Goal: Information Seeking & Learning: Learn about a topic

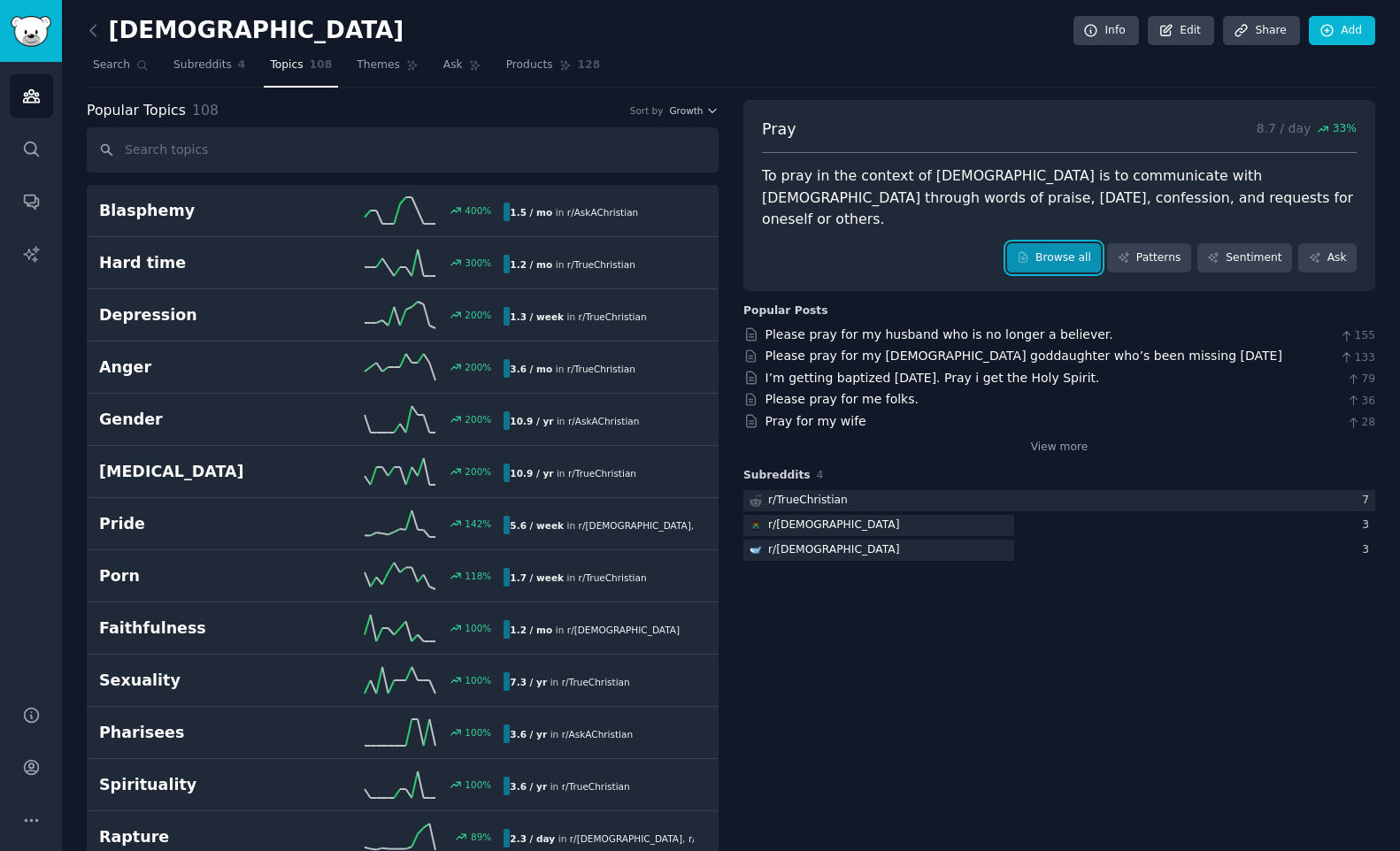
click at [1077, 244] on link "Browse all" at bounding box center [1053, 259] width 95 height 31
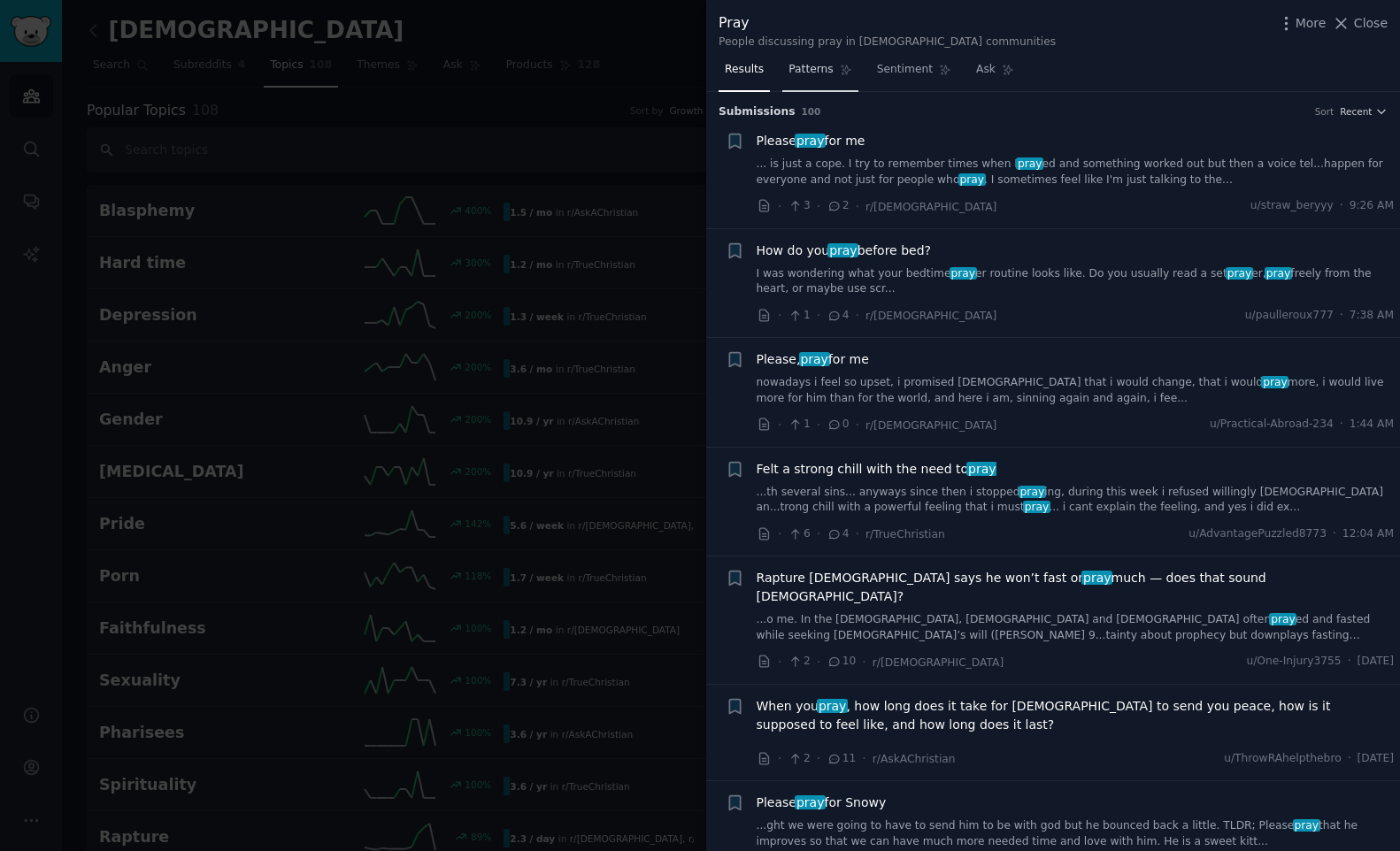
click at [819, 66] on span "Patterns" at bounding box center [811, 70] width 44 height 16
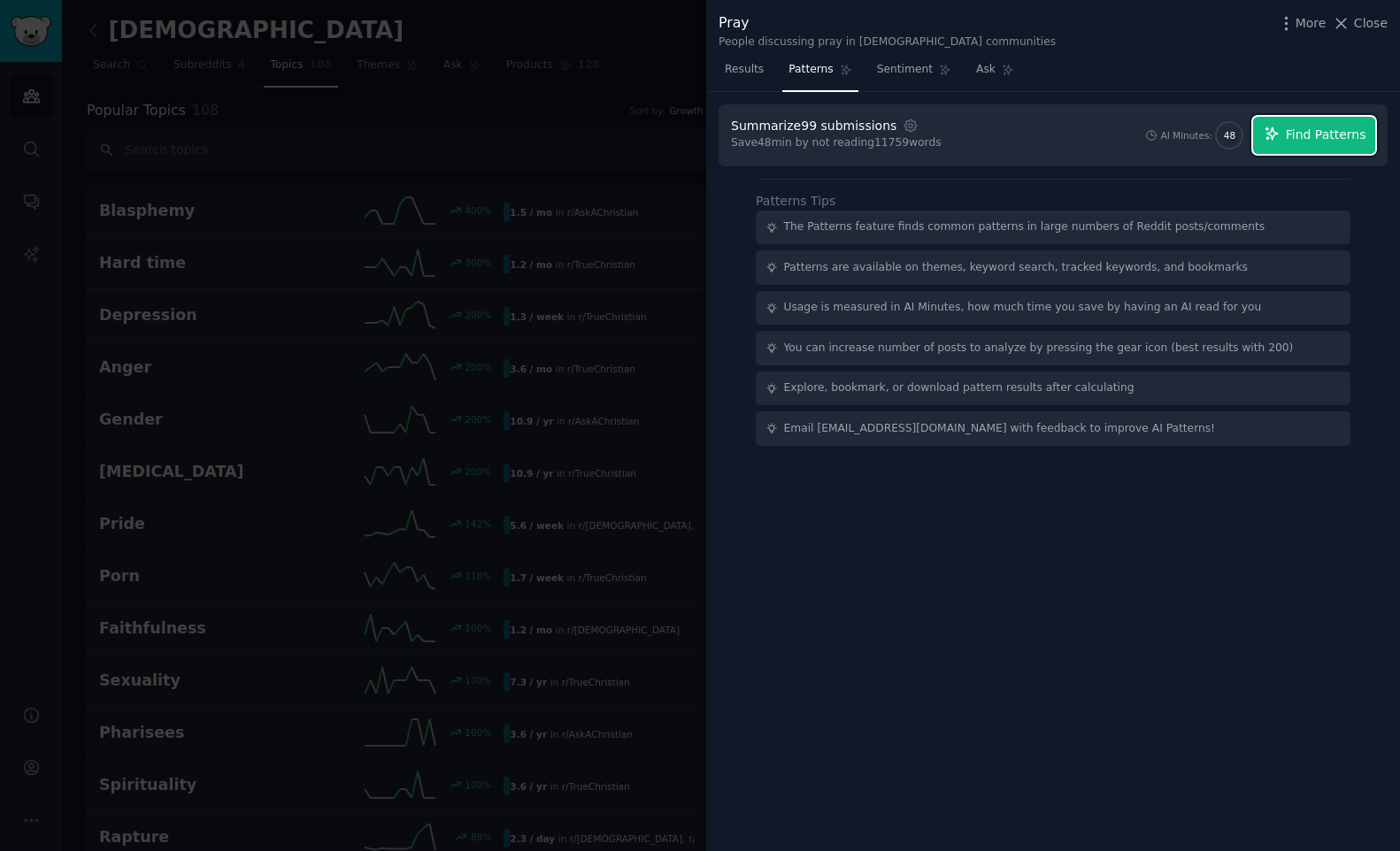
click at [1317, 140] on span "Find Patterns" at bounding box center [1326, 135] width 80 height 18
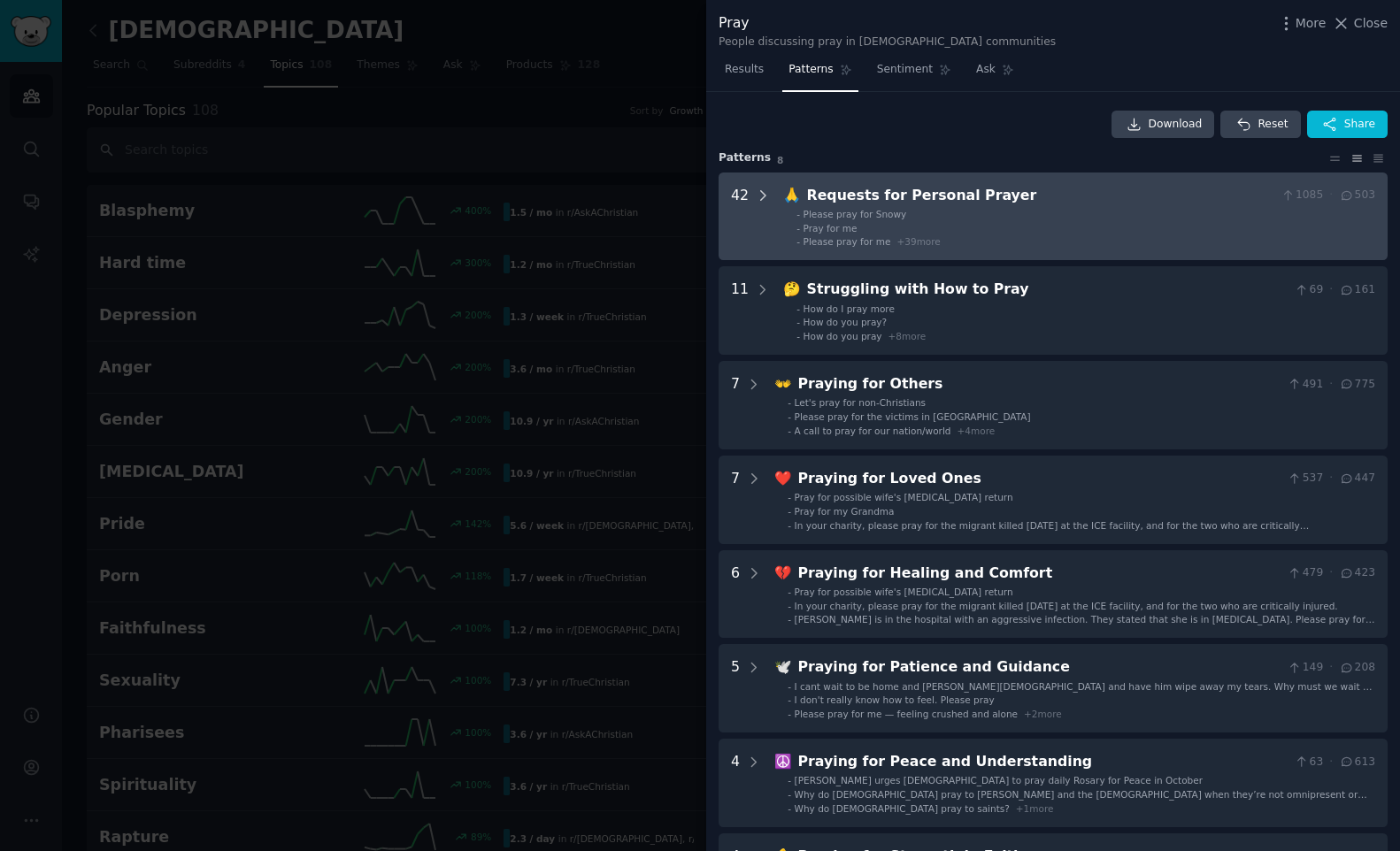
click at [763, 193] on icon at bounding box center [762, 195] width 16 height 16
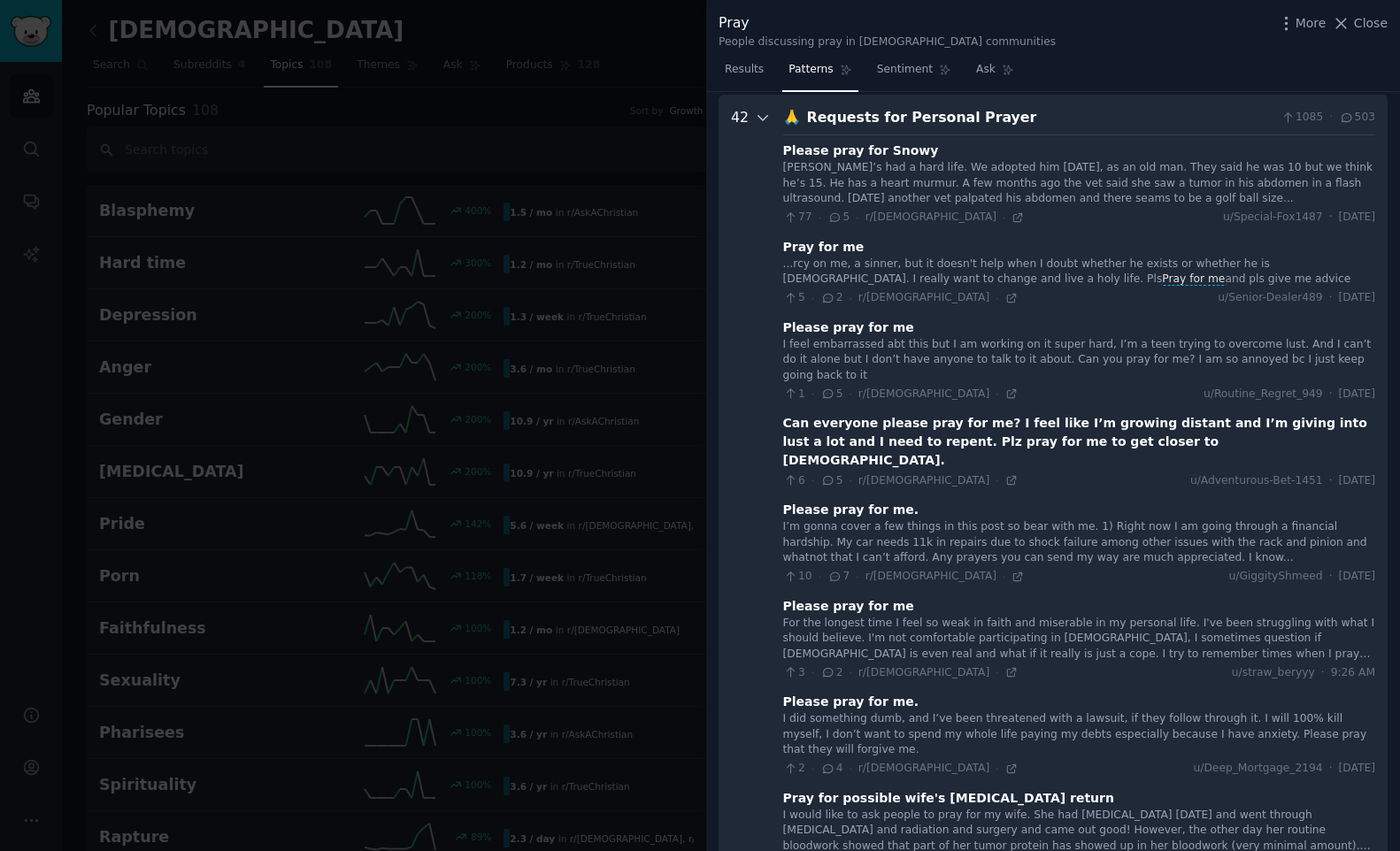
scroll to position [80, 0]
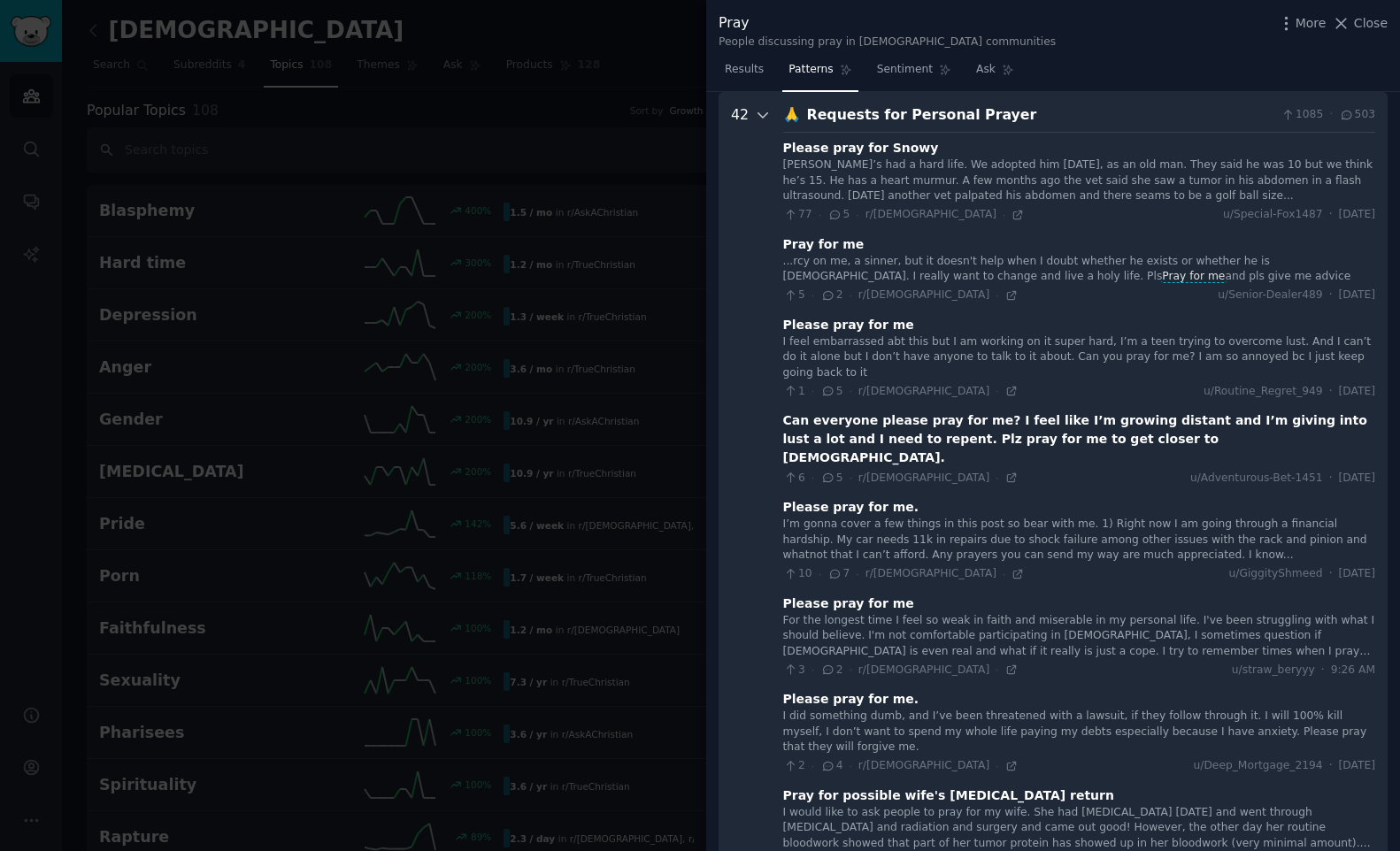
click at [764, 114] on icon at bounding box center [762, 115] width 16 height 16
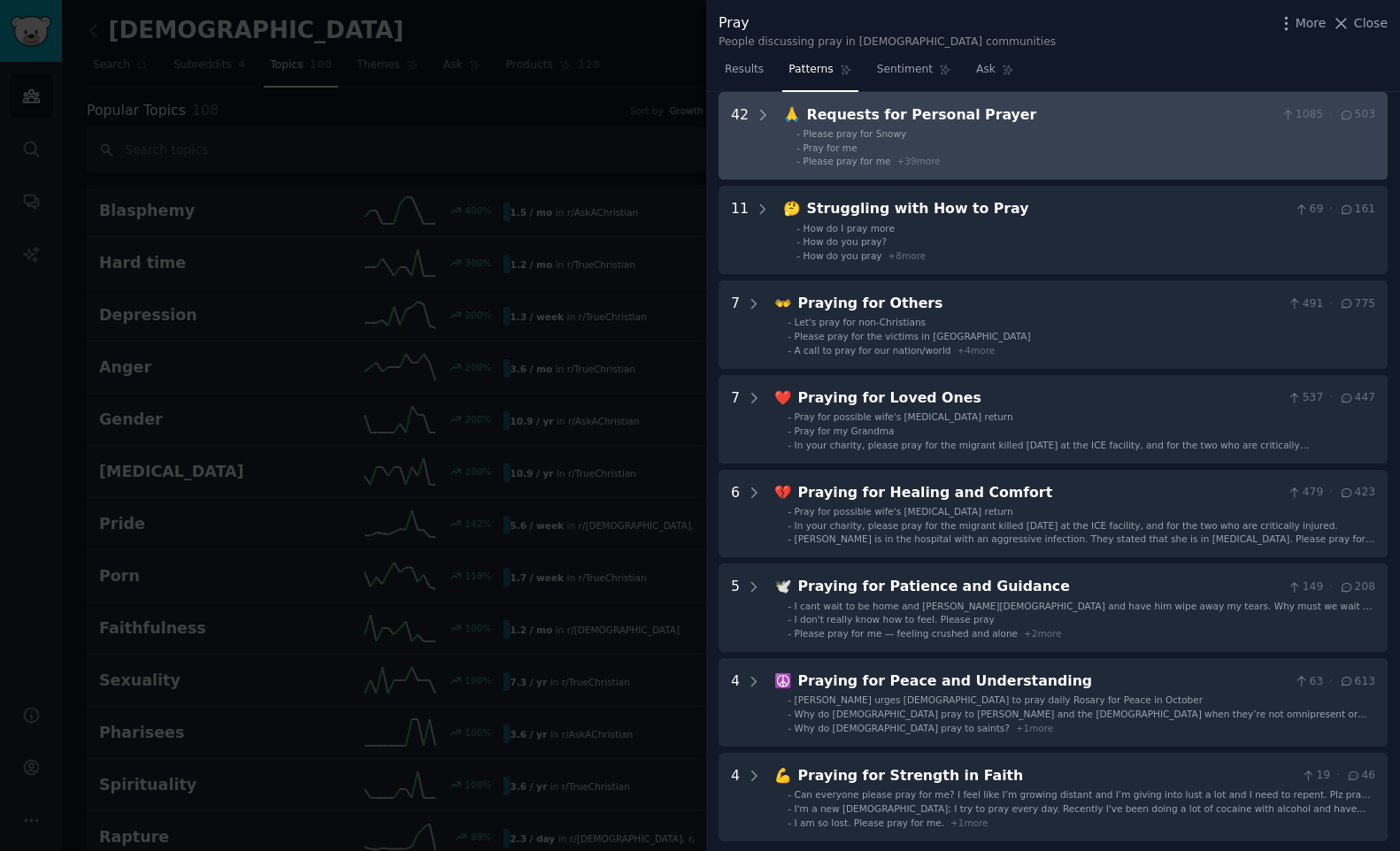
scroll to position [0, 0]
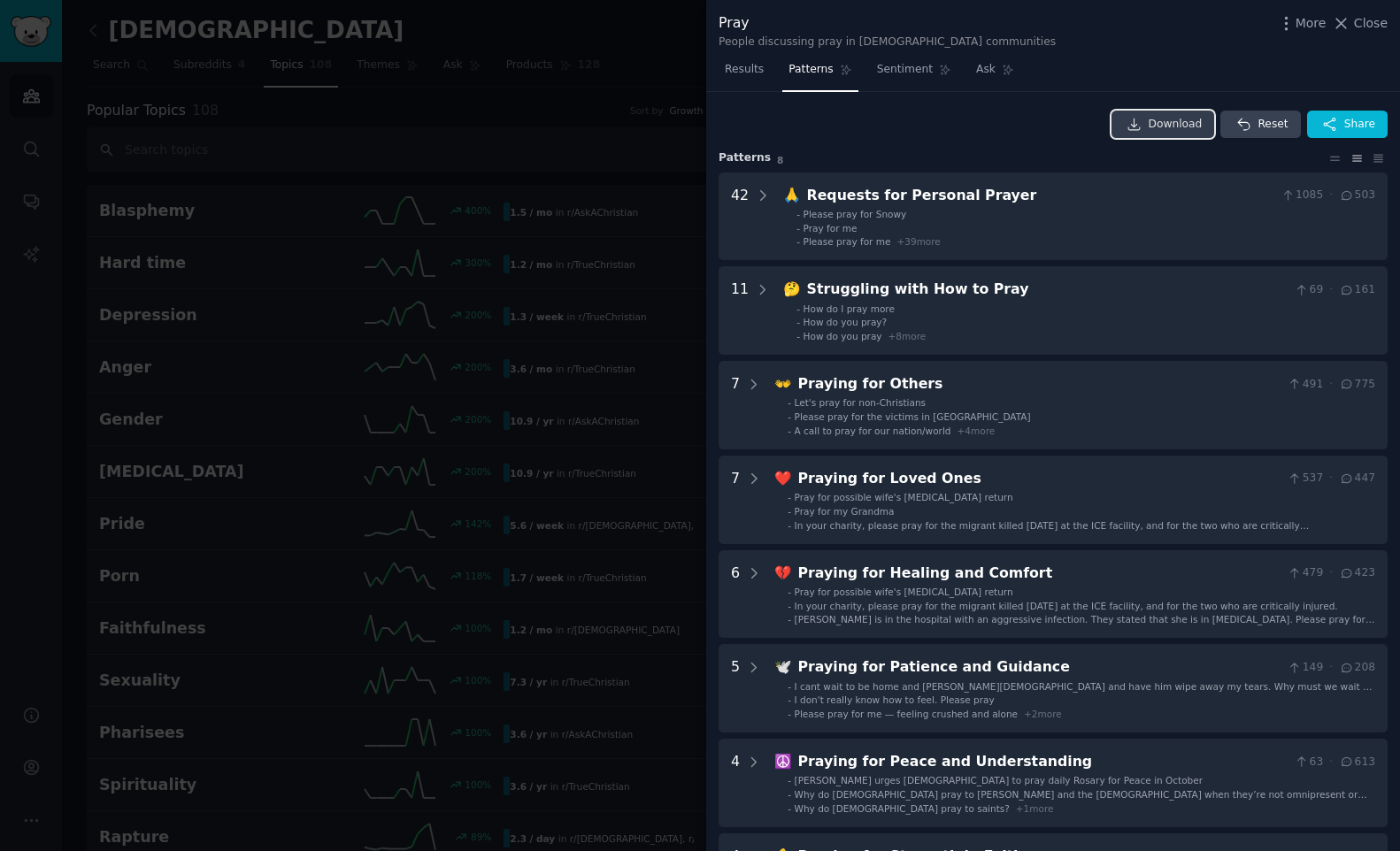
click at [1188, 121] on span "Download" at bounding box center [1176, 124] width 54 height 16
click at [595, 159] on div at bounding box center [700, 425] width 1400 height 851
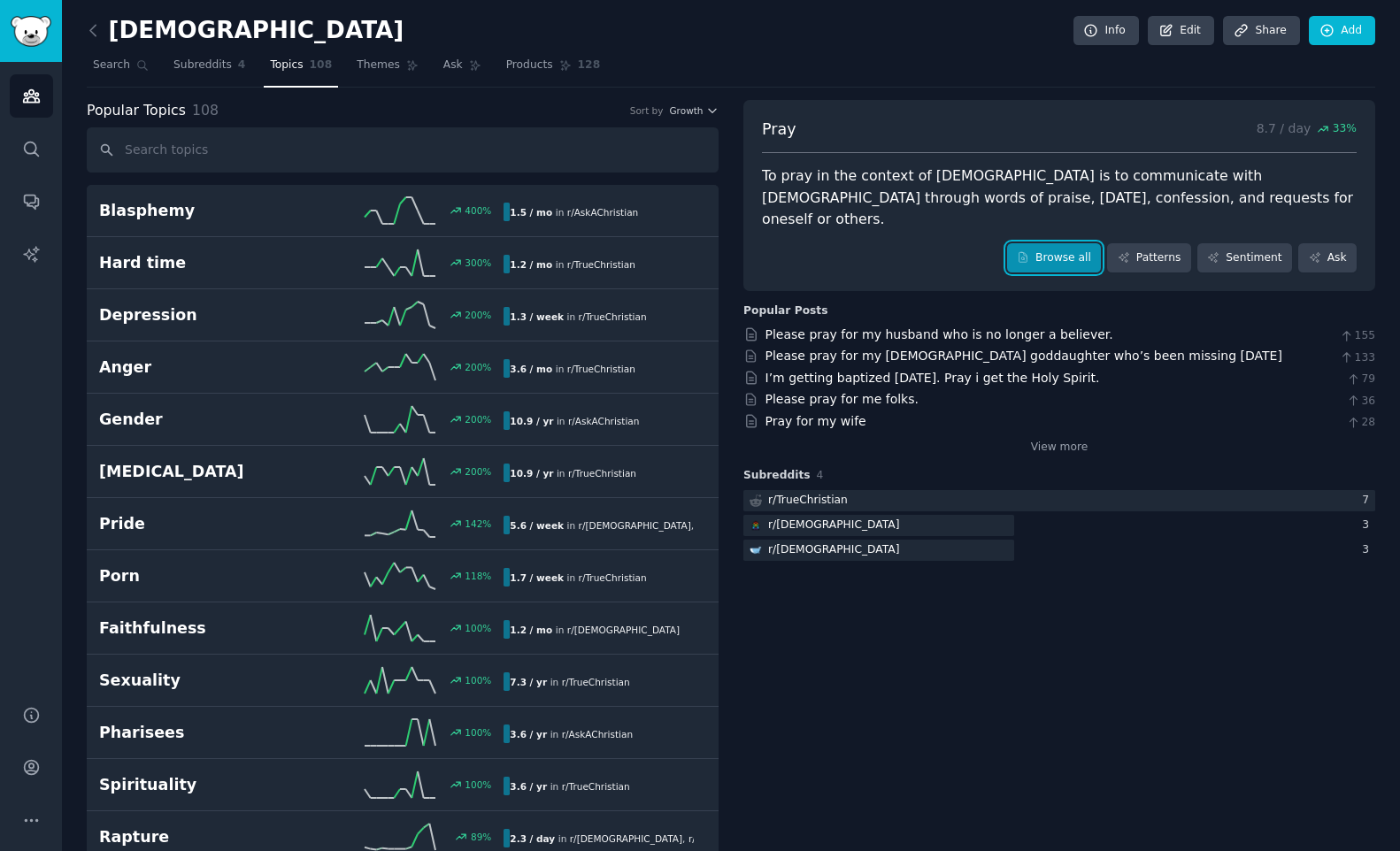
click at [1045, 244] on link "Browse all" at bounding box center [1053, 259] width 95 height 31
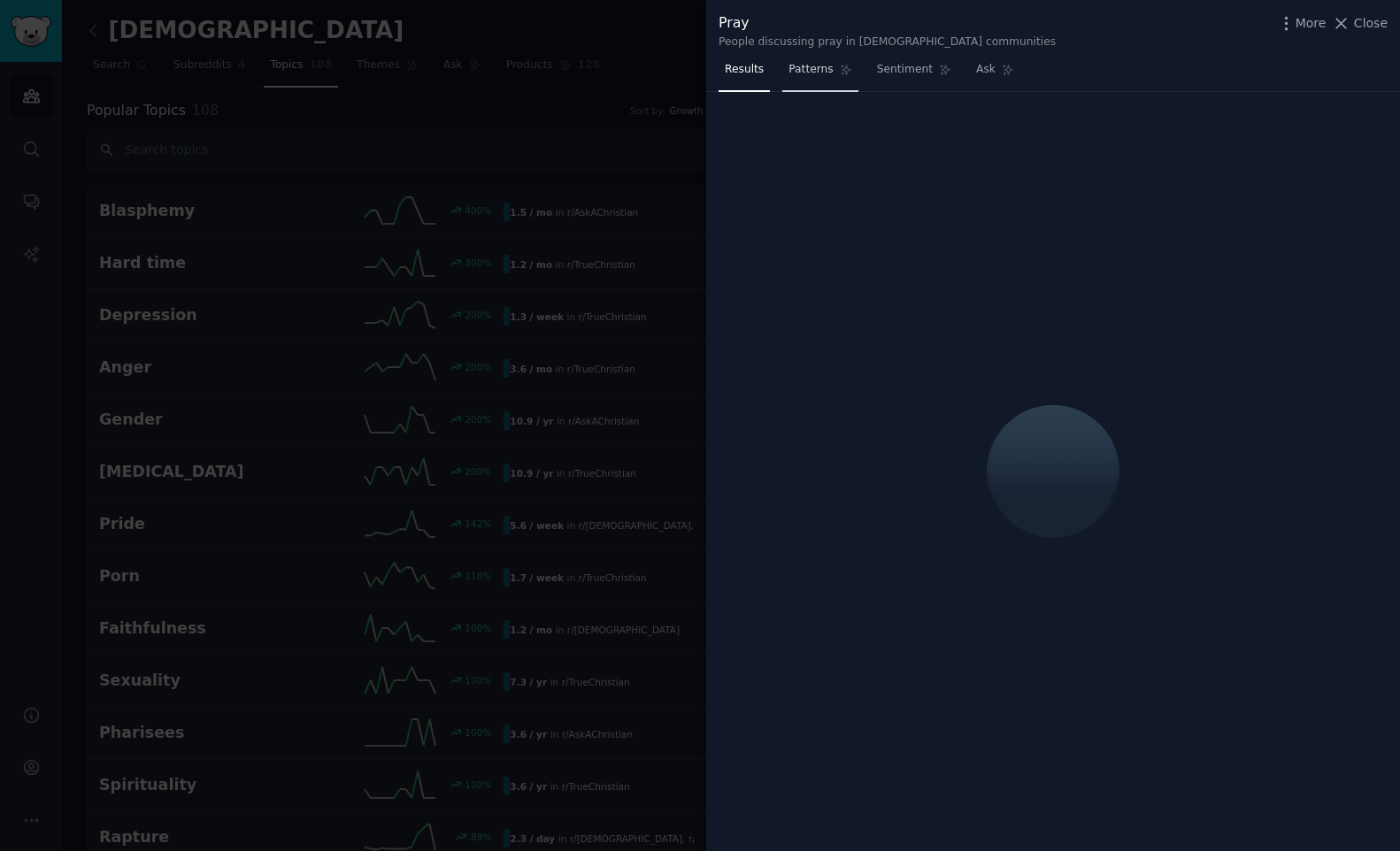
click at [814, 65] on span "Patterns" at bounding box center [811, 70] width 44 height 16
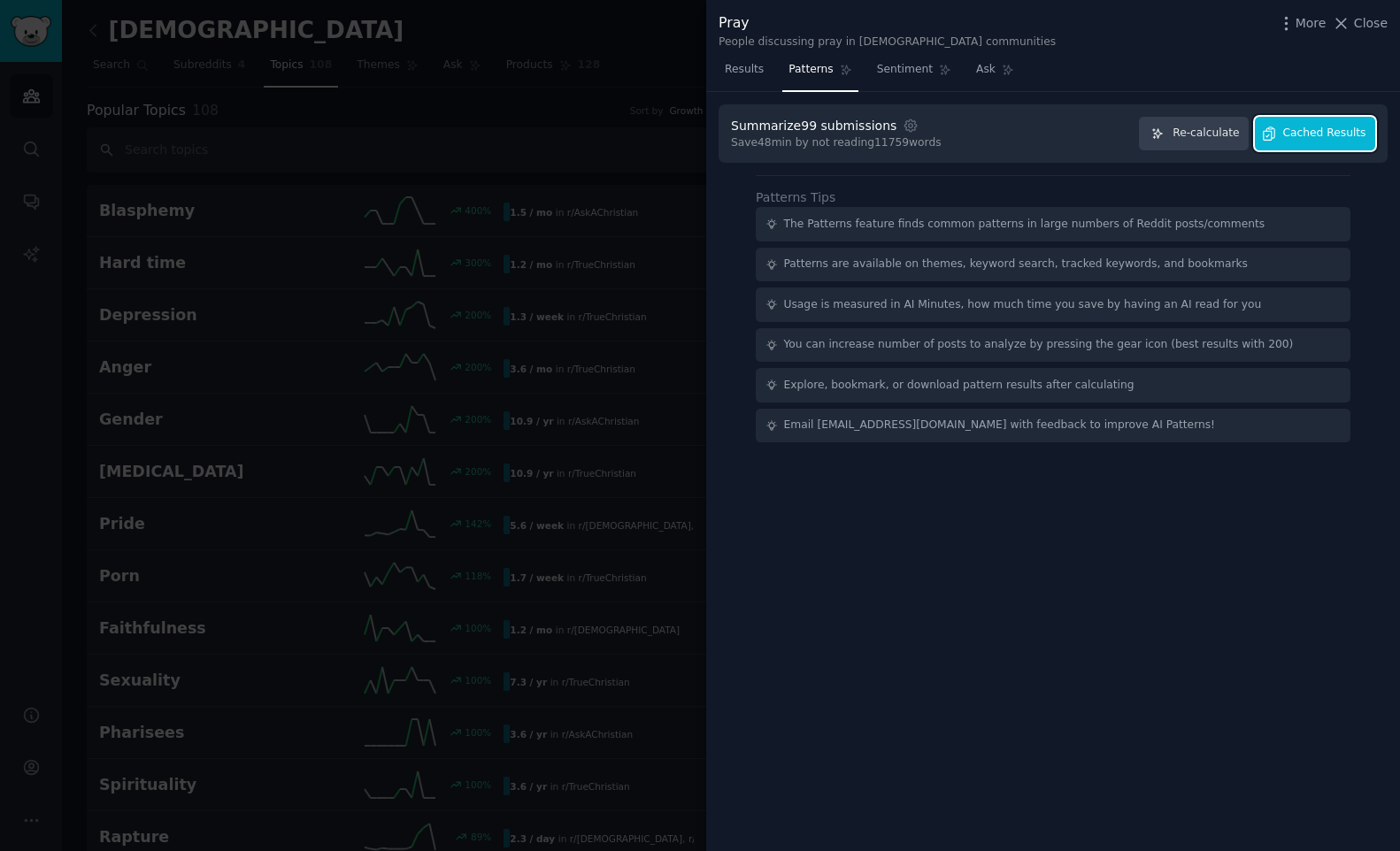
click at [1347, 128] on span "Cached Results" at bounding box center [1324, 134] width 83 height 16
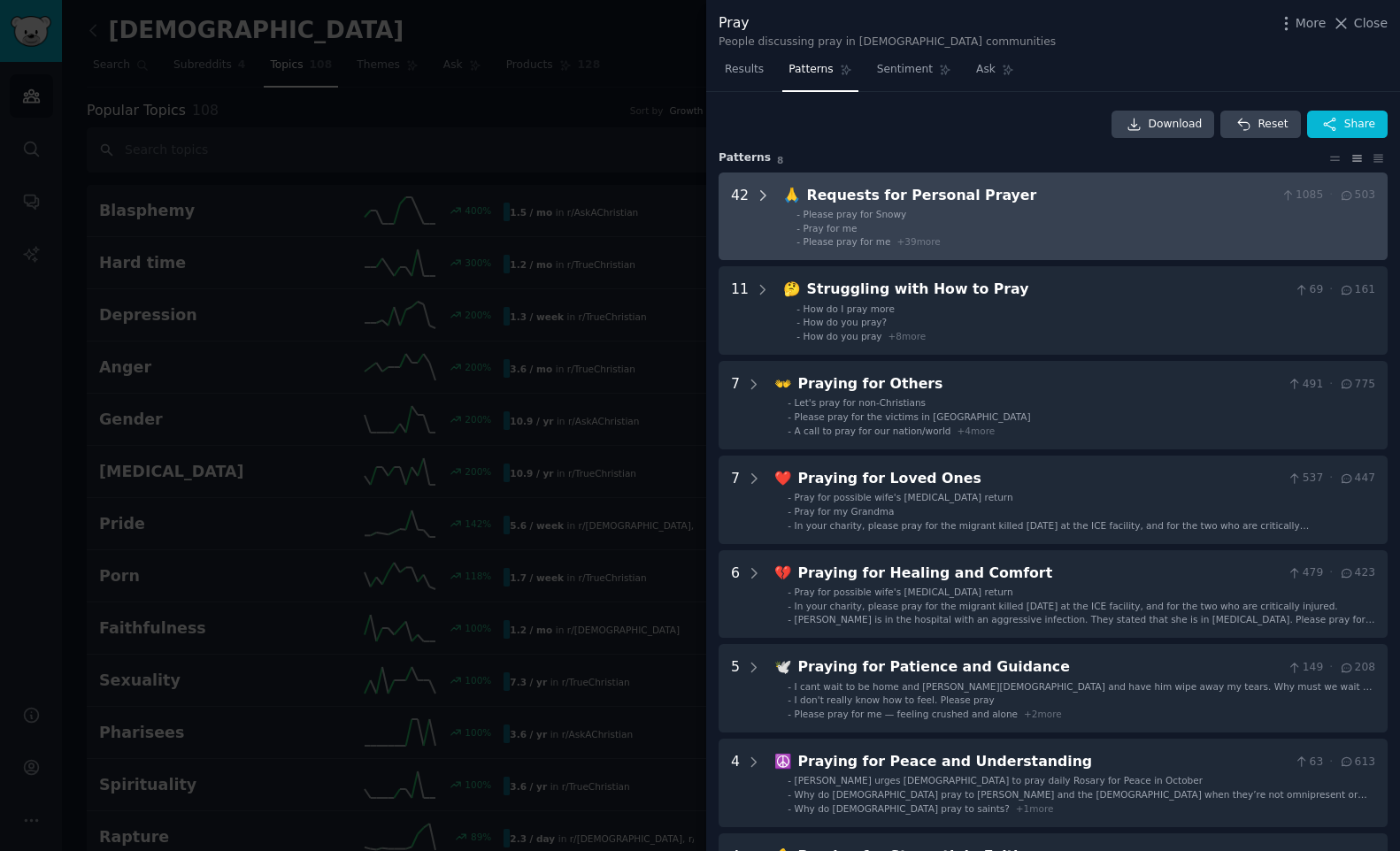
click at [765, 191] on icon at bounding box center [762, 195] width 16 height 16
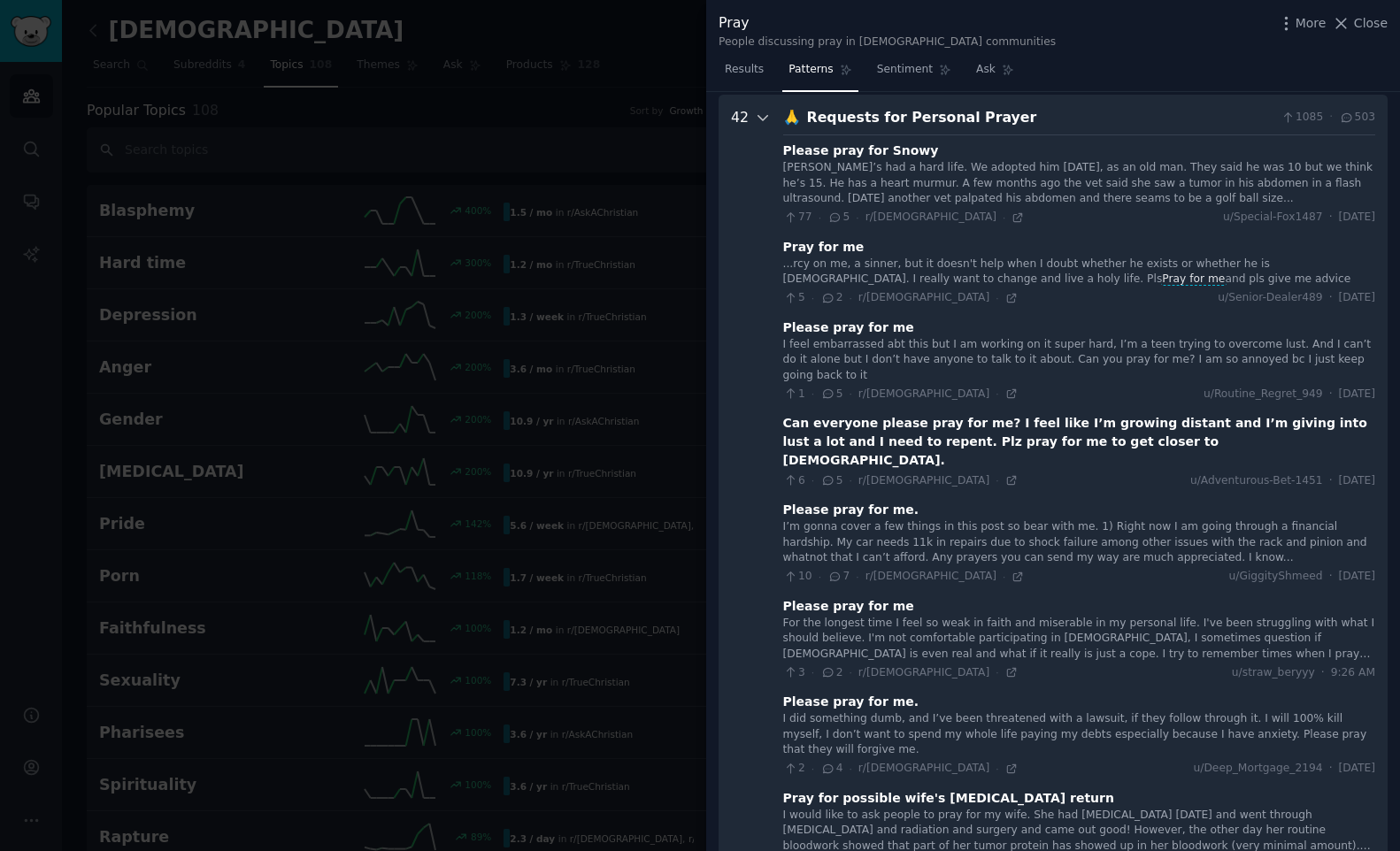
scroll to position [80, 0]
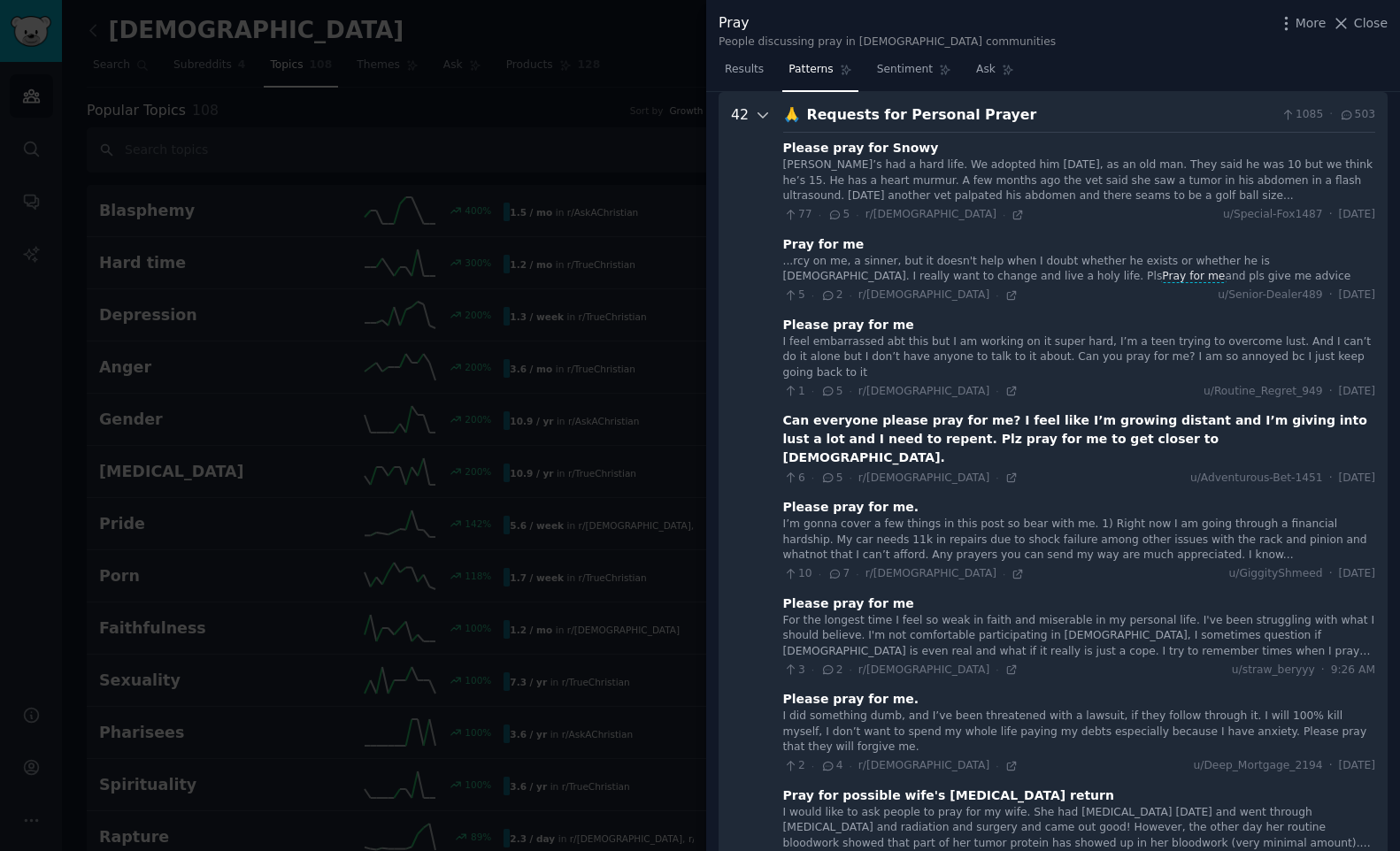
click at [761, 109] on icon at bounding box center [762, 115] width 16 height 16
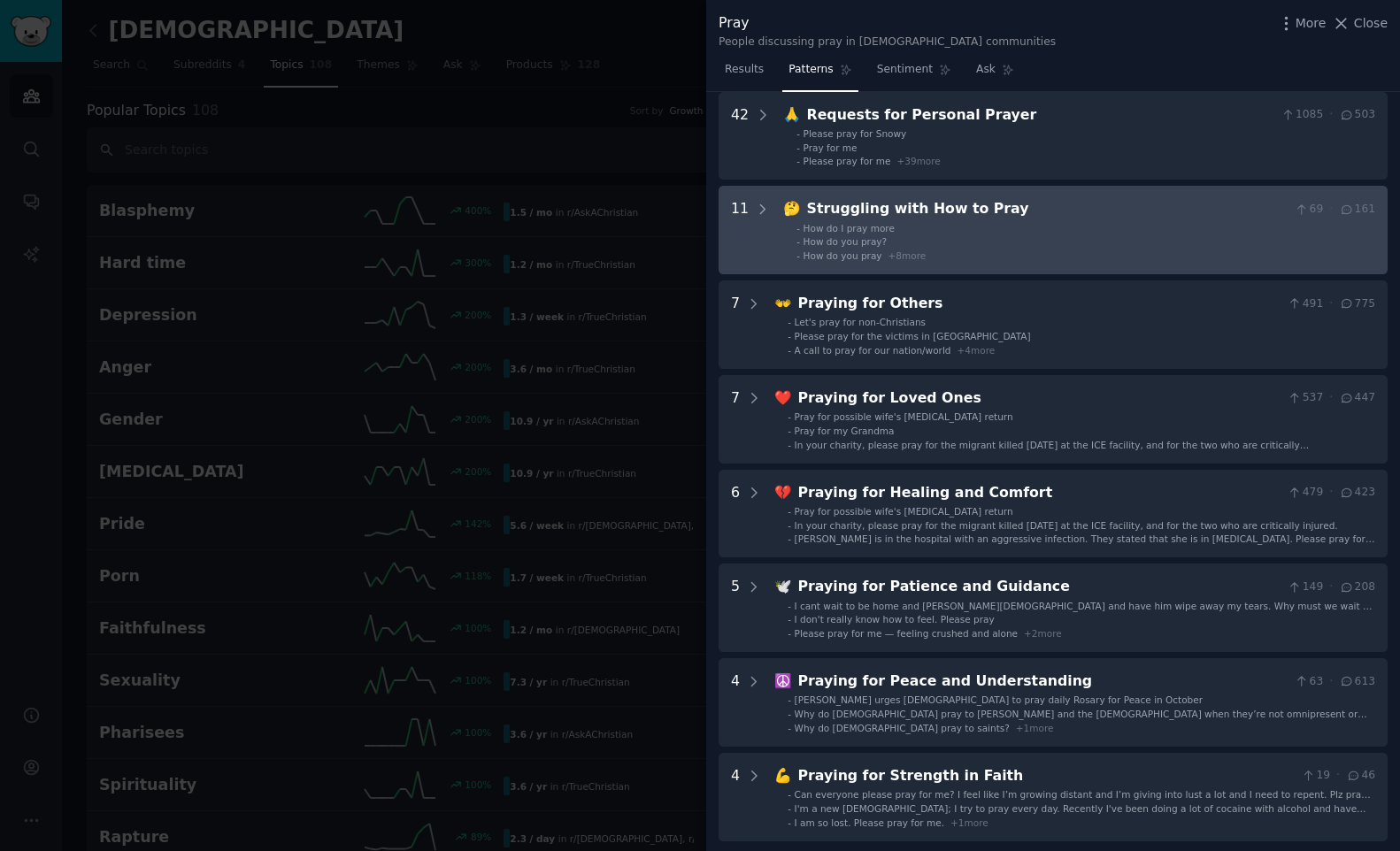
scroll to position [0, 0]
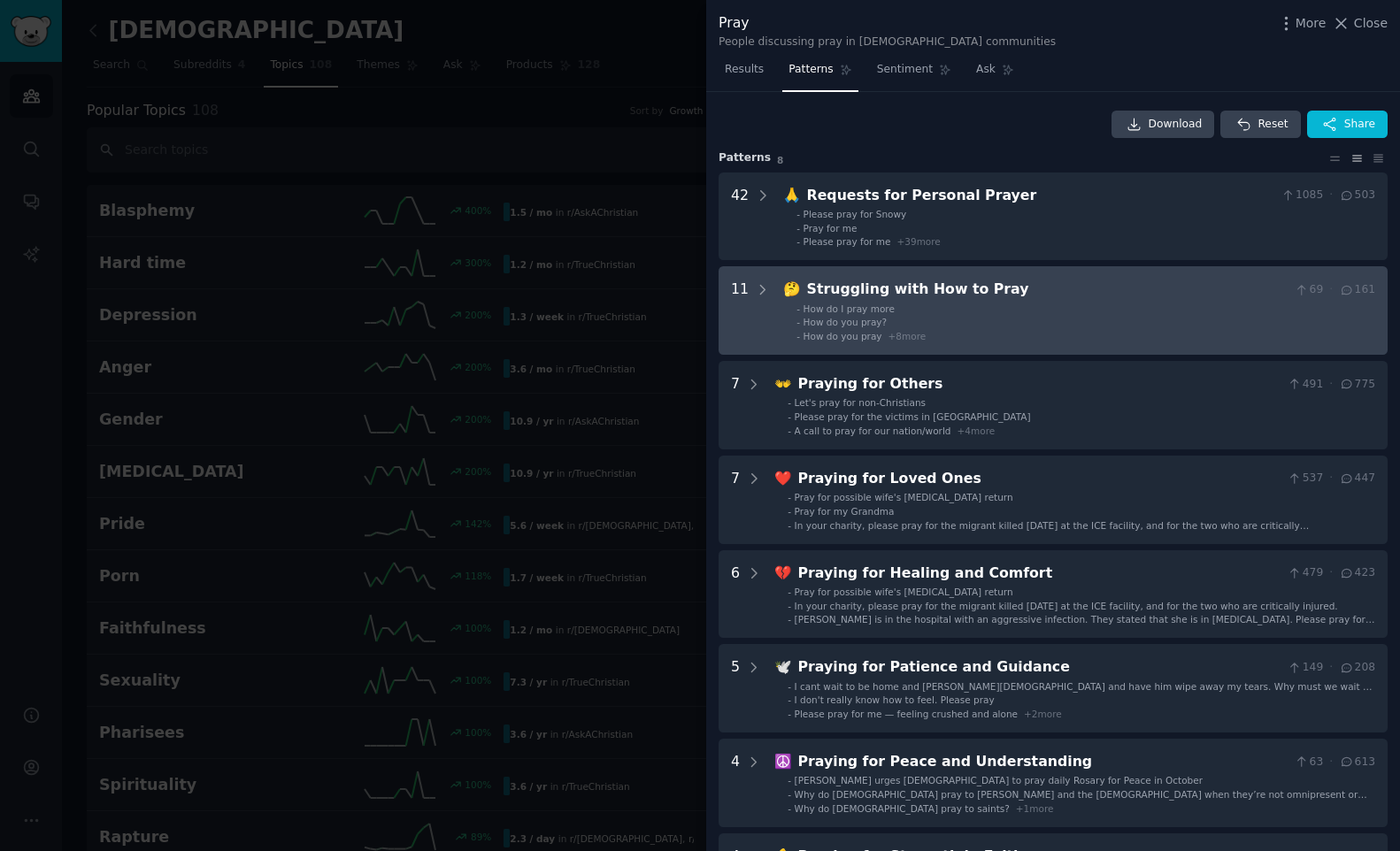
click at [856, 291] on div "Struggling with How to Pray" at bounding box center [1048, 289] width 481 height 22
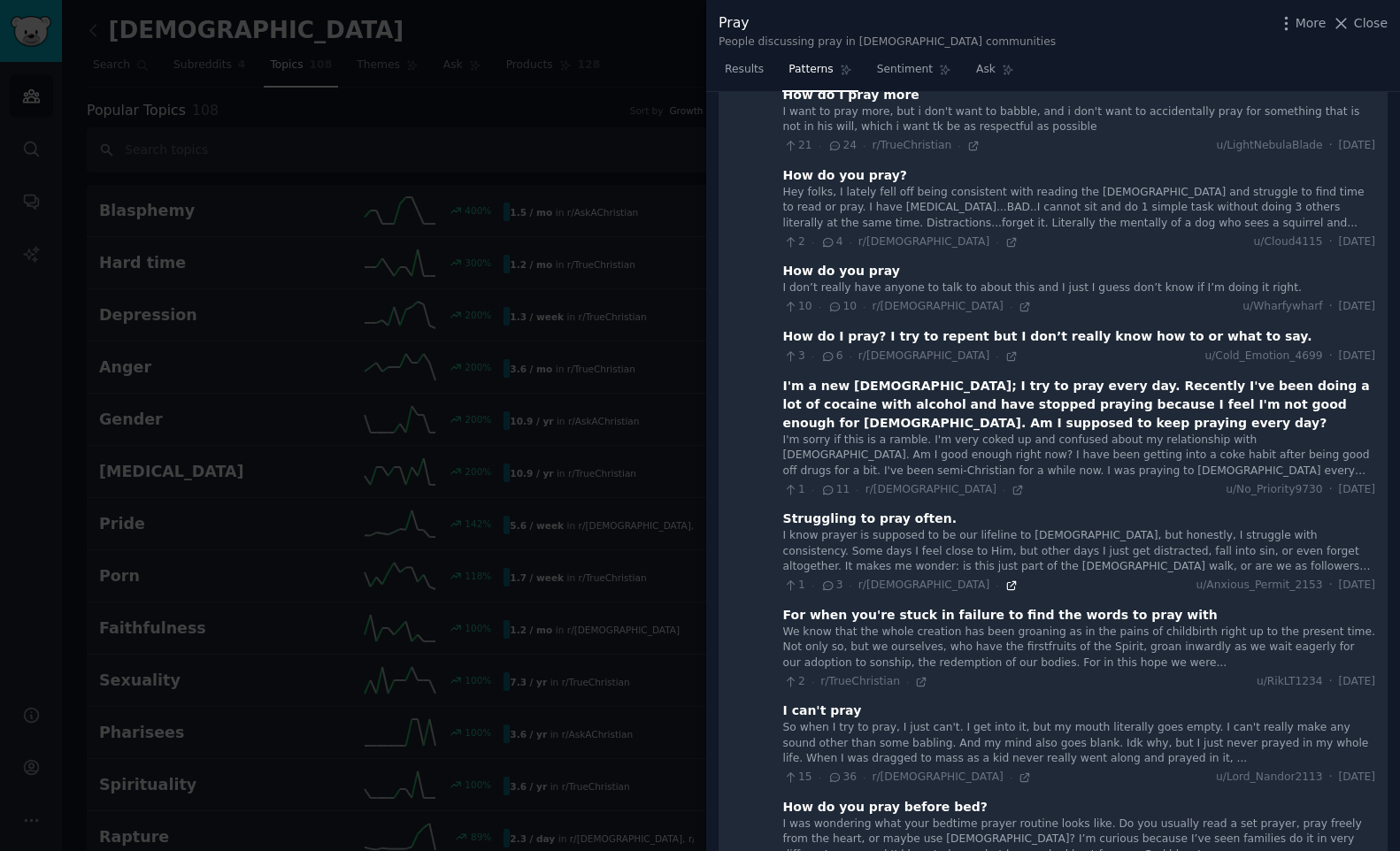
scroll to position [258, 0]
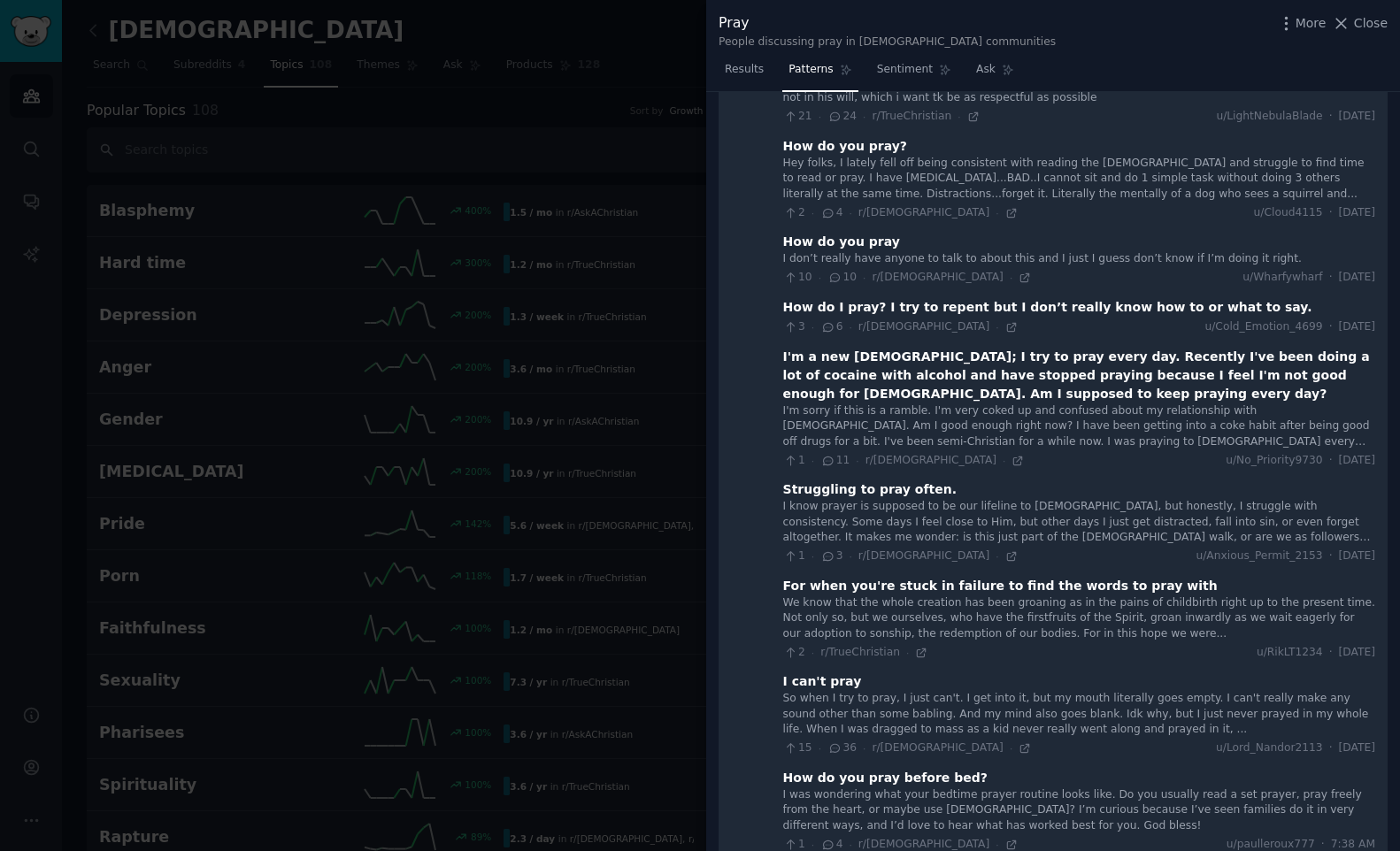
click at [955, 510] on div "I know prayer is supposed to be our lifeline to [DEMOGRAPHIC_DATA], but honestl…" at bounding box center [1079, 522] width 592 height 47
click at [980, 507] on div "I know prayer is supposed to be our lifeline to [DEMOGRAPHIC_DATA], but honestl…" at bounding box center [1079, 522] width 592 height 47
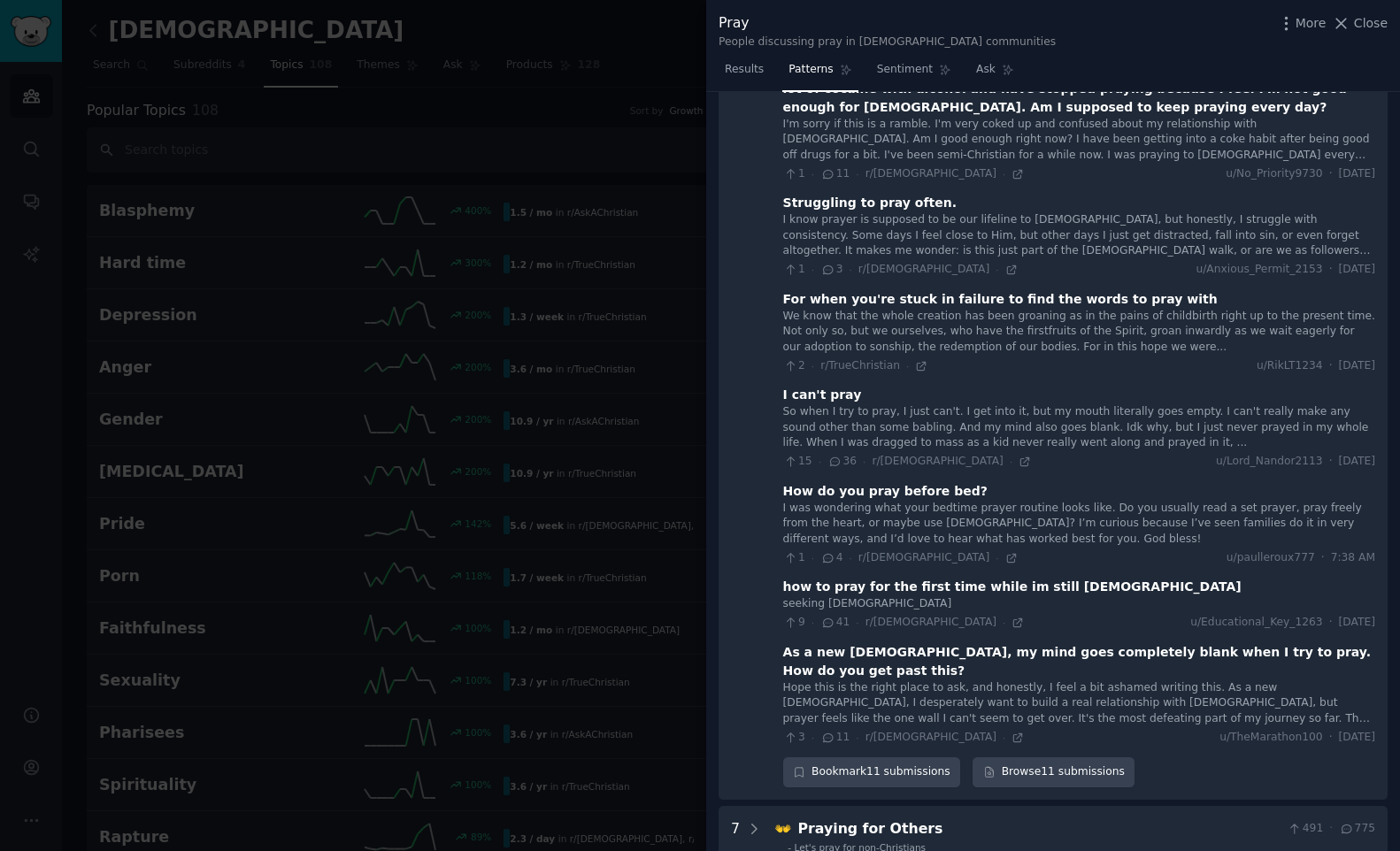
scroll to position [558, 0]
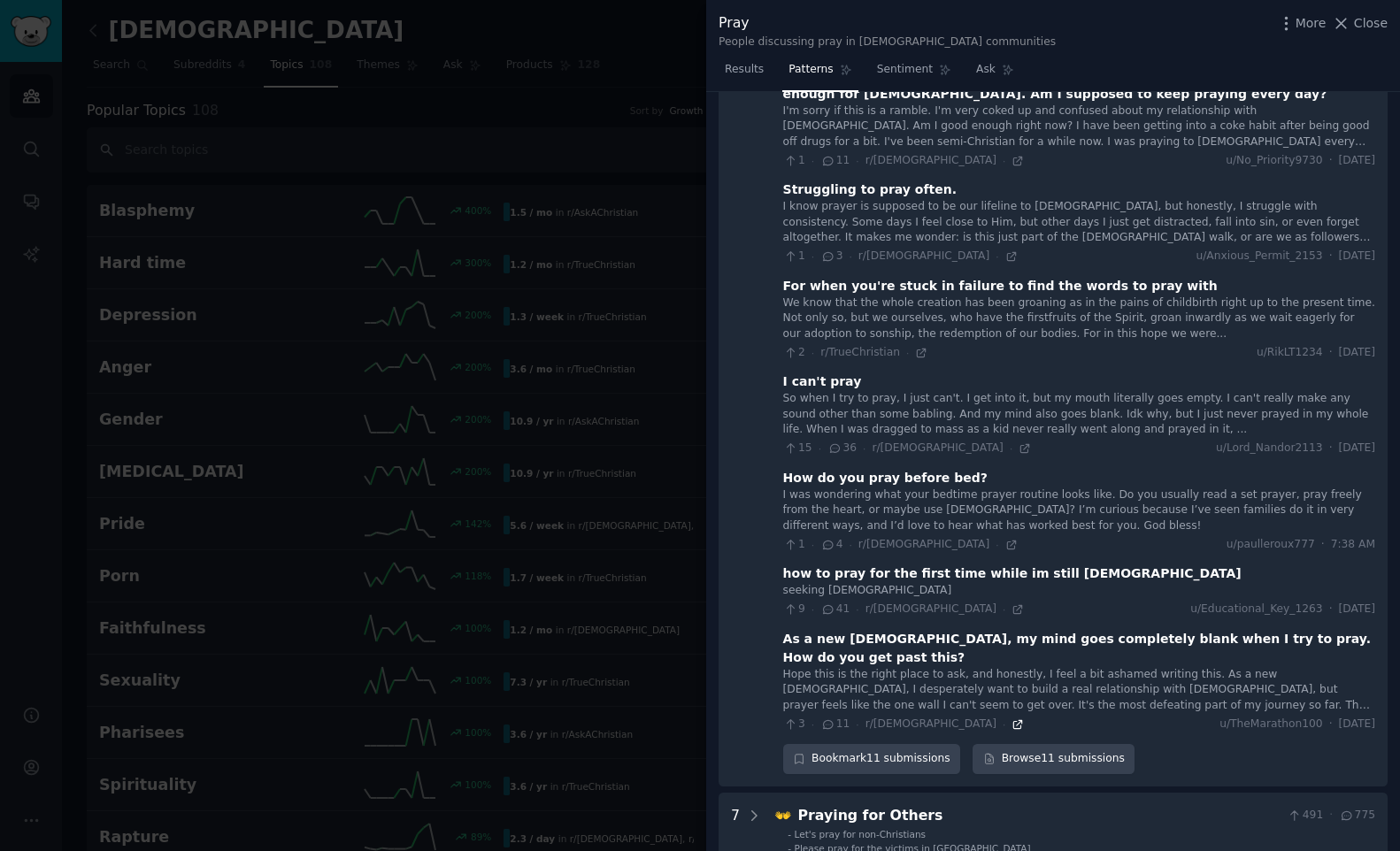
click at [1011, 718] on icon at bounding box center [1017, 724] width 12 height 12
click at [1011, 608] on icon at bounding box center [1017, 609] width 12 height 12
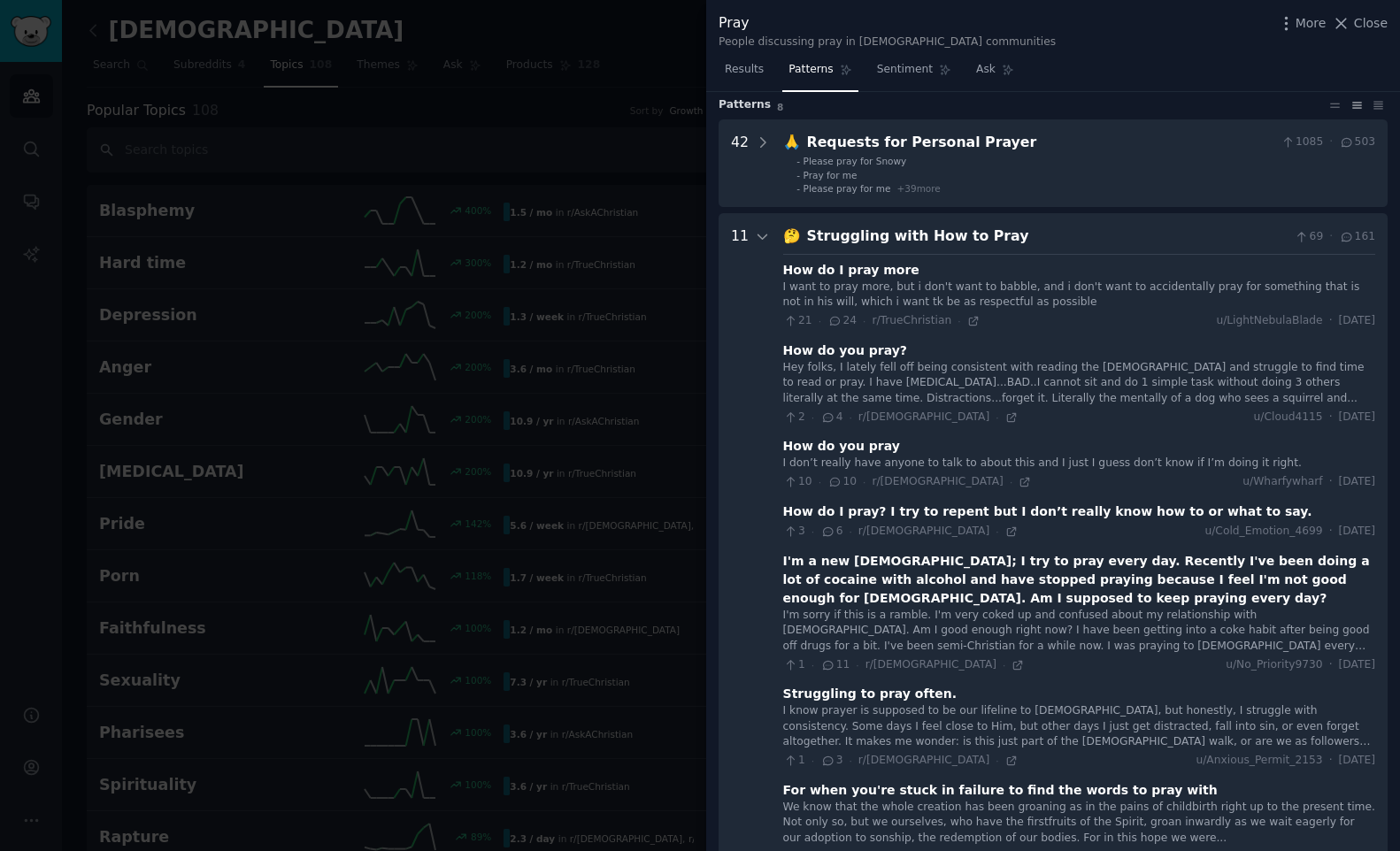
scroll to position [50, 0]
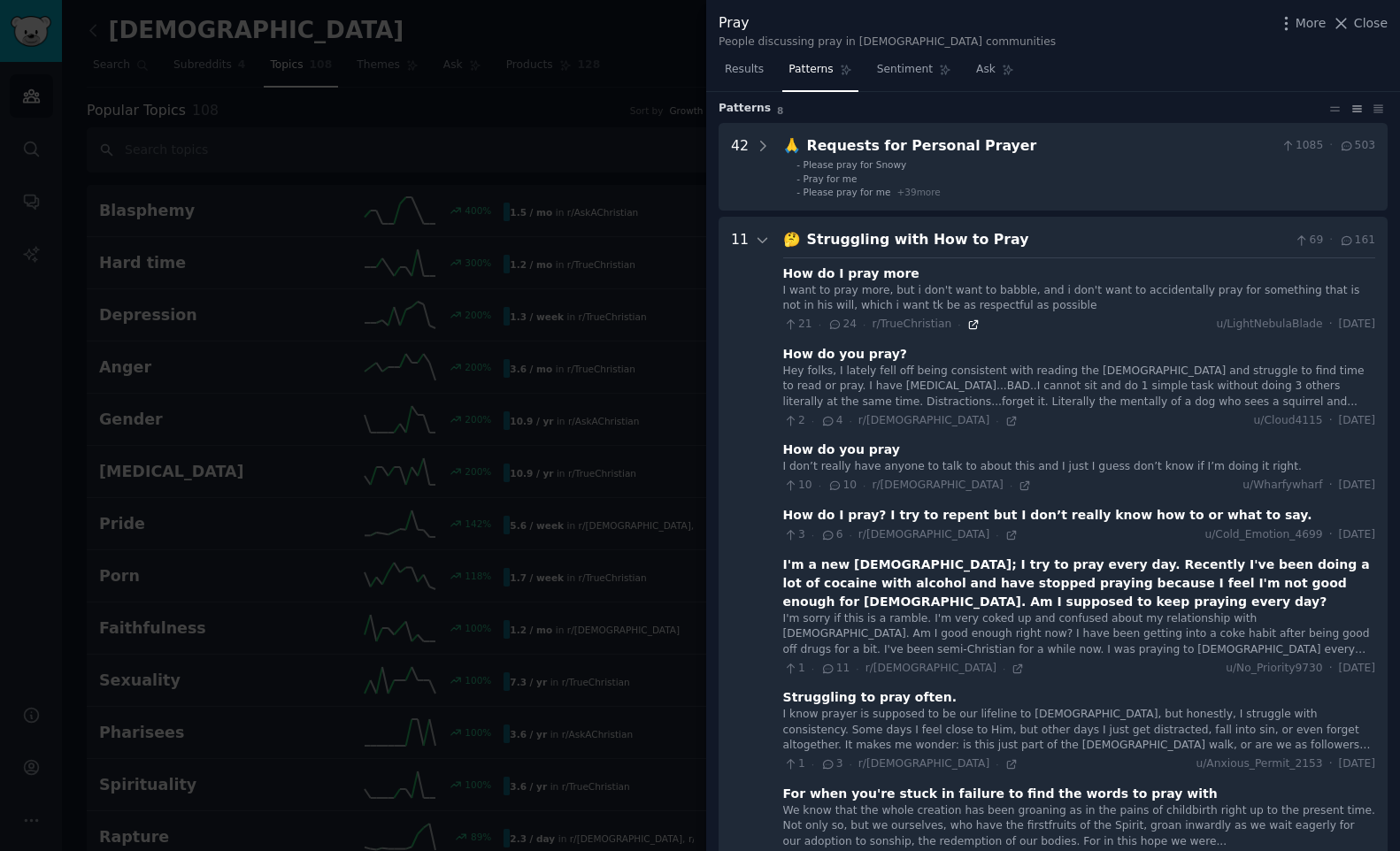
click at [967, 327] on icon at bounding box center [973, 325] width 12 height 12
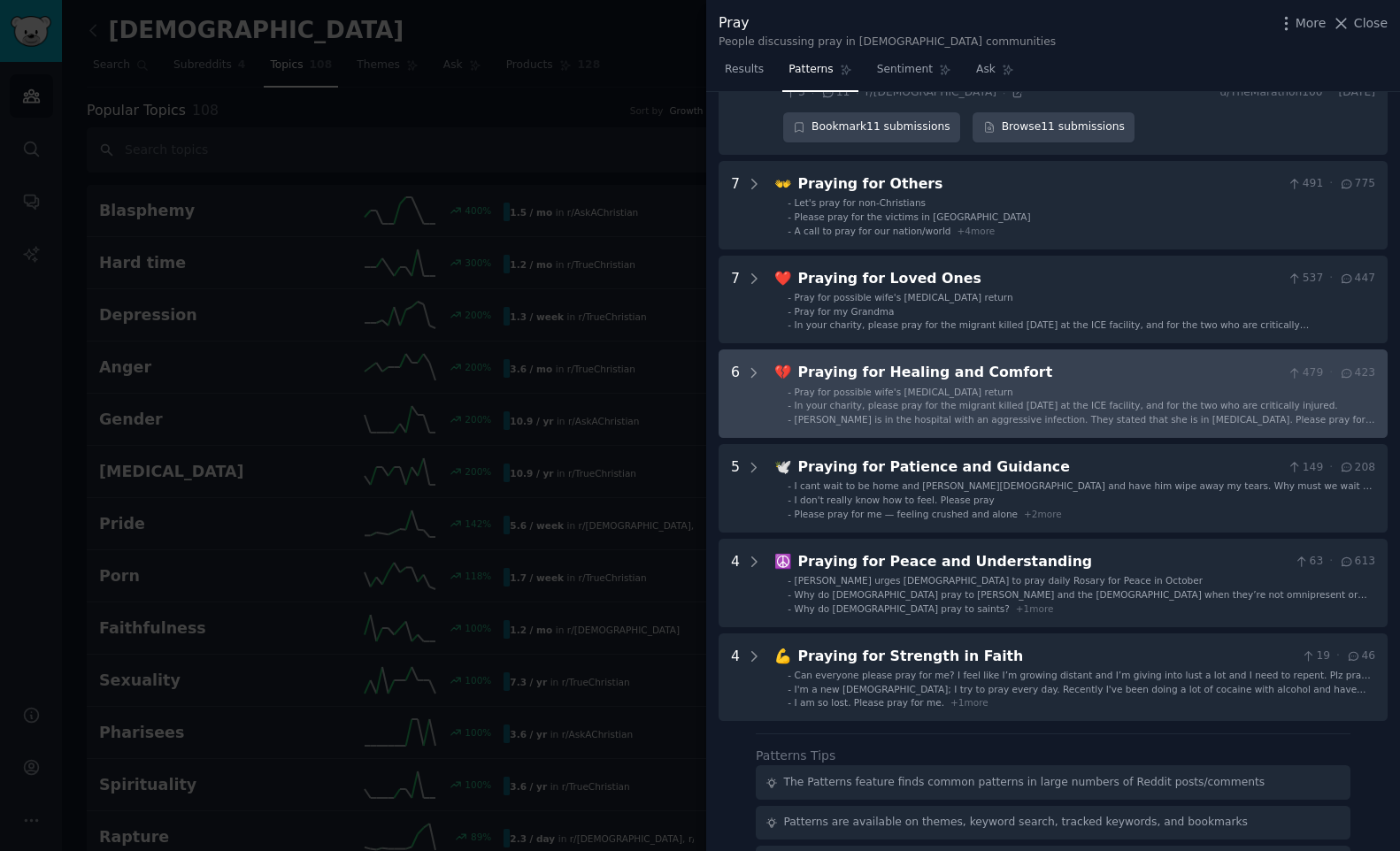
scroll to position [1192, 0]
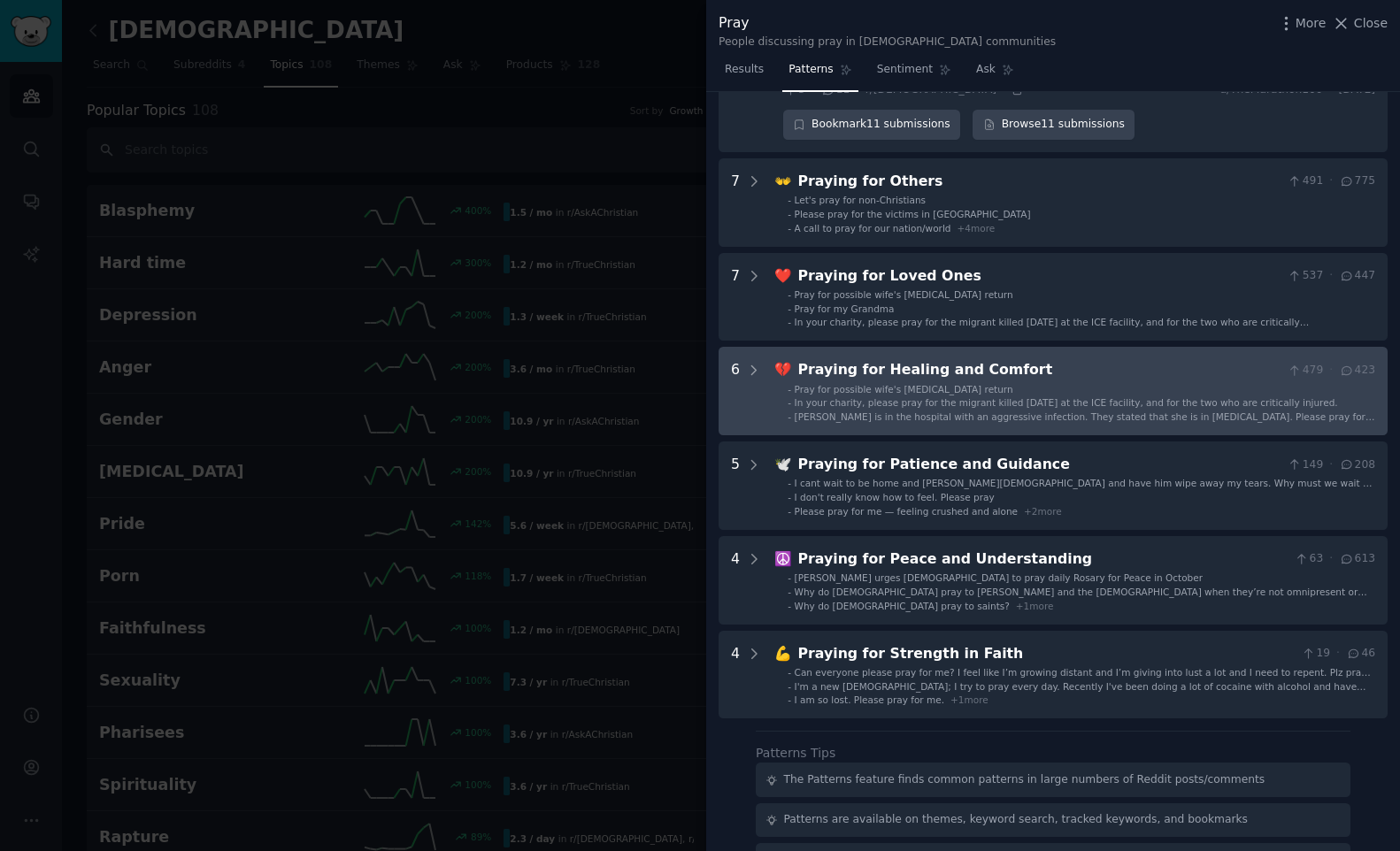
click at [878, 359] on div "Praying for Healing and Comfort" at bounding box center [1040, 370] width 483 height 22
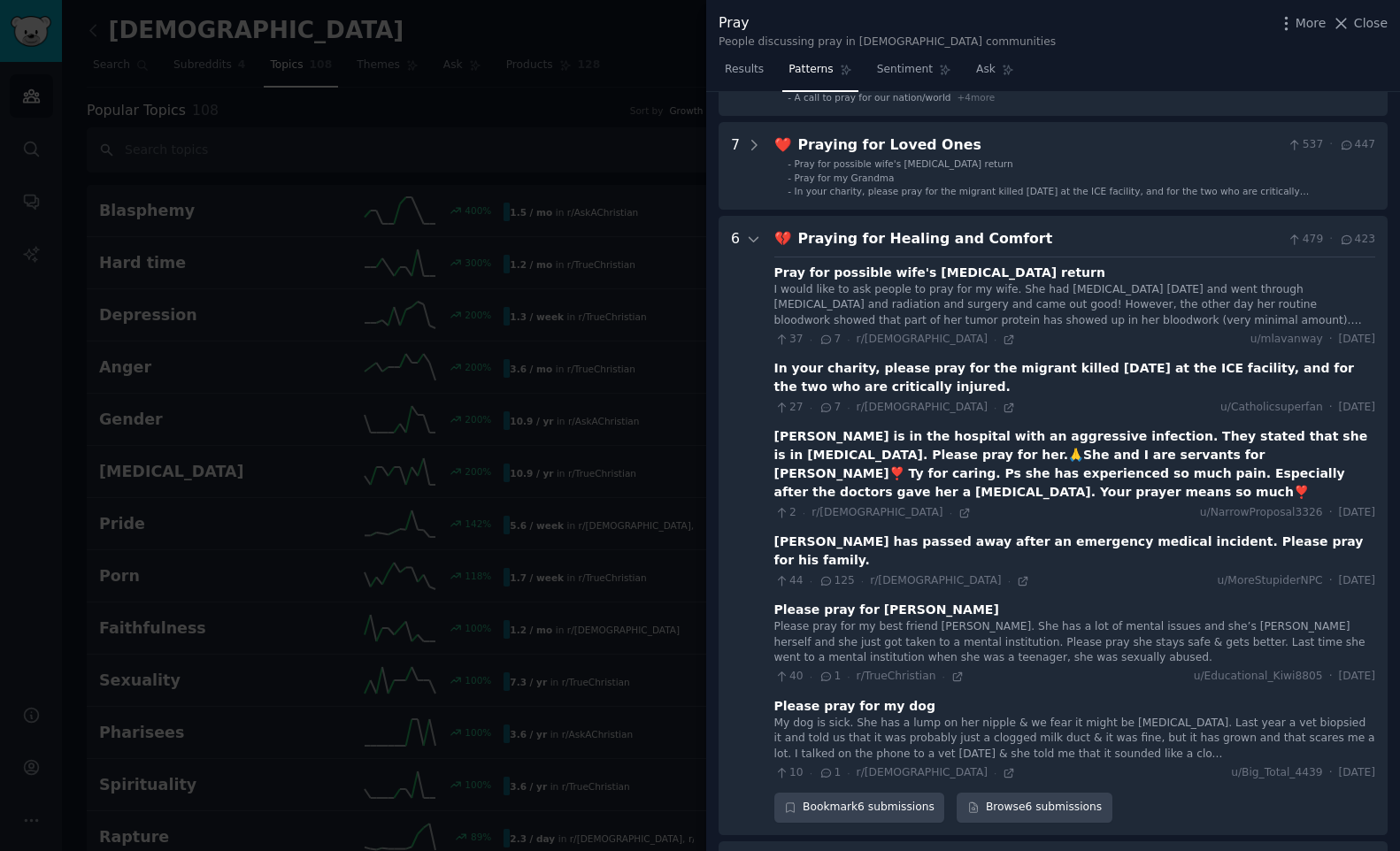
scroll to position [1322, 0]
click at [751, 233] on icon at bounding box center [753, 241] width 16 height 16
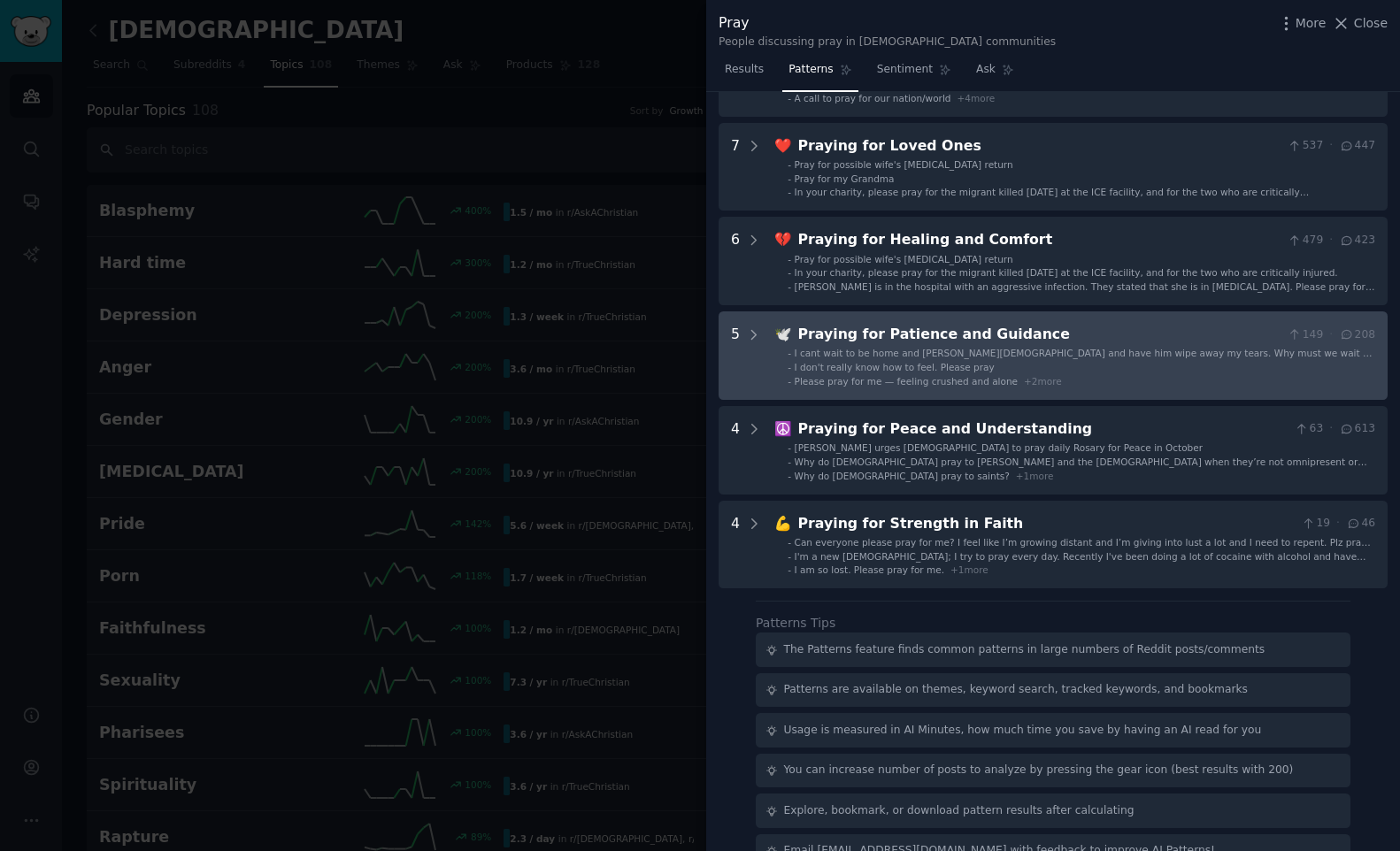
click at [807, 324] on div "Praying for Patience and Guidance" at bounding box center [1040, 334] width 483 height 22
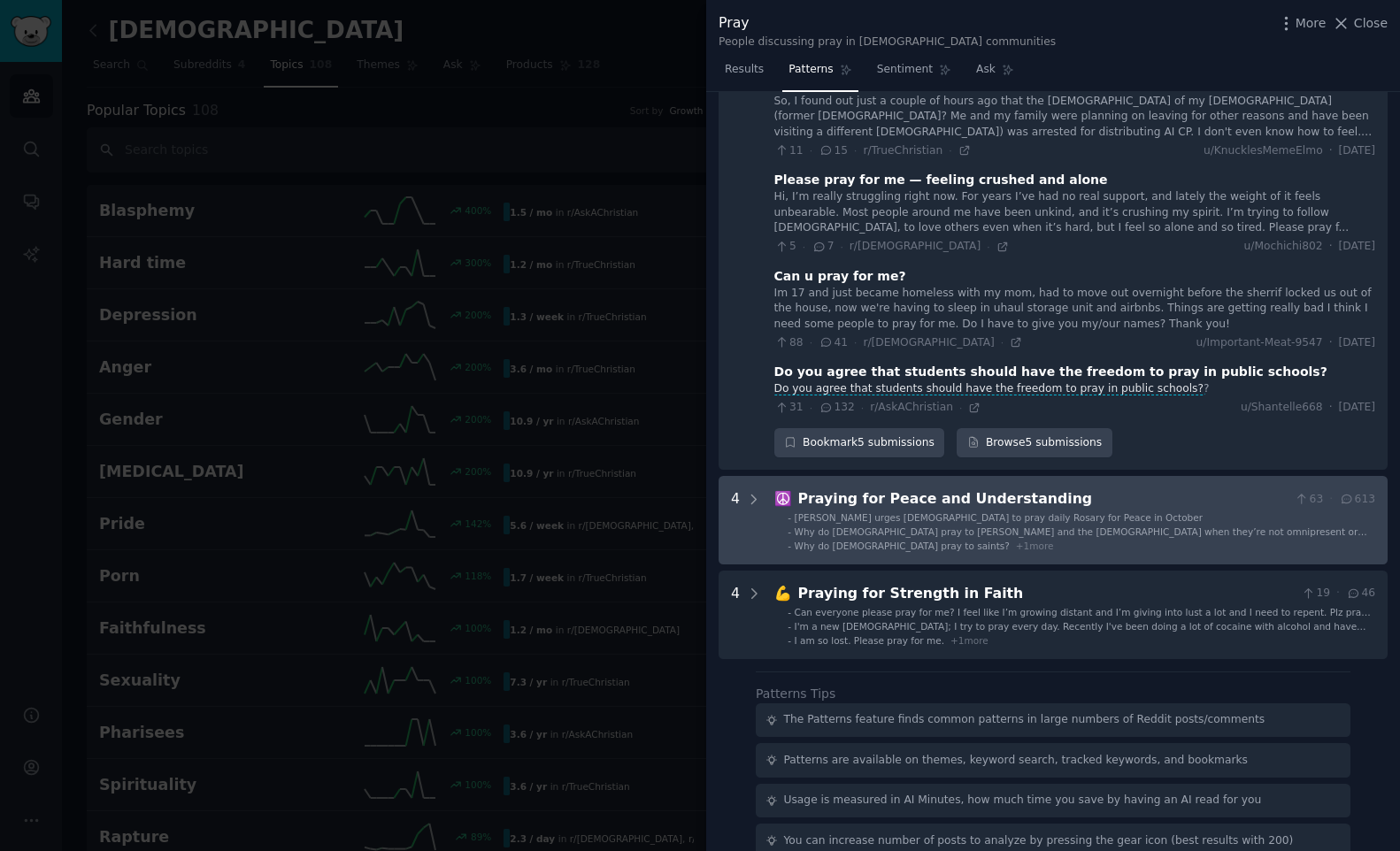
scroll to position [1676, 0]
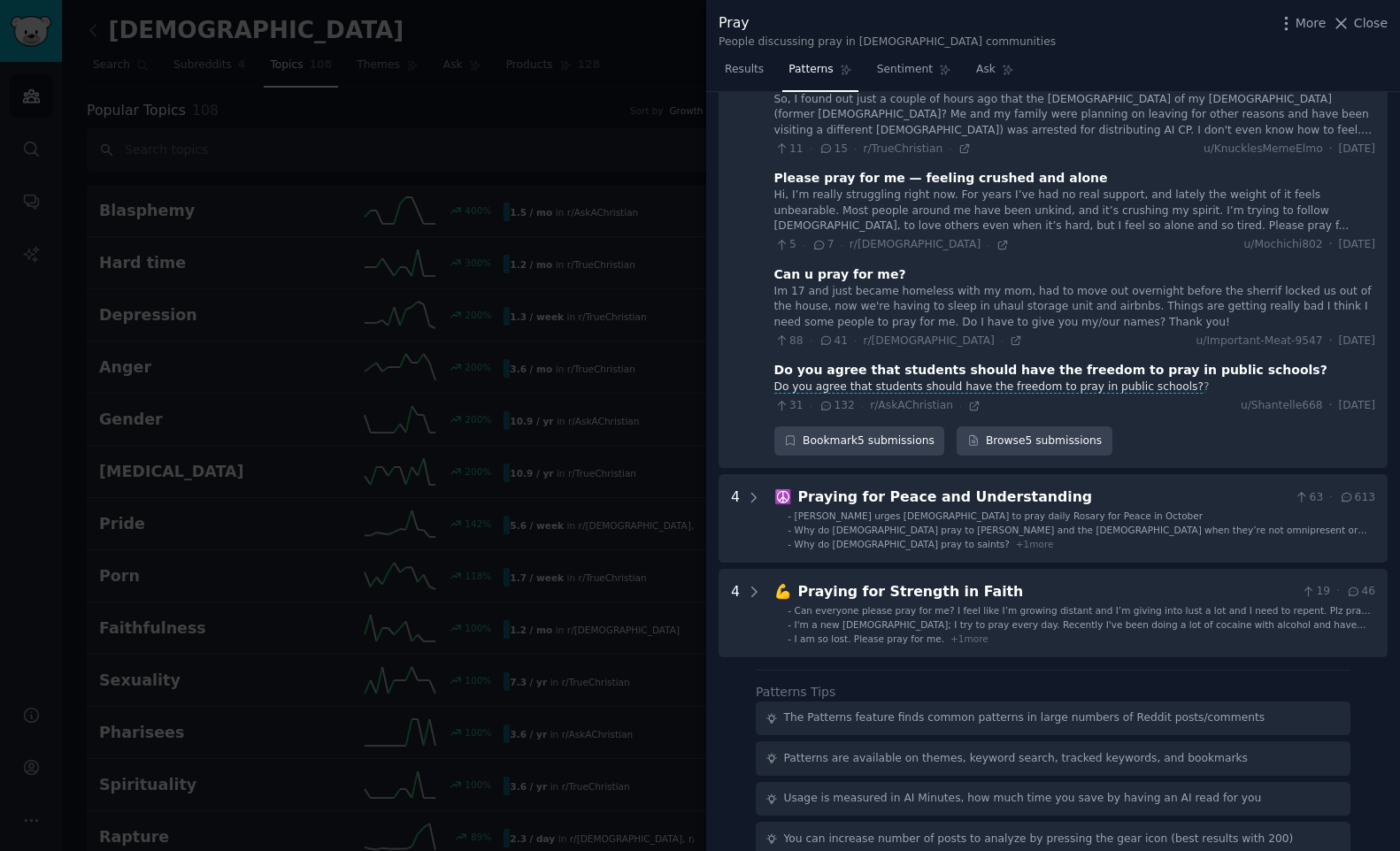
click at [1089, 380] on span "Do you agree that students should have the freedom to pray in public schools?" at bounding box center [988, 387] width 433 height 13
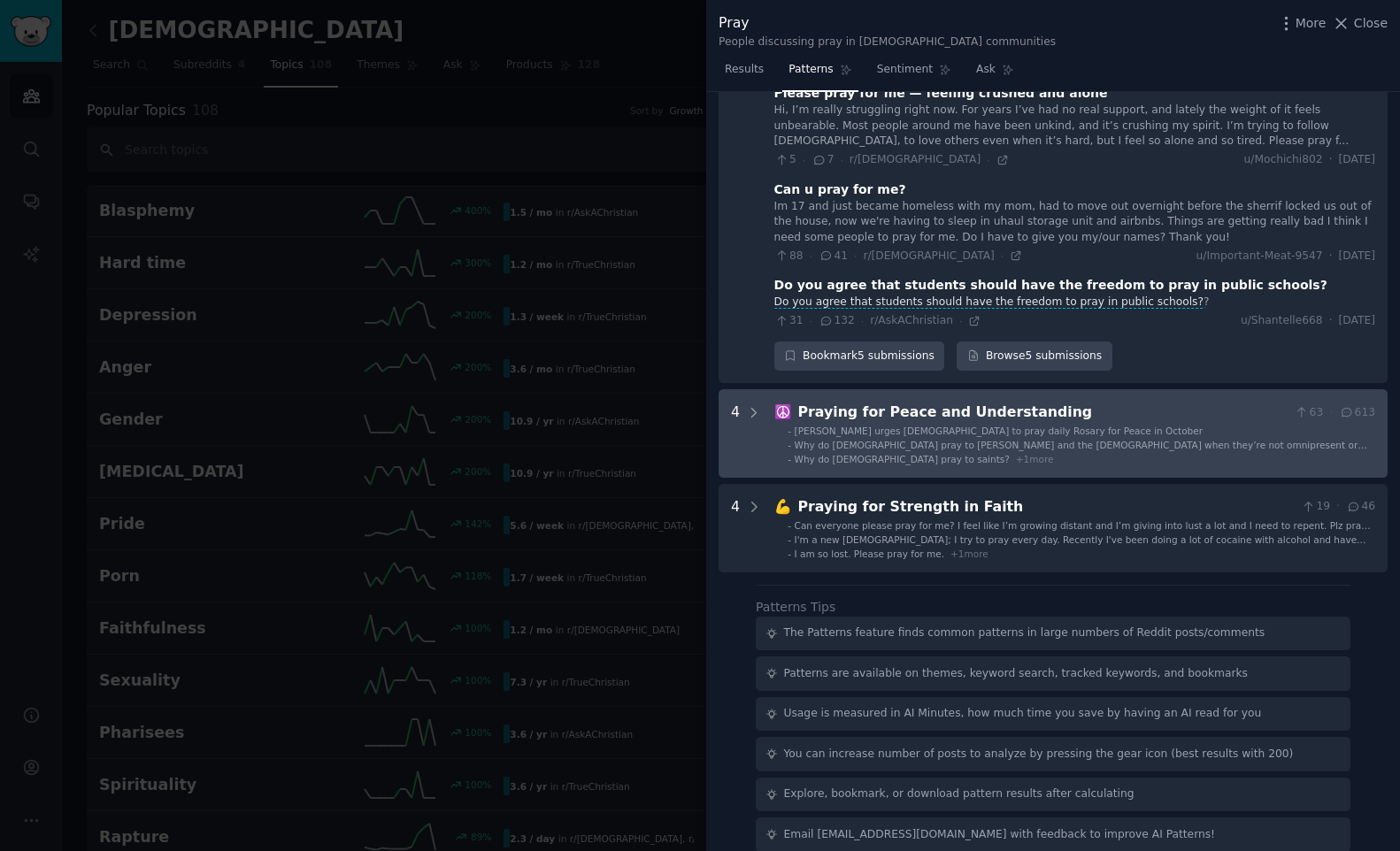
click at [762, 395] on Understanding "4 ☮️ Praying for Peace and Understanding 63 · 613 - [PERSON_NAME] urges [DEMOGR…" at bounding box center [1052, 434] width 668 height 89
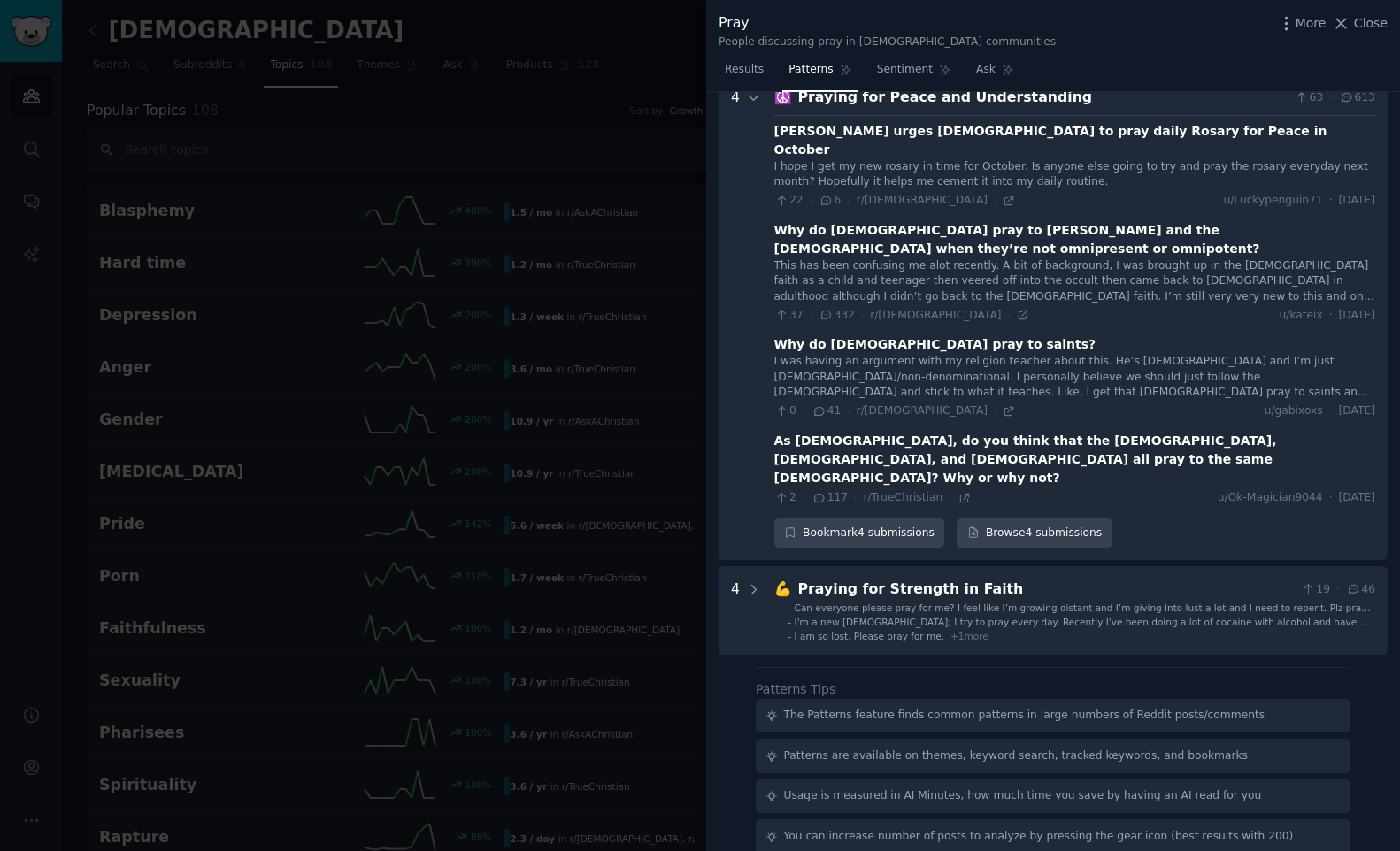
scroll to position [2103, 0]
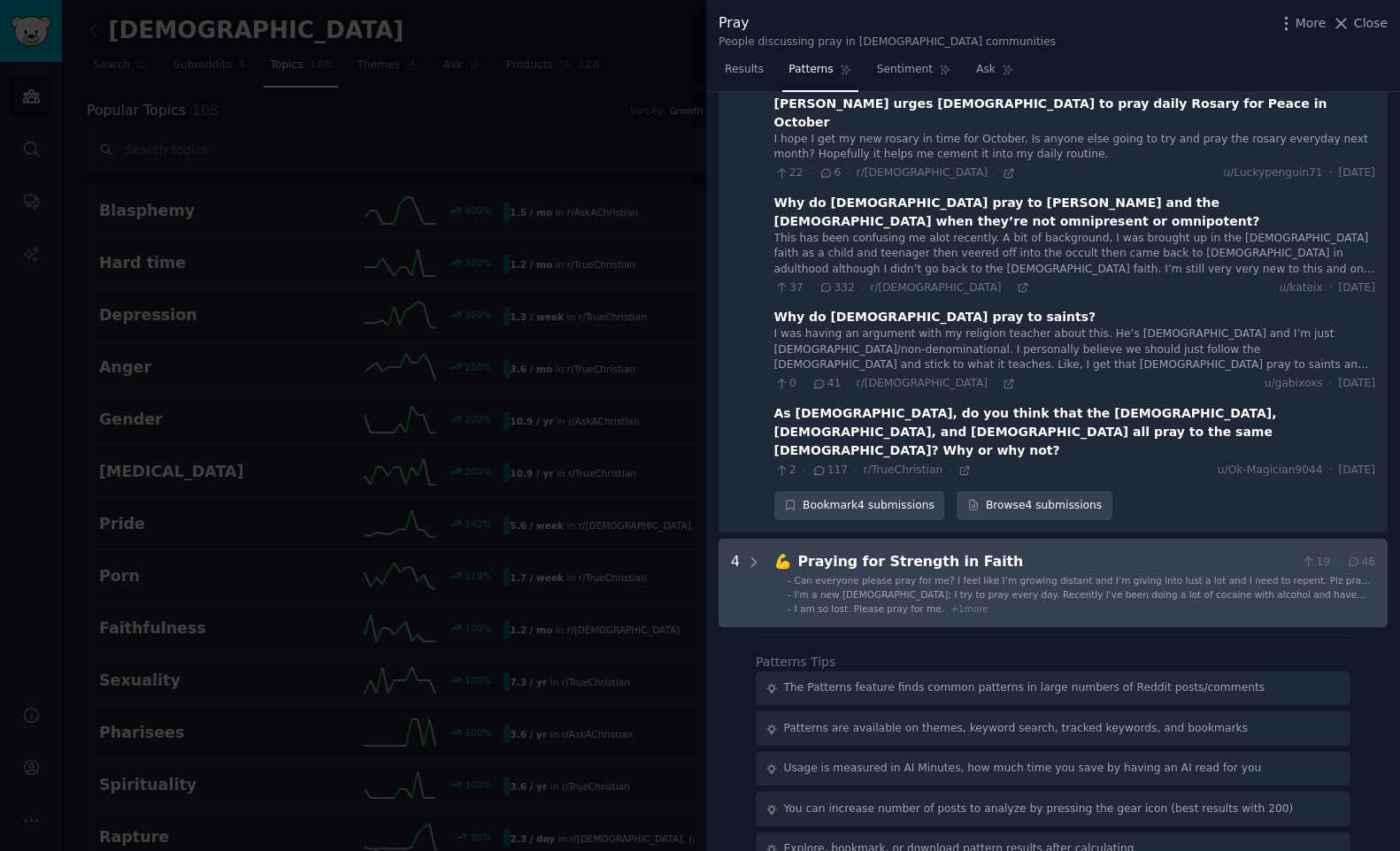
click at [856, 551] on div "Praying for Strength in Faith" at bounding box center [1047, 562] width 497 height 22
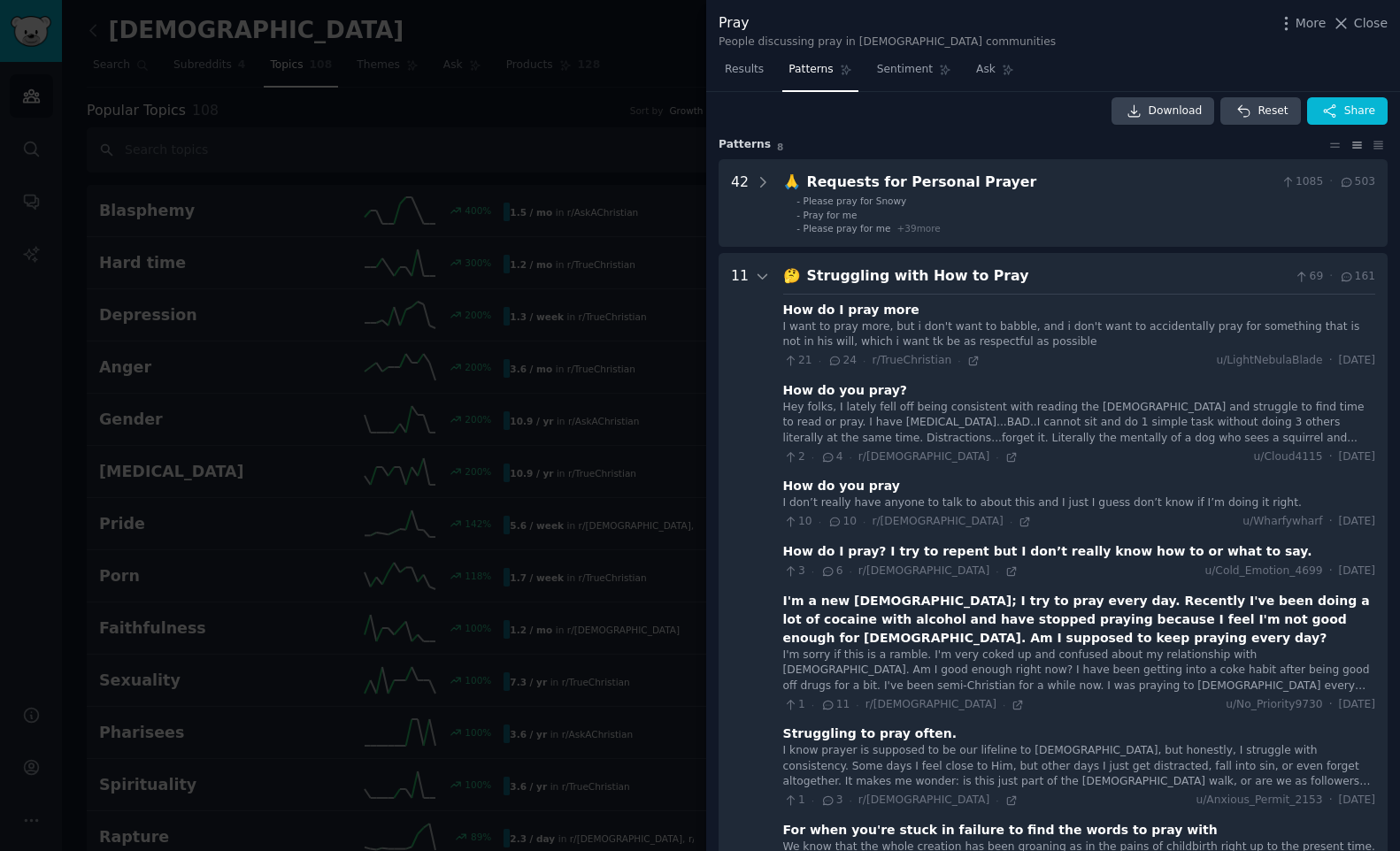
scroll to position [0, 0]
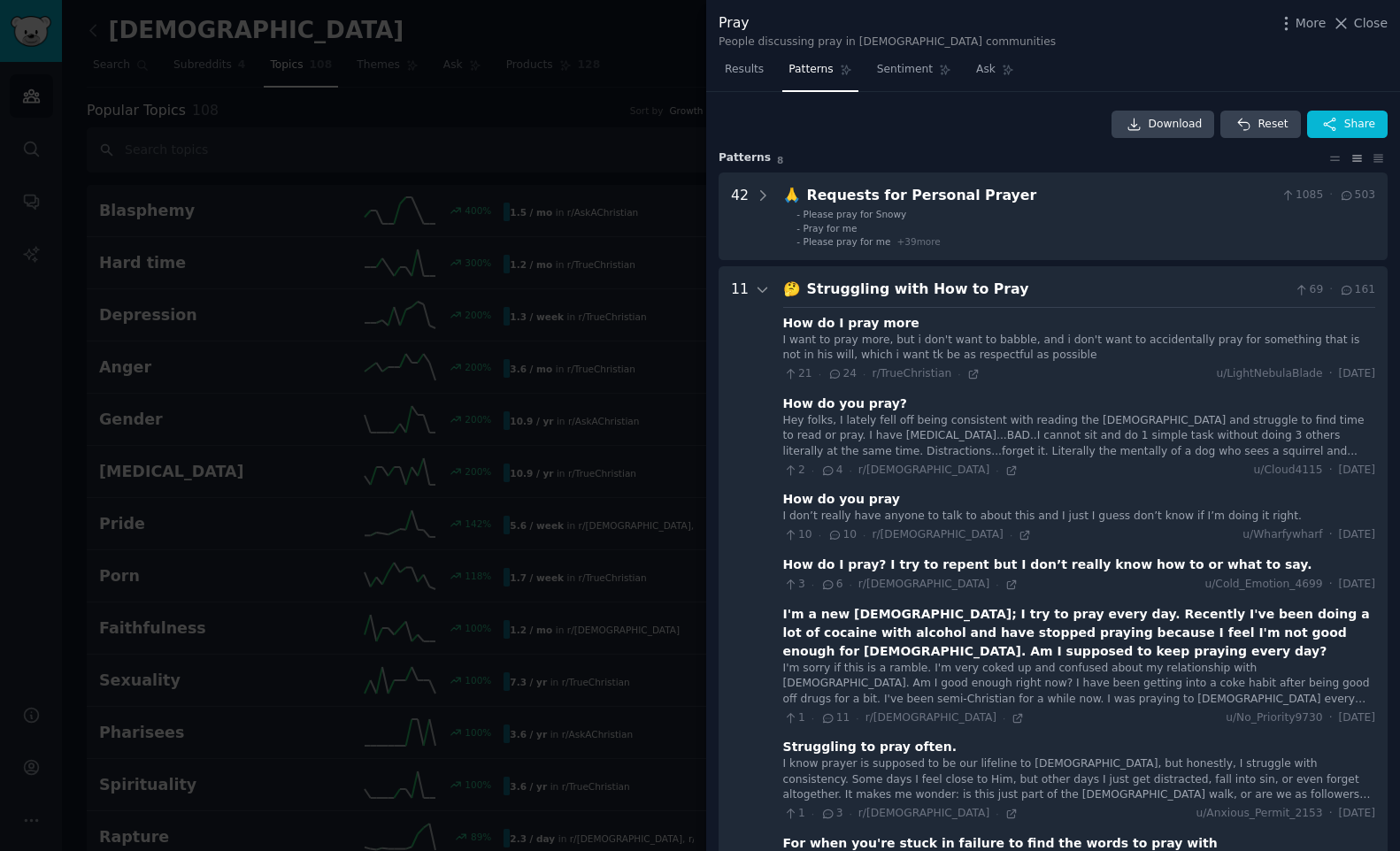
click at [853, 289] on div "Struggling with How to Pray" at bounding box center [1048, 289] width 481 height 22
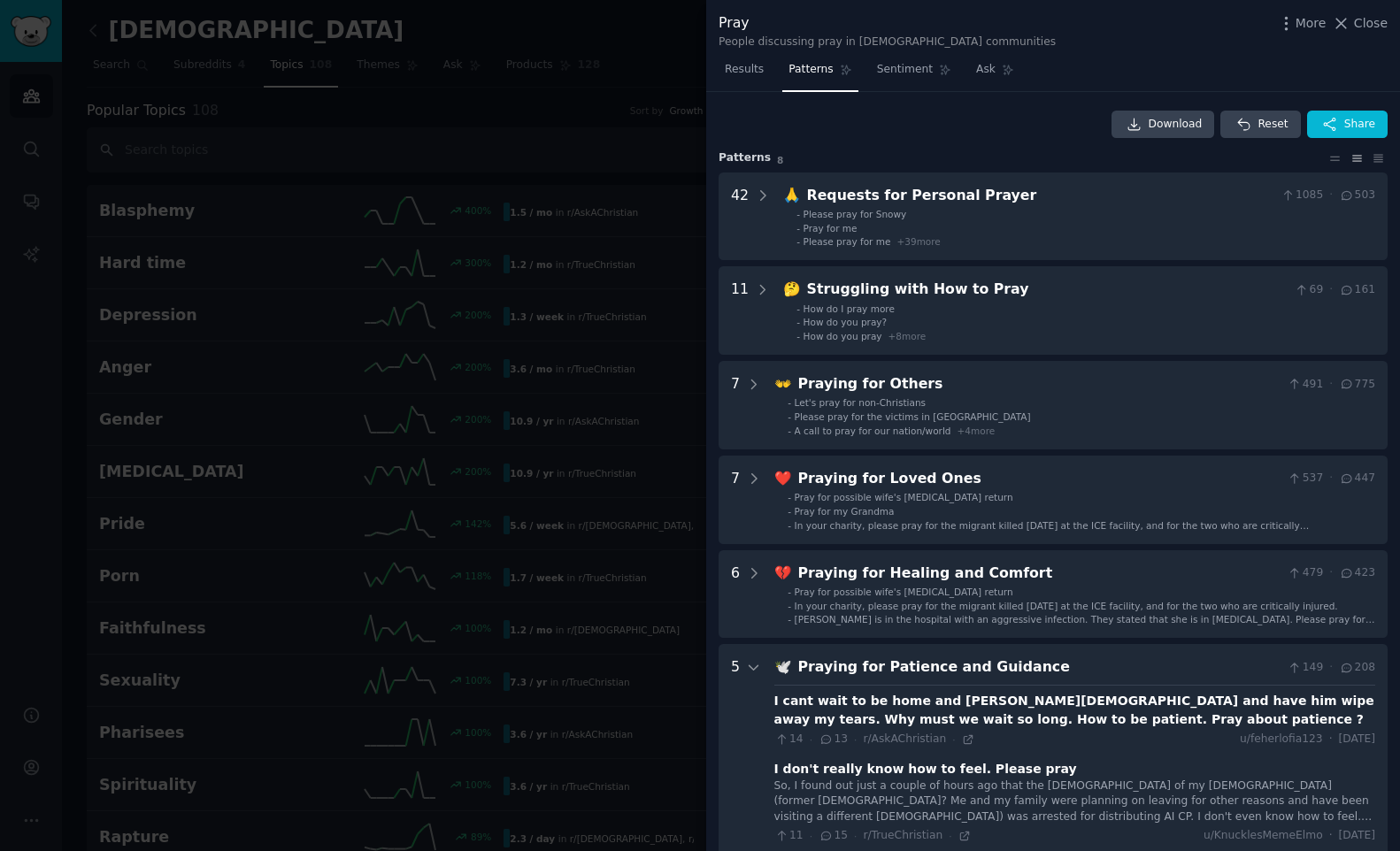
click at [819, 665] on div "Praying for Patience and Guidance" at bounding box center [1040, 667] width 483 height 22
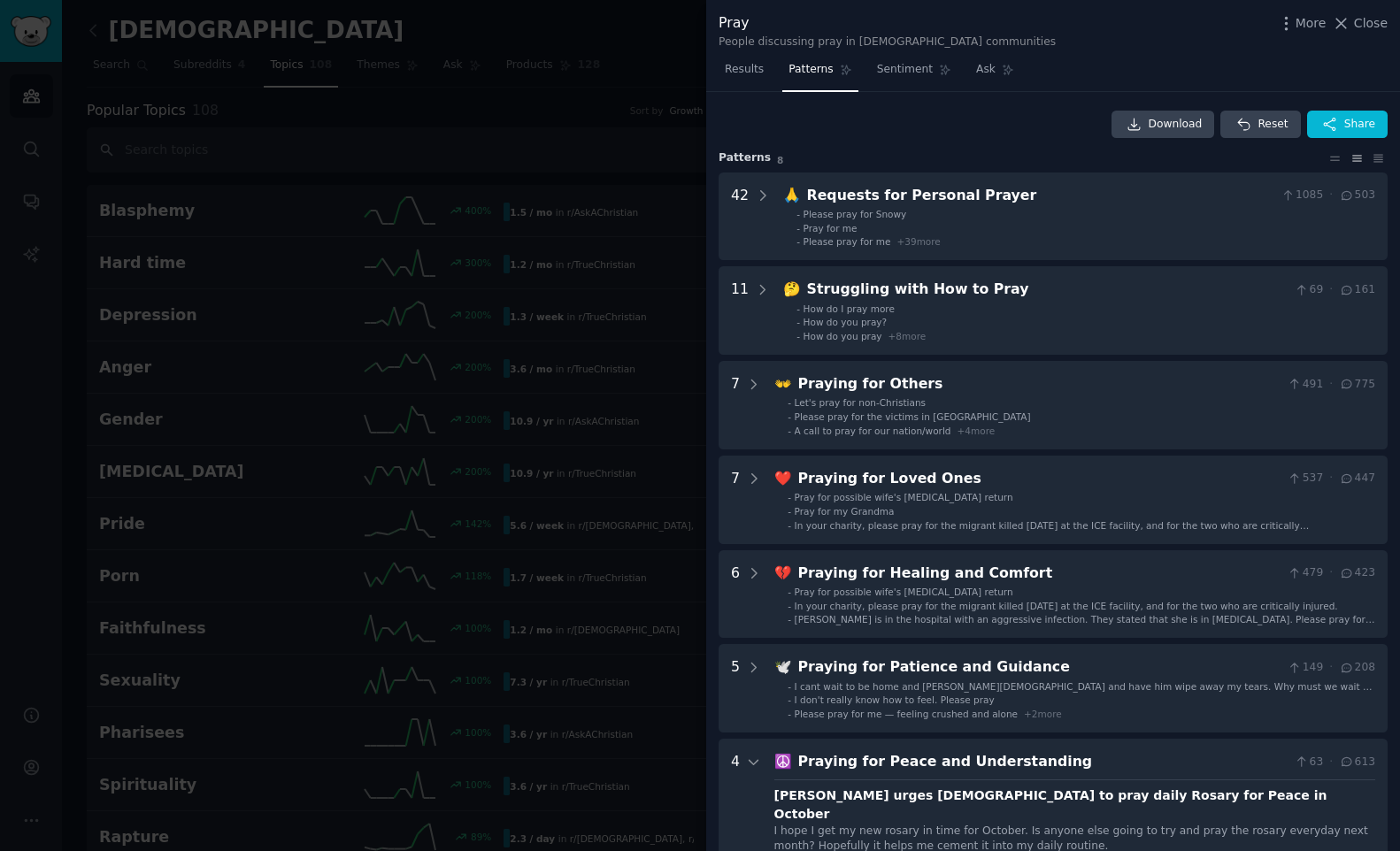
click at [840, 758] on div "Praying for Peace and Understanding" at bounding box center [1043, 762] width 490 height 22
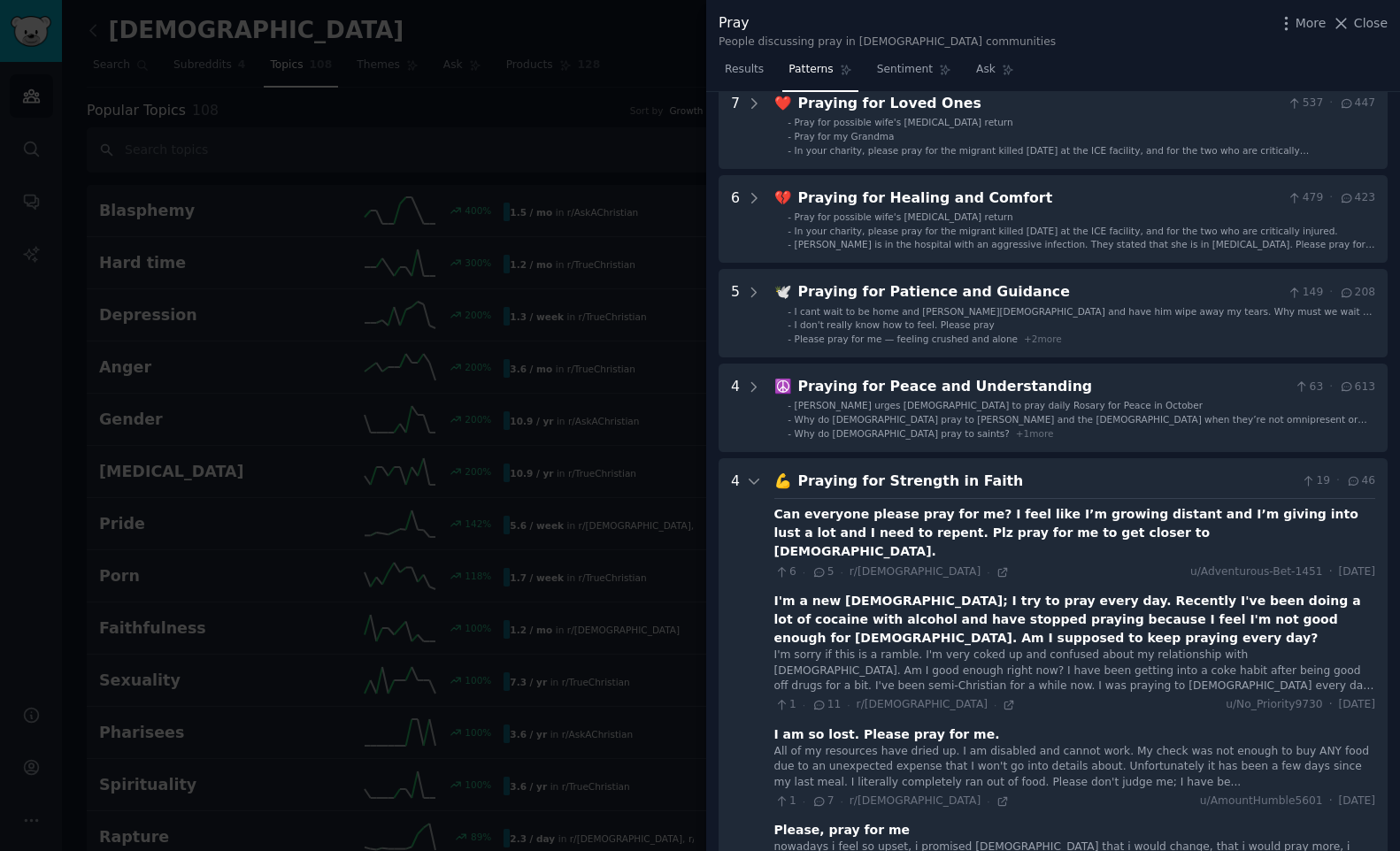
click at [873, 481] on div "Praying for Strength in Faith" at bounding box center [1047, 481] width 497 height 22
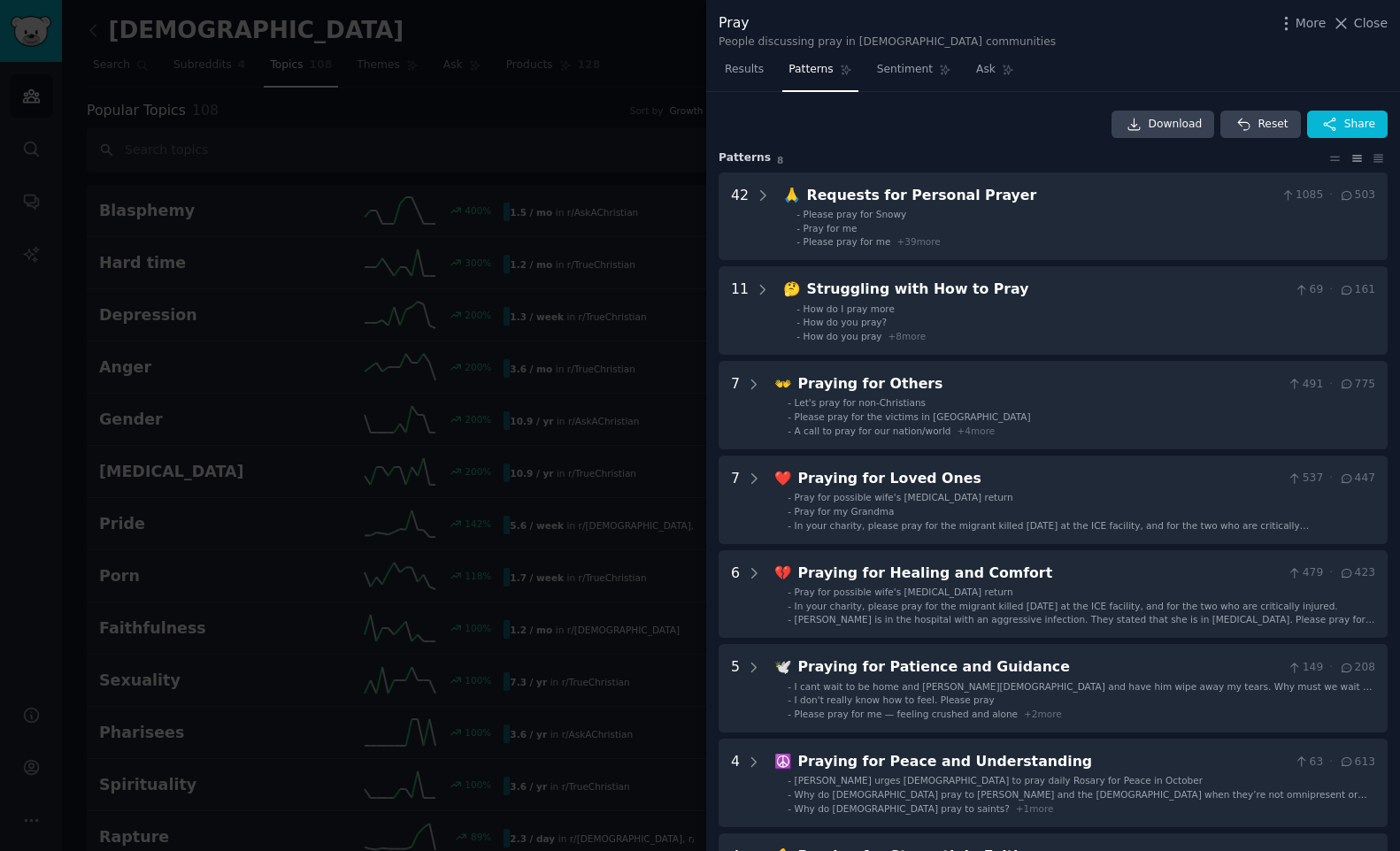
click at [599, 138] on div at bounding box center [700, 425] width 1400 height 851
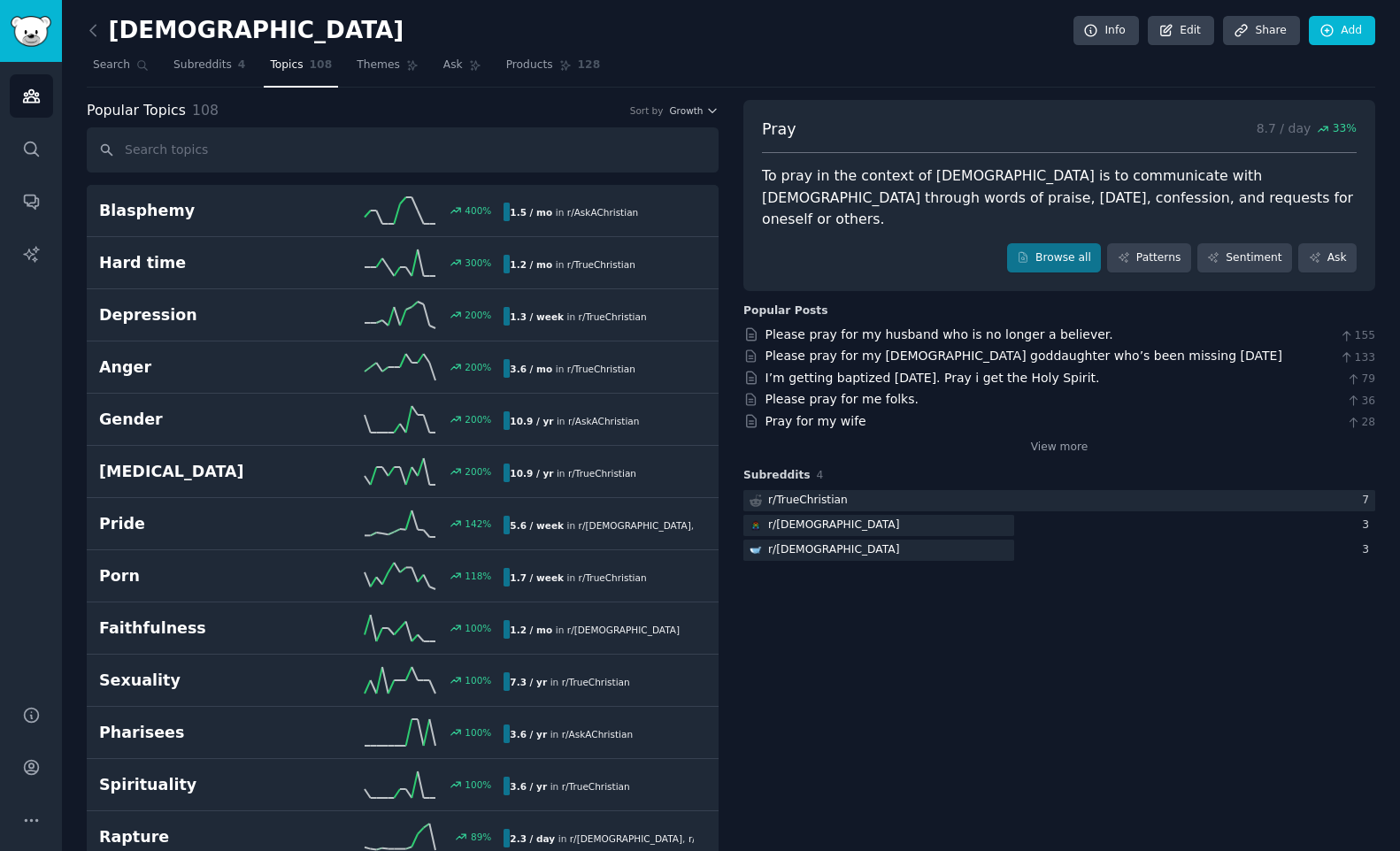
click at [817, 70] on nav "Search Subreddits 4 Topics 108 Themes Ask Products 128" at bounding box center [731, 70] width 1288 height 36
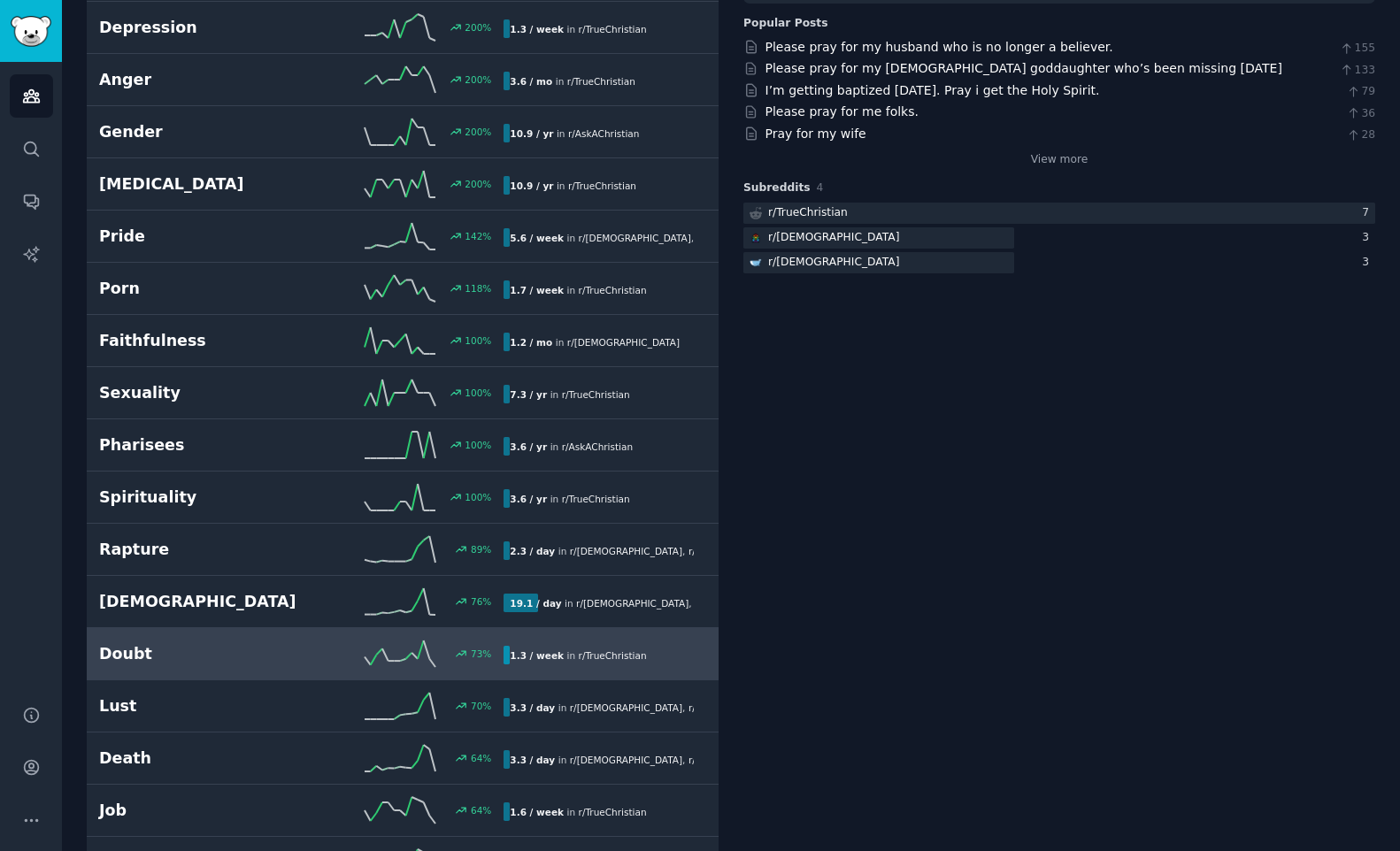
scroll to position [308, 0]
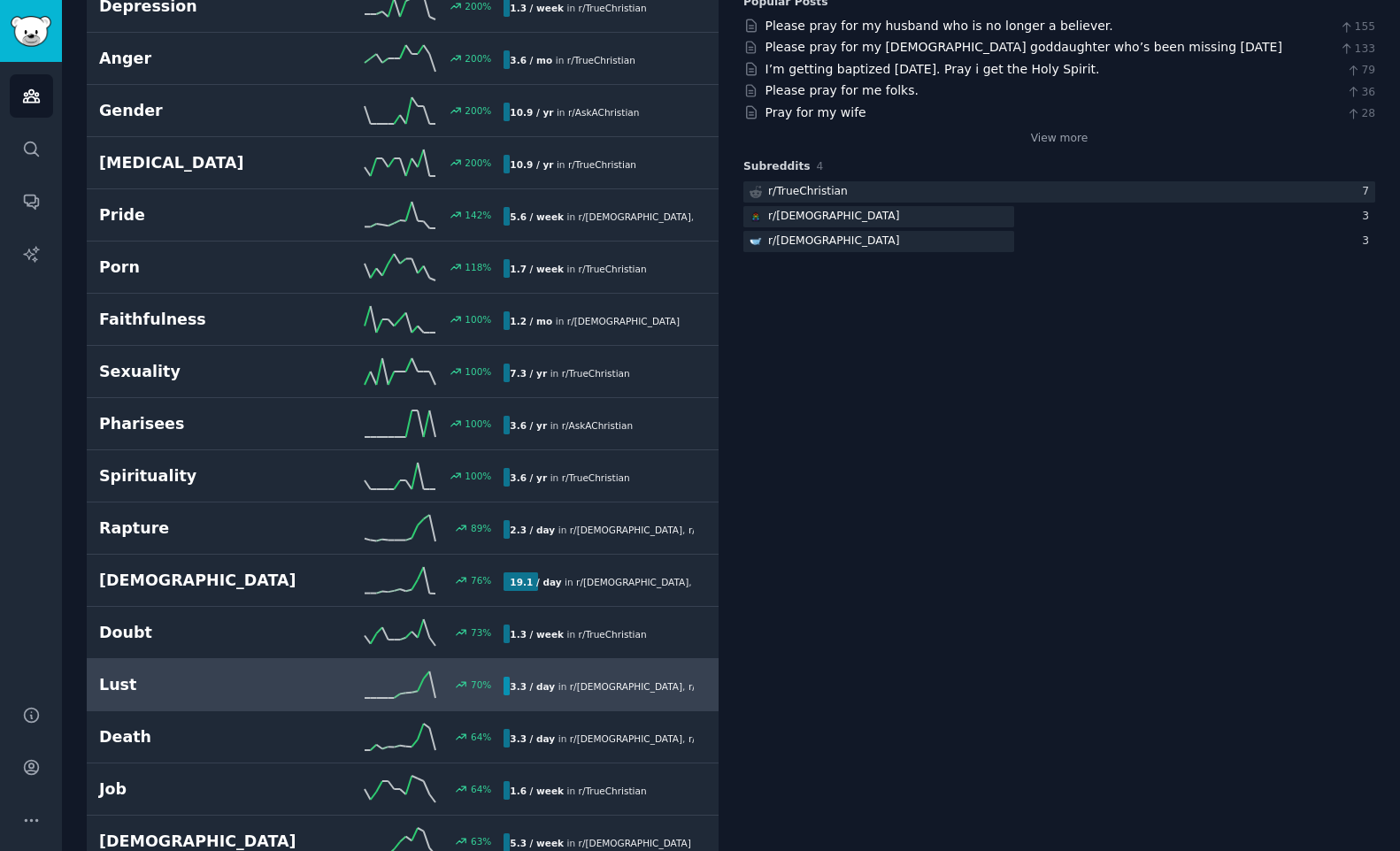
click at [187, 678] on h2 "Lust" at bounding box center [201, 685] width 202 height 22
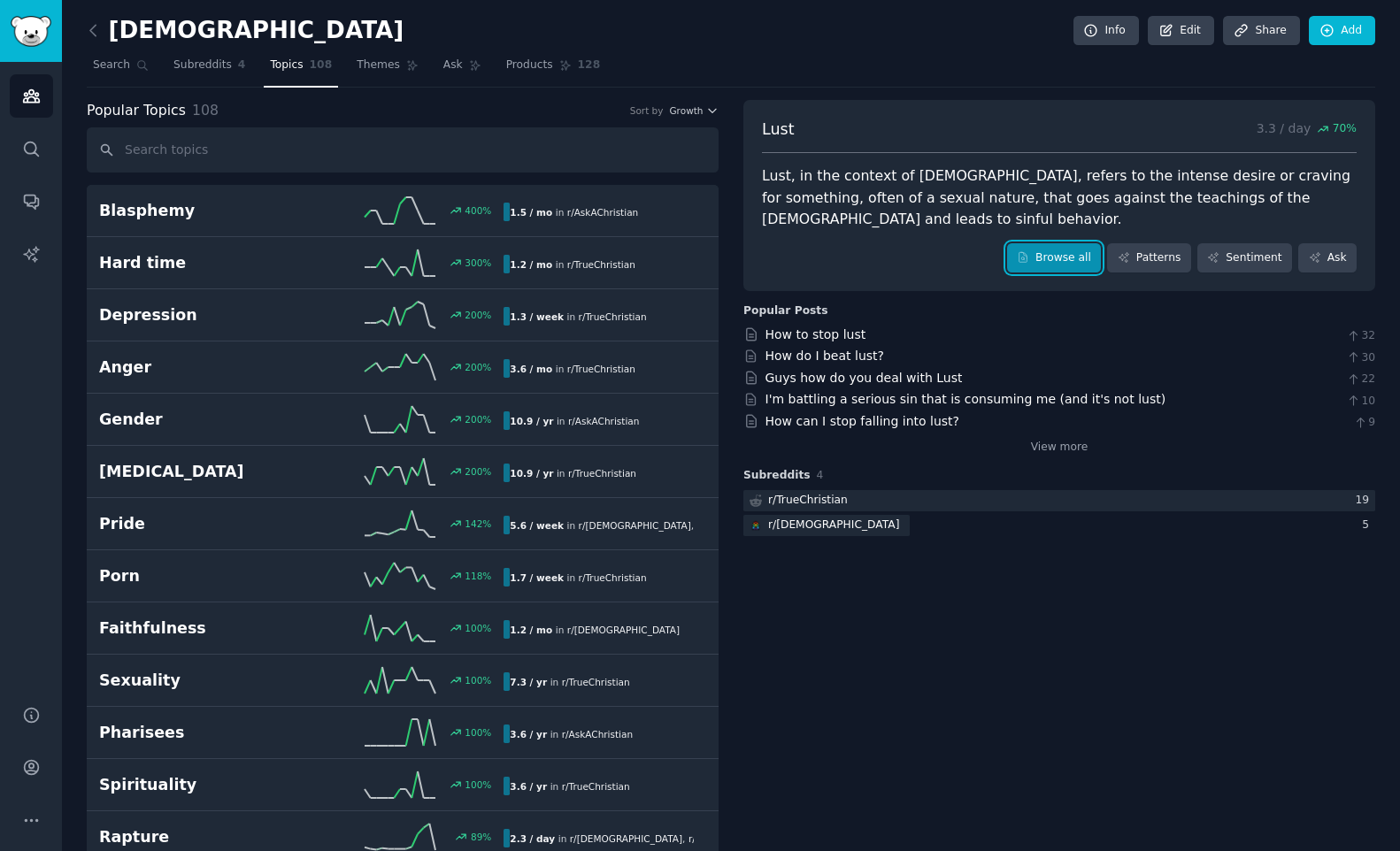
click at [1056, 244] on link "Browse all" at bounding box center [1053, 259] width 95 height 31
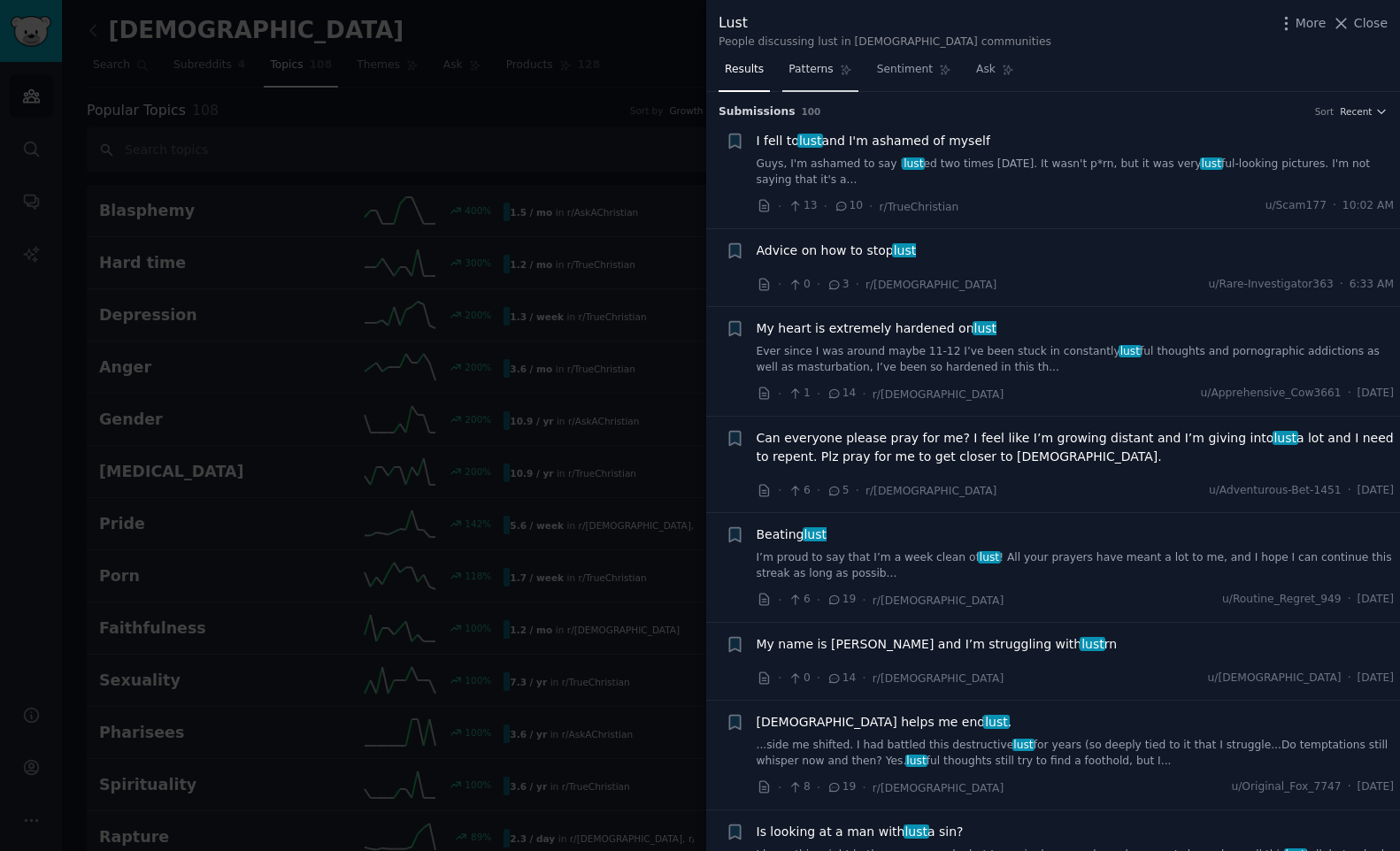
click at [830, 70] on span "Patterns" at bounding box center [811, 70] width 44 height 16
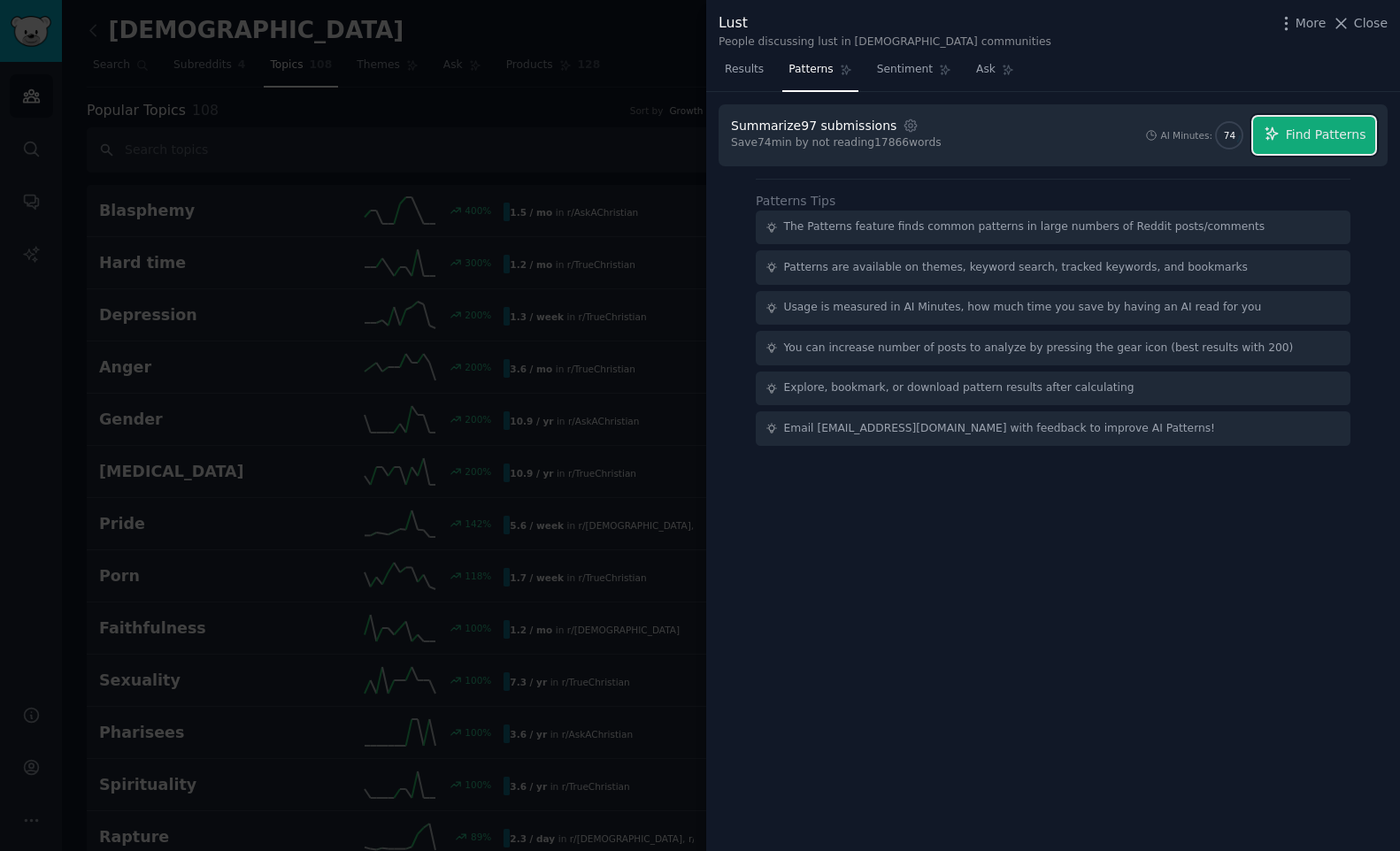
click at [1343, 134] on span "Find Patterns" at bounding box center [1326, 135] width 80 height 18
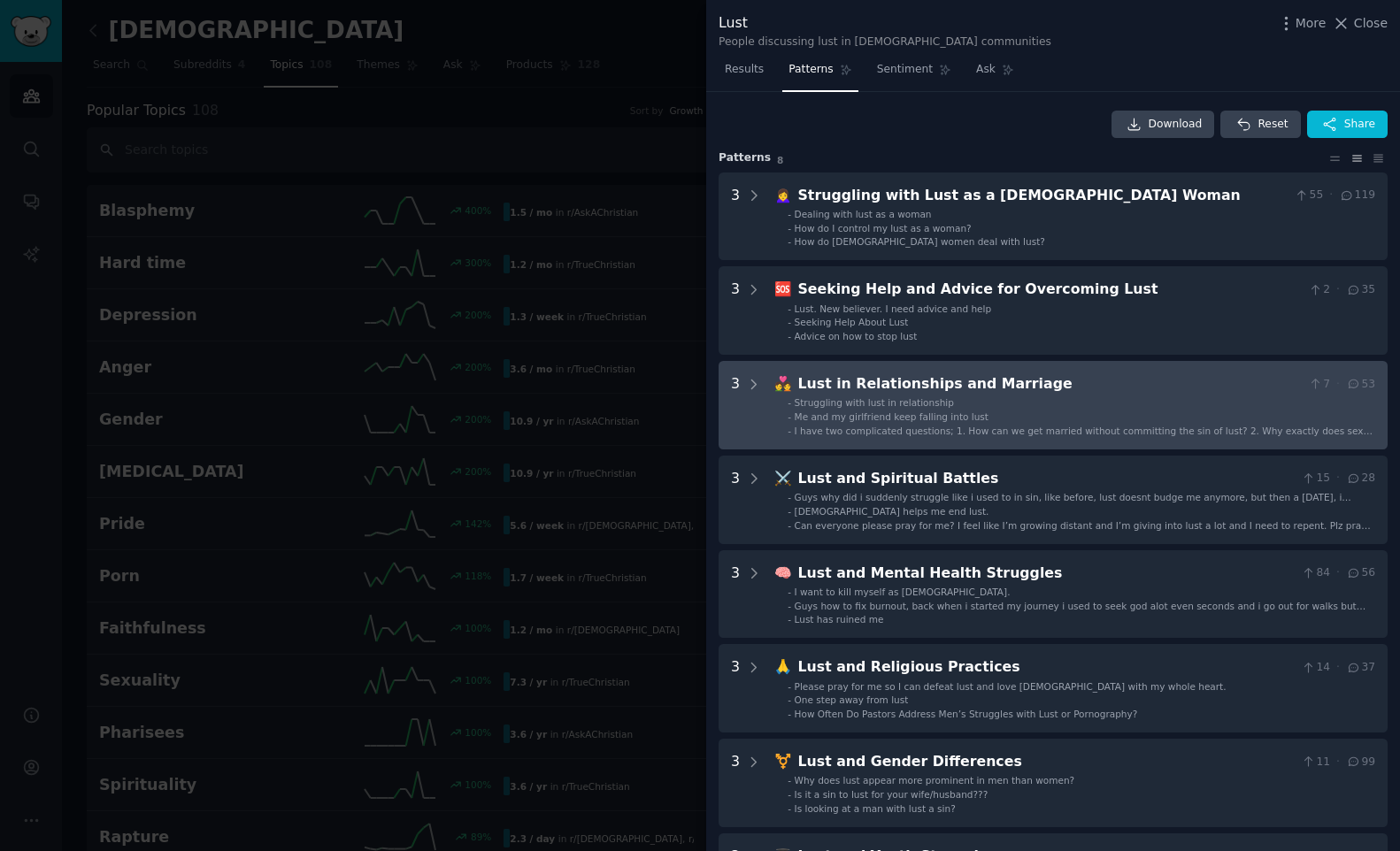
click at [847, 385] on div "Lust in Relationships and Marriage" at bounding box center [1050, 384] width 503 height 22
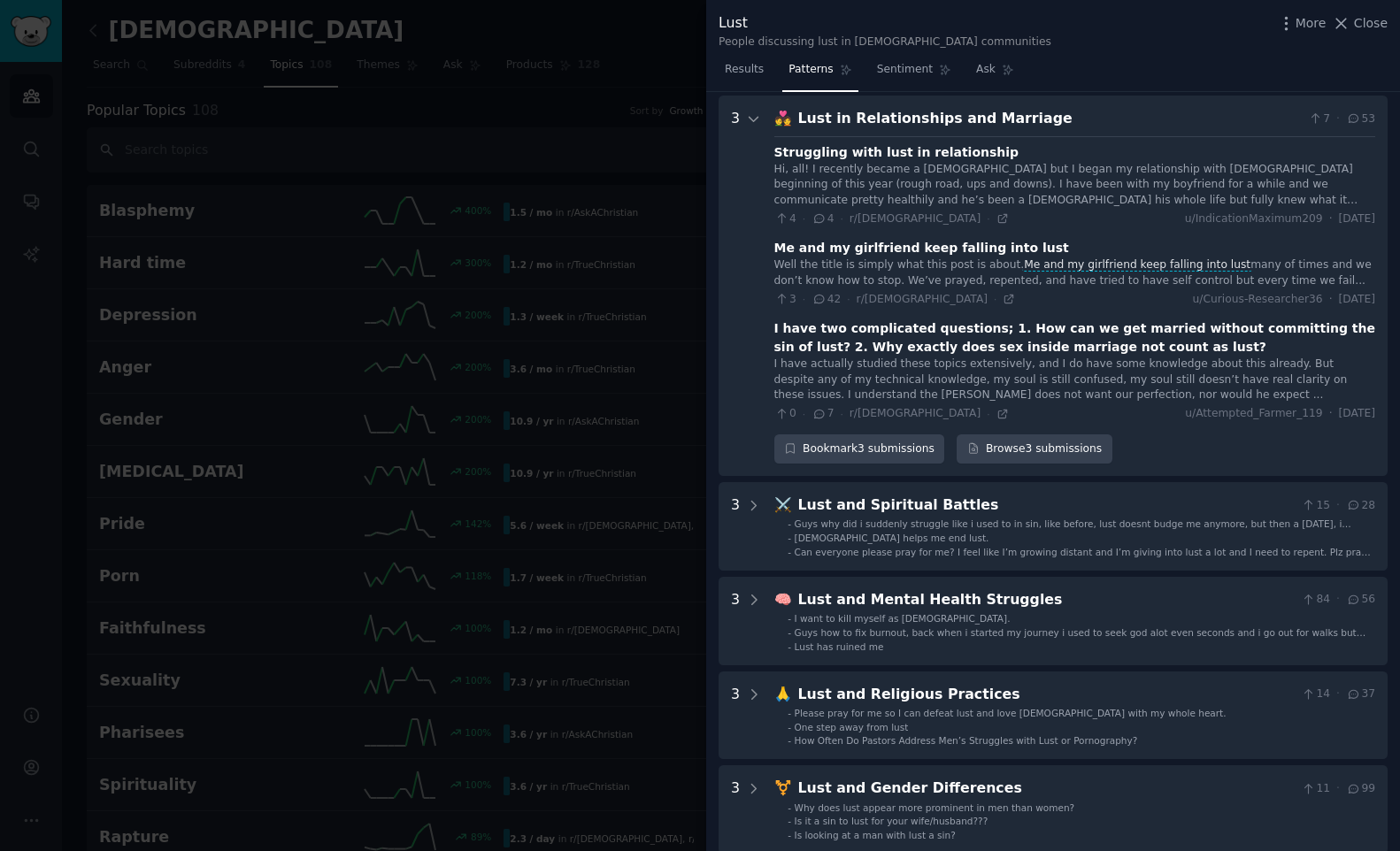
scroll to position [269, 0]
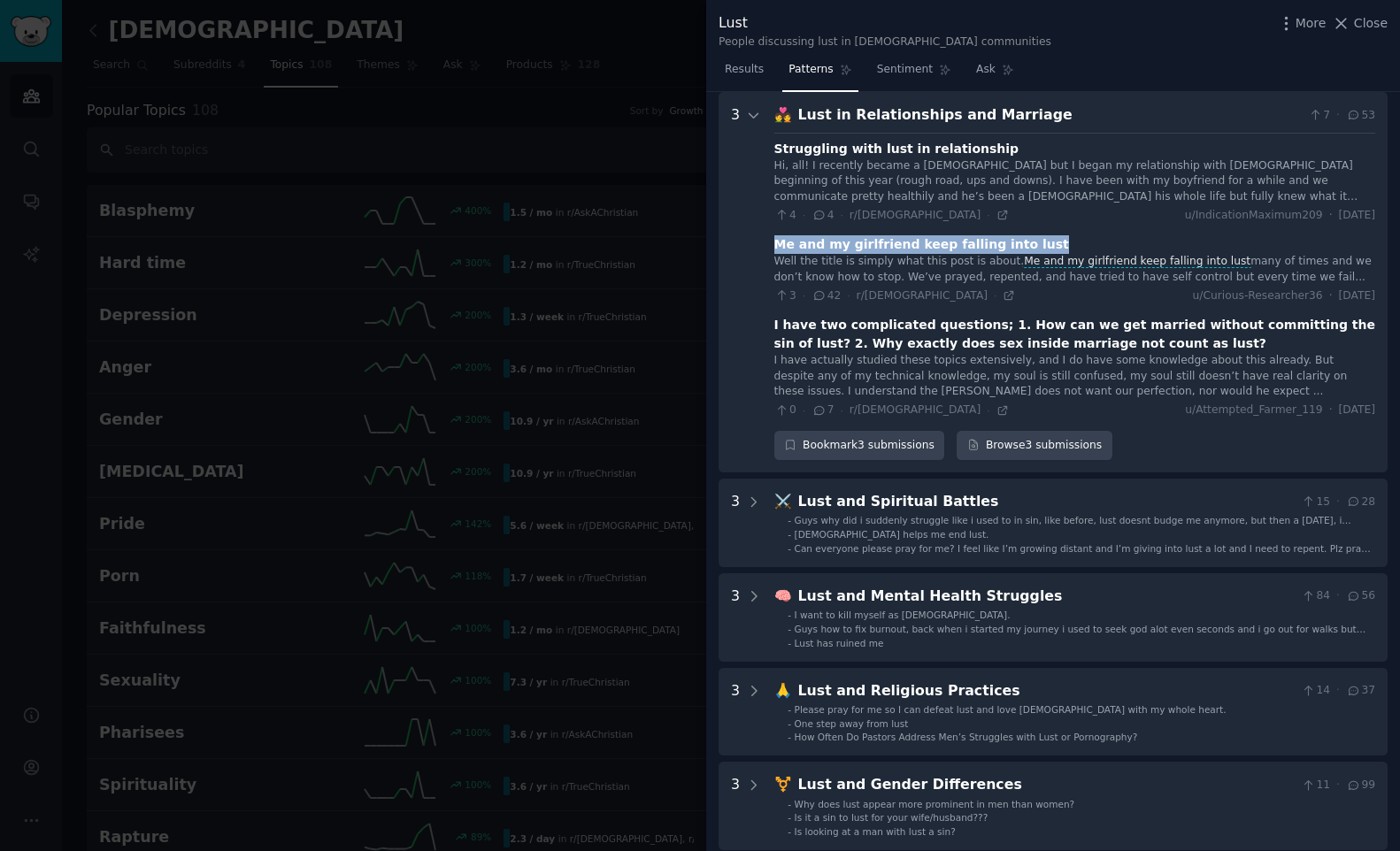
drag, startPoint x: 777, startPoint y: 245, endPoint x: 969, endPoint y: 270, distance: 193.6
click at [1079, 248] on div "Me and my girlfriend keep falling into lust" at bounding box center [1074, 244] width 601 height 18
click at [1003, 292] on icon at bounding box center [1008, 295] width 12 height 12
click at [843, 327] on div "I have two complicated questions; 1. How can we get married without committing …" at bounding box center [1074, 334] width 601 height 37
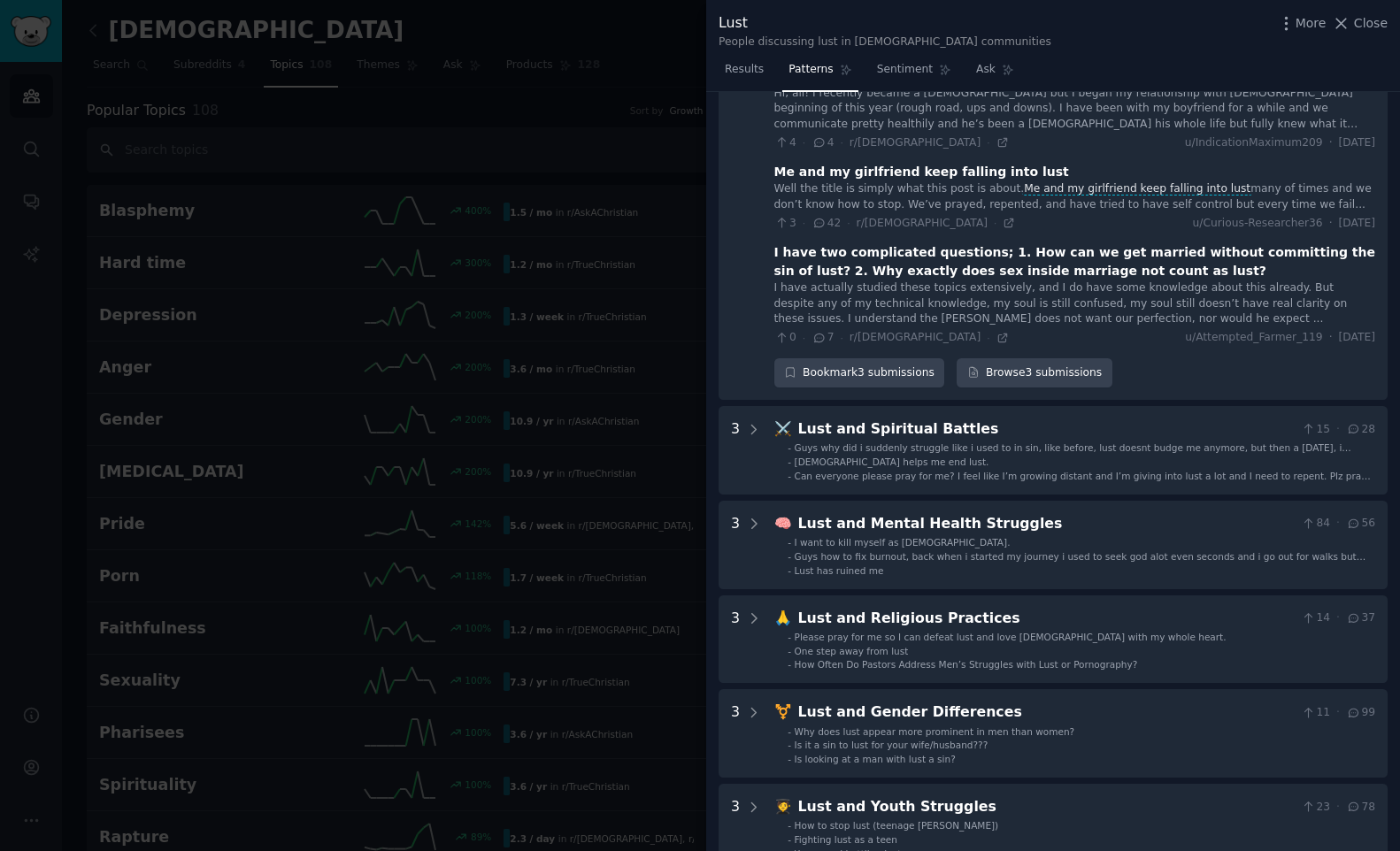
scroll to position [374, 0]
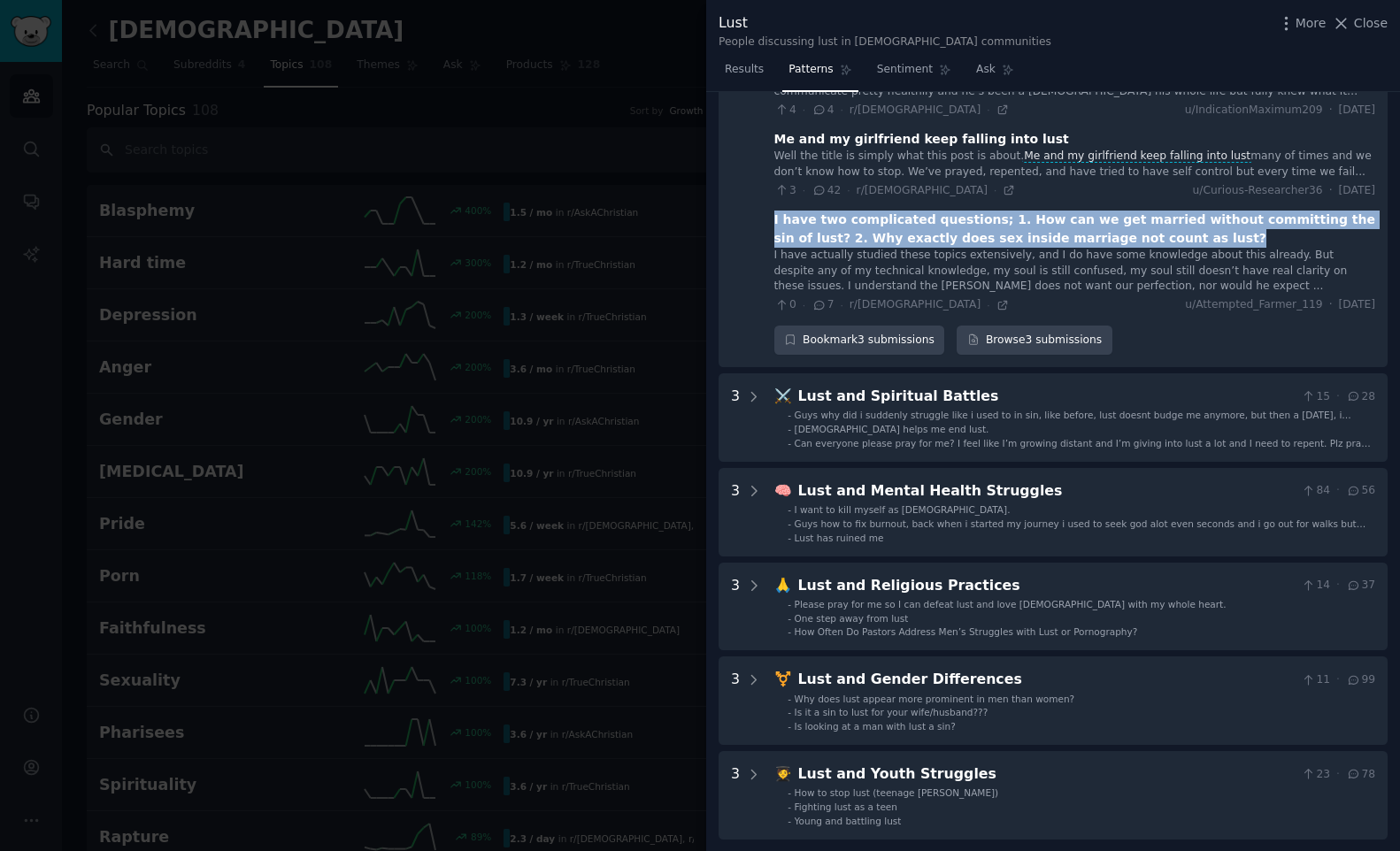
drag, startPoint x: 774, startPoint y: 219, endPoint x: 1125, endPoint y: 232, distance: 351.2
click at [1125, 232] on div "I have two complicated questions; 1. How can we get married without committing …" at bounding box center [1074, 229] width 601 height 37
copy div "I have two complicated questions; 1. How can we get married without committing …"
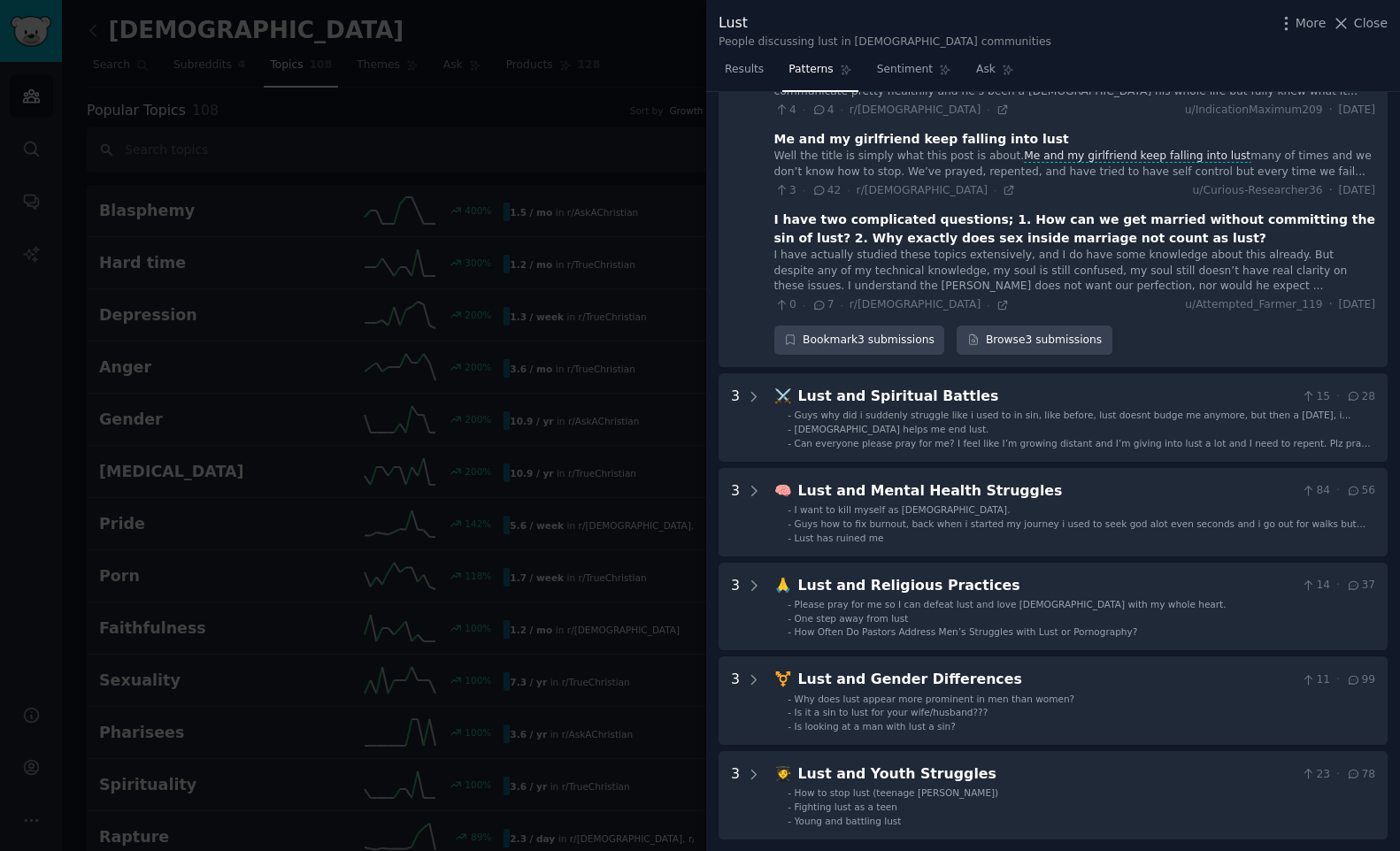
click at [953, 268] on div "I have actually studied these topics extensively, and I do have some knowledge …" at bounding box center [1074, 270] width 601 height 47
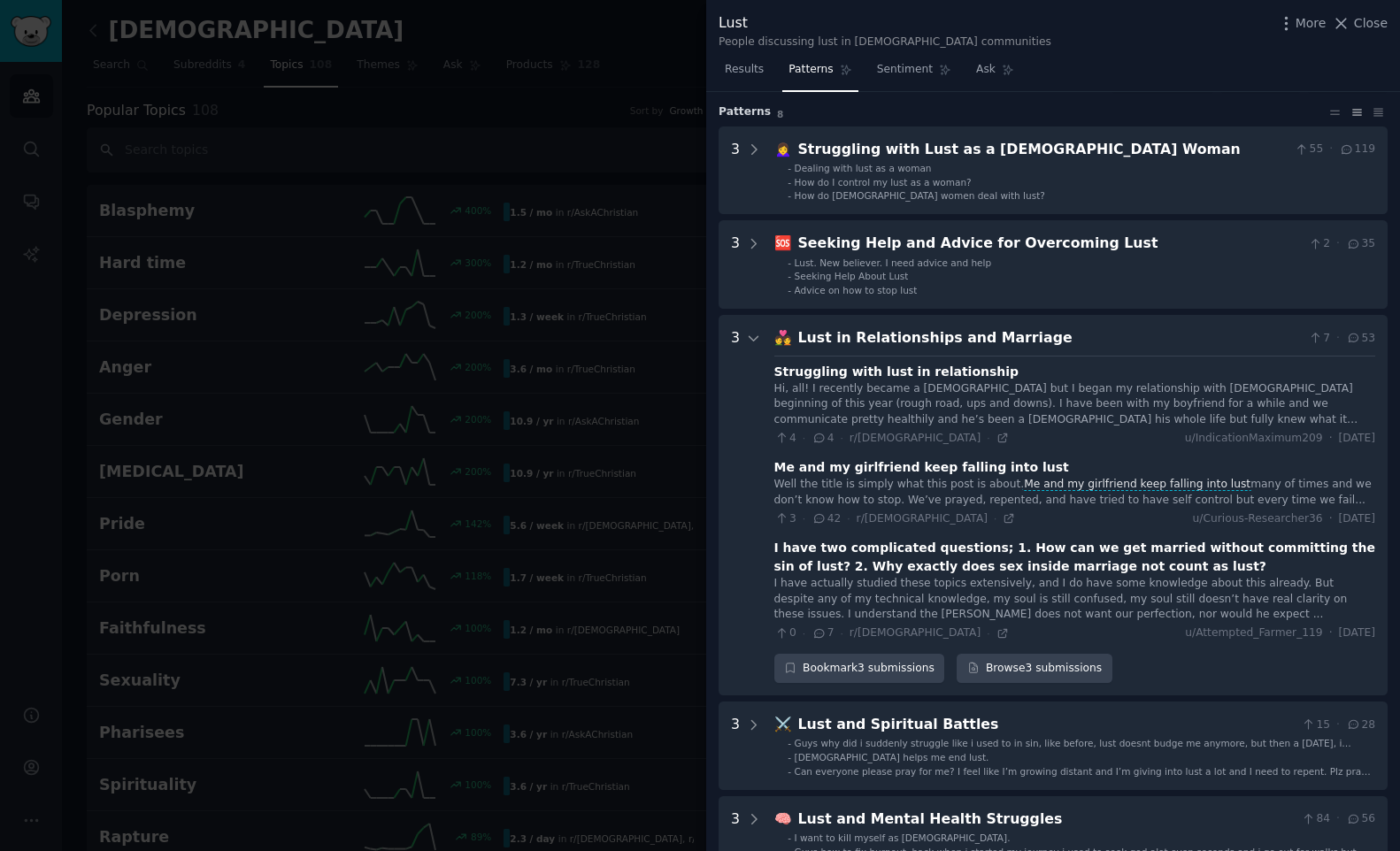
scroll to position [0, 0]
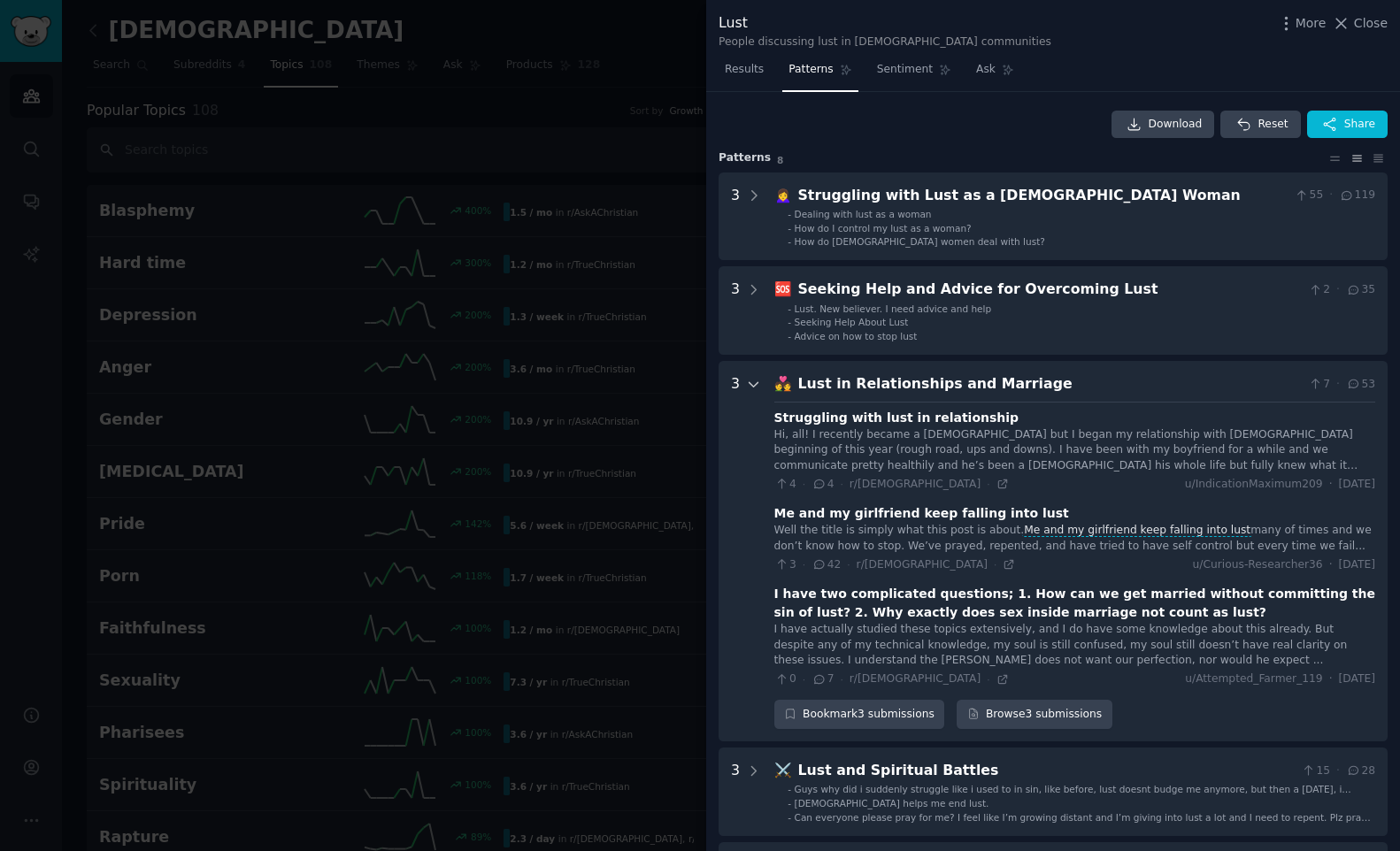
click at [759, 388] on icon at bounding box center [753, 385] width 16 height 16
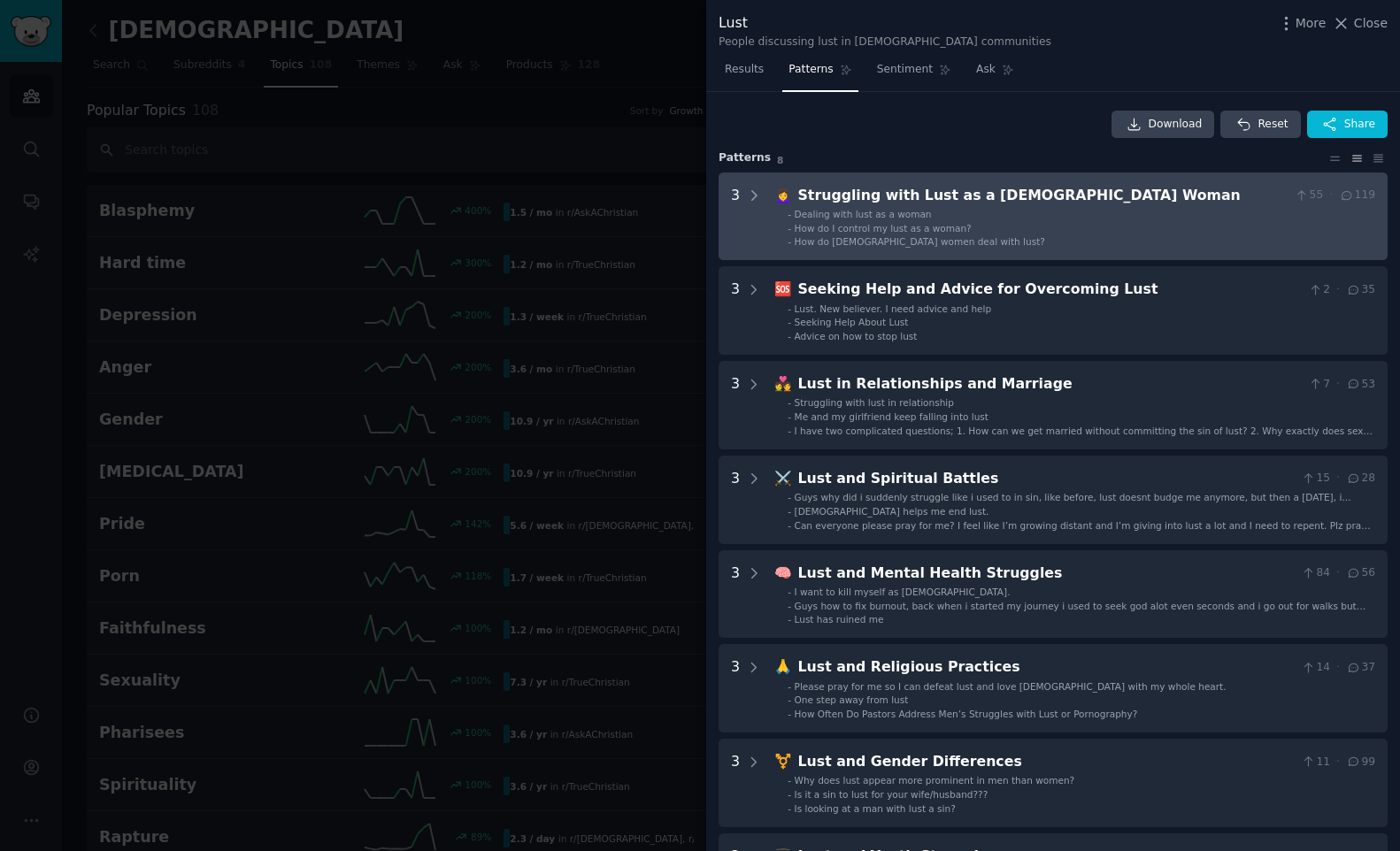
click at [928, 193] on div "Struggling with Lust as a [DEMOGRAPHIC_DATA] Woman" at bounding box center [1043, 196] width 490 height 22
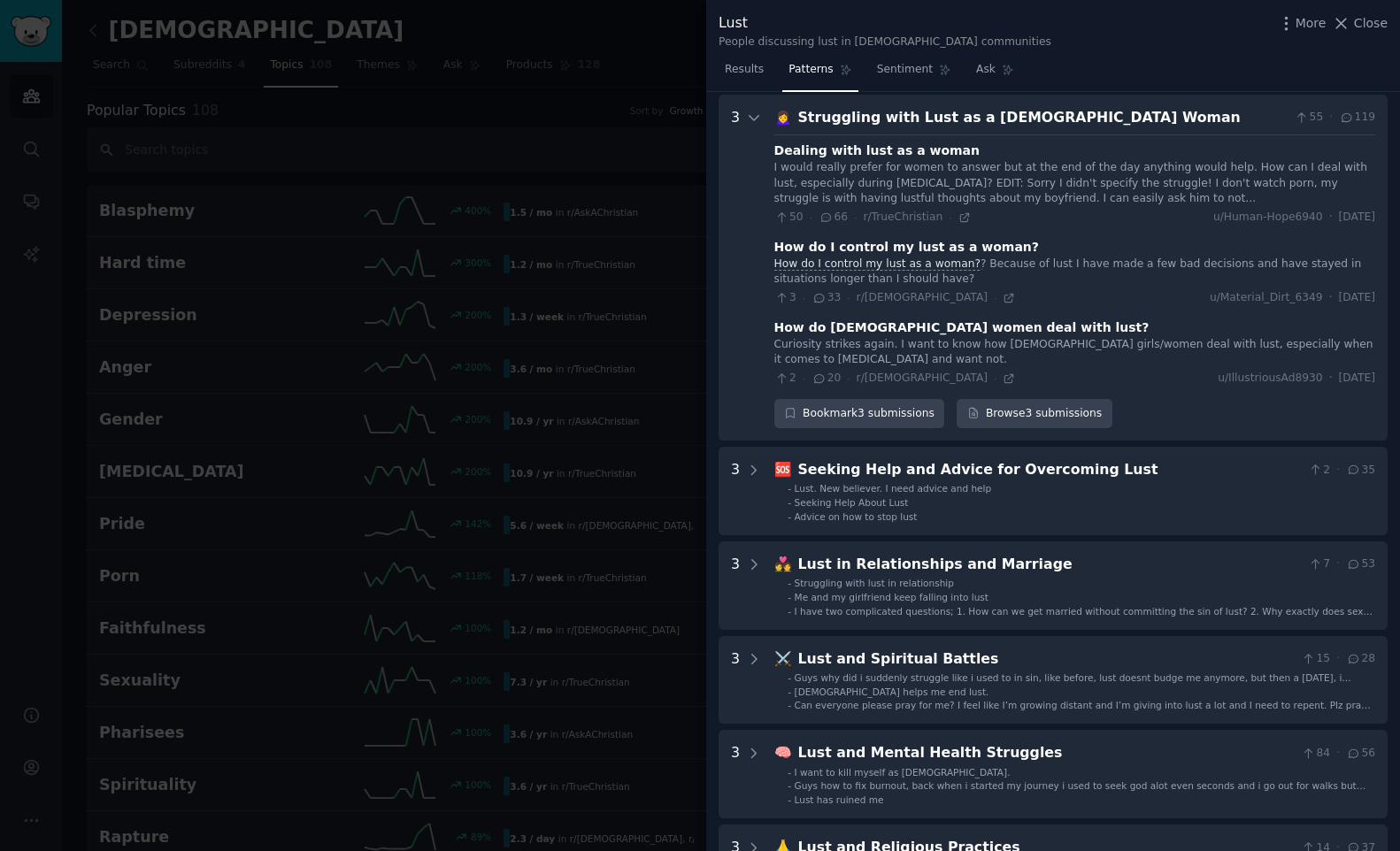
scroll to position [80, 0]
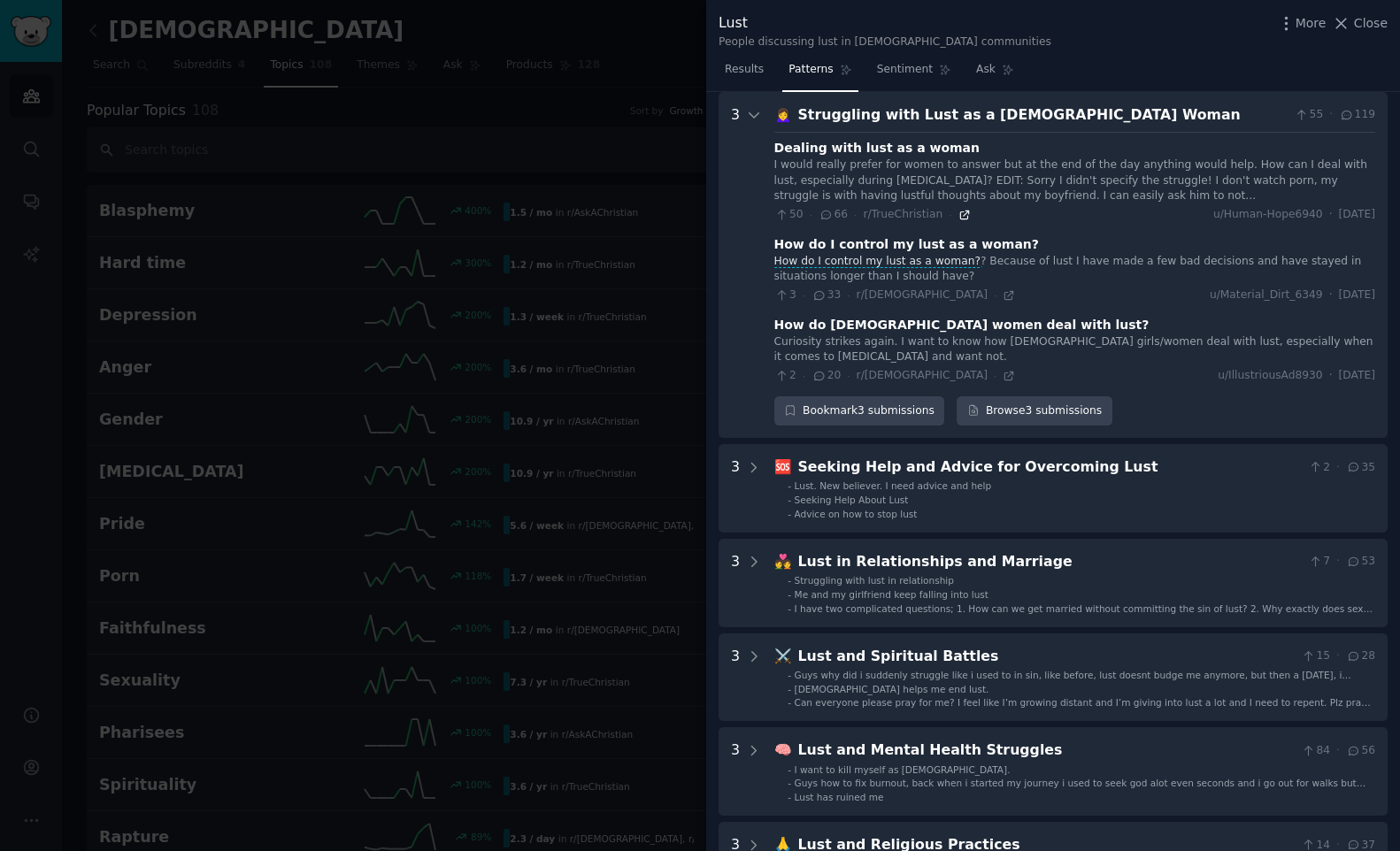
click at [964, 214] on icon at bounding box center [964, 215] width 12 height 12
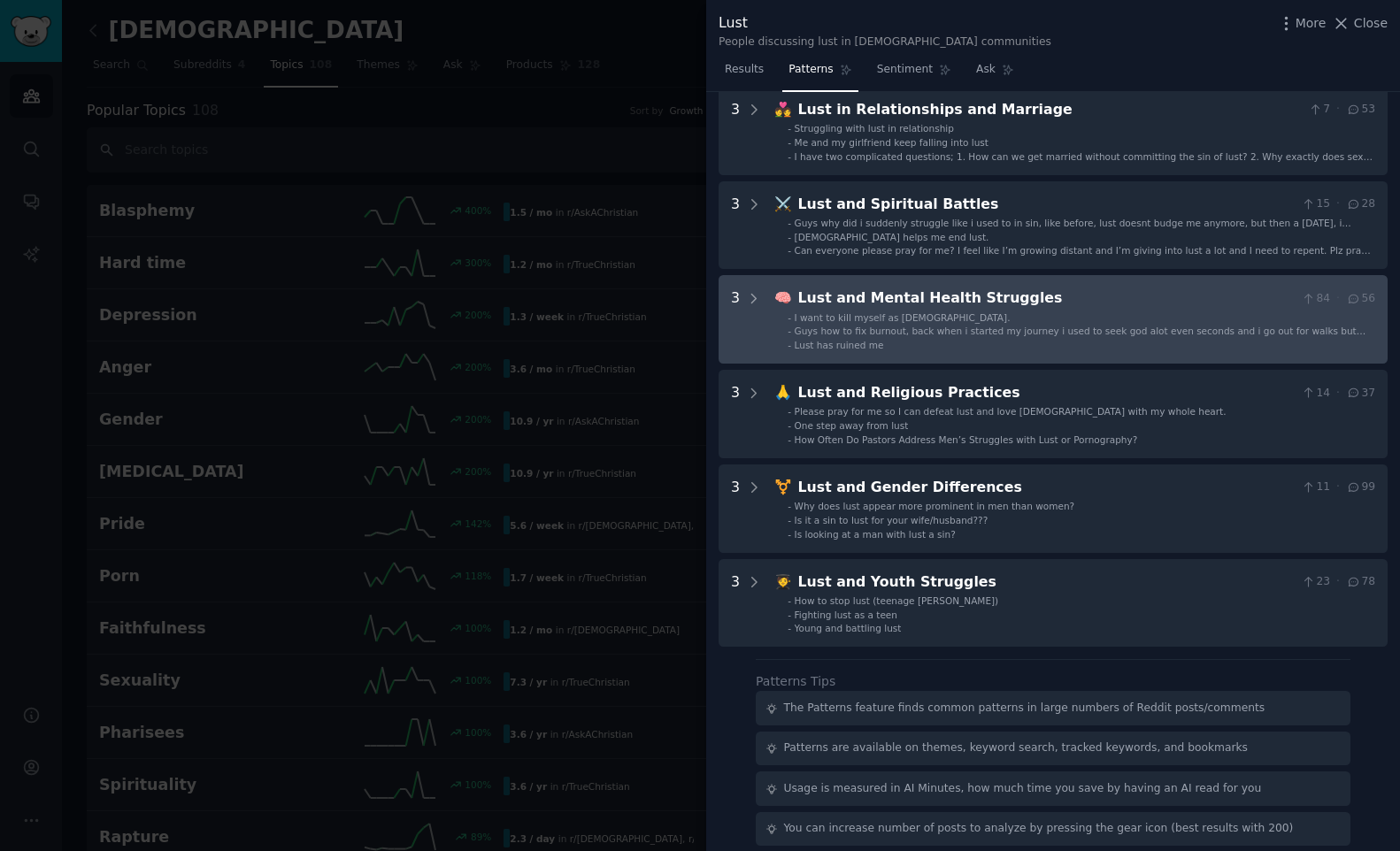
scroll to position [536, 0]
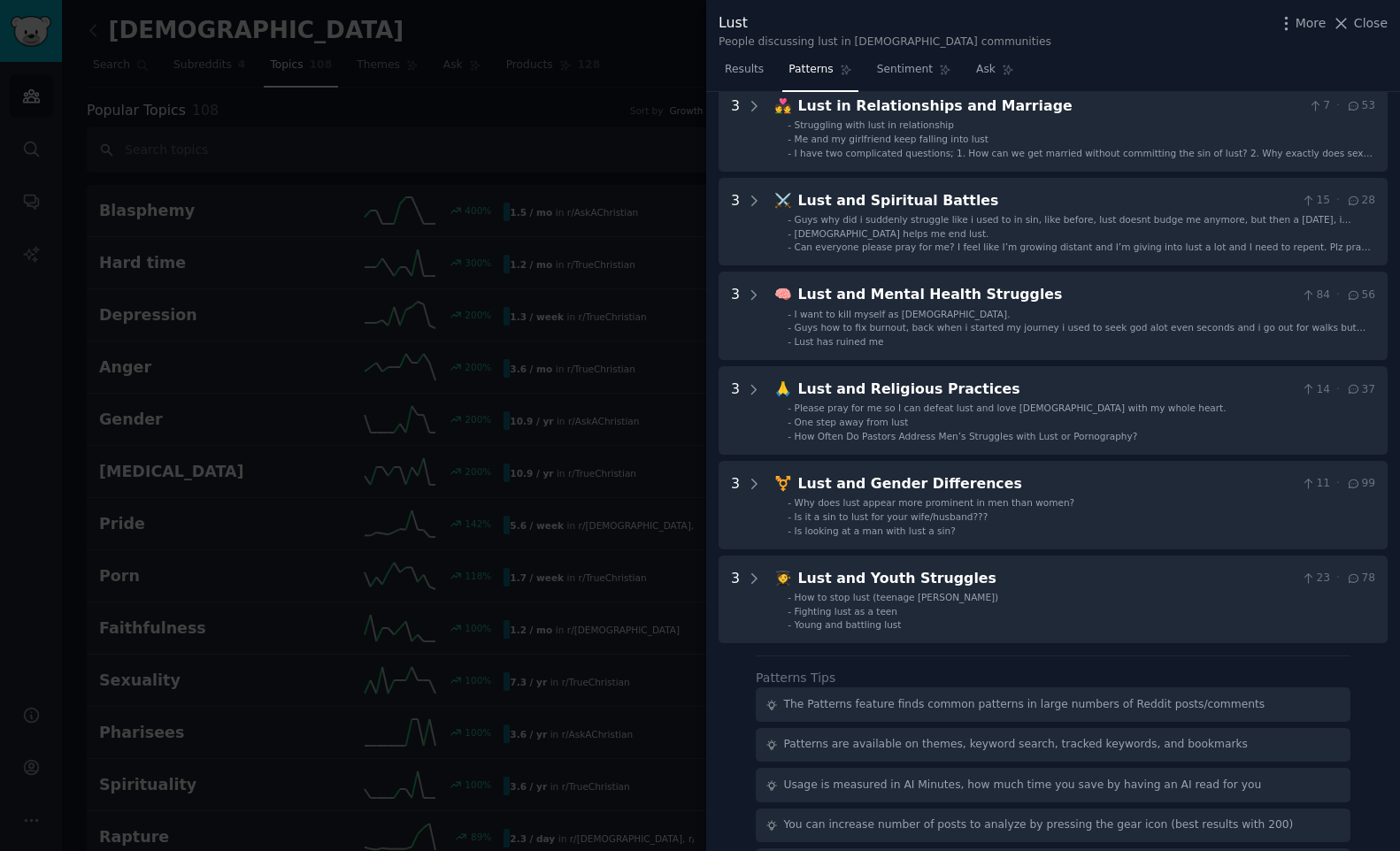
click at [572, 435] on div at bounding box center [700, 425] width 1400 height 851
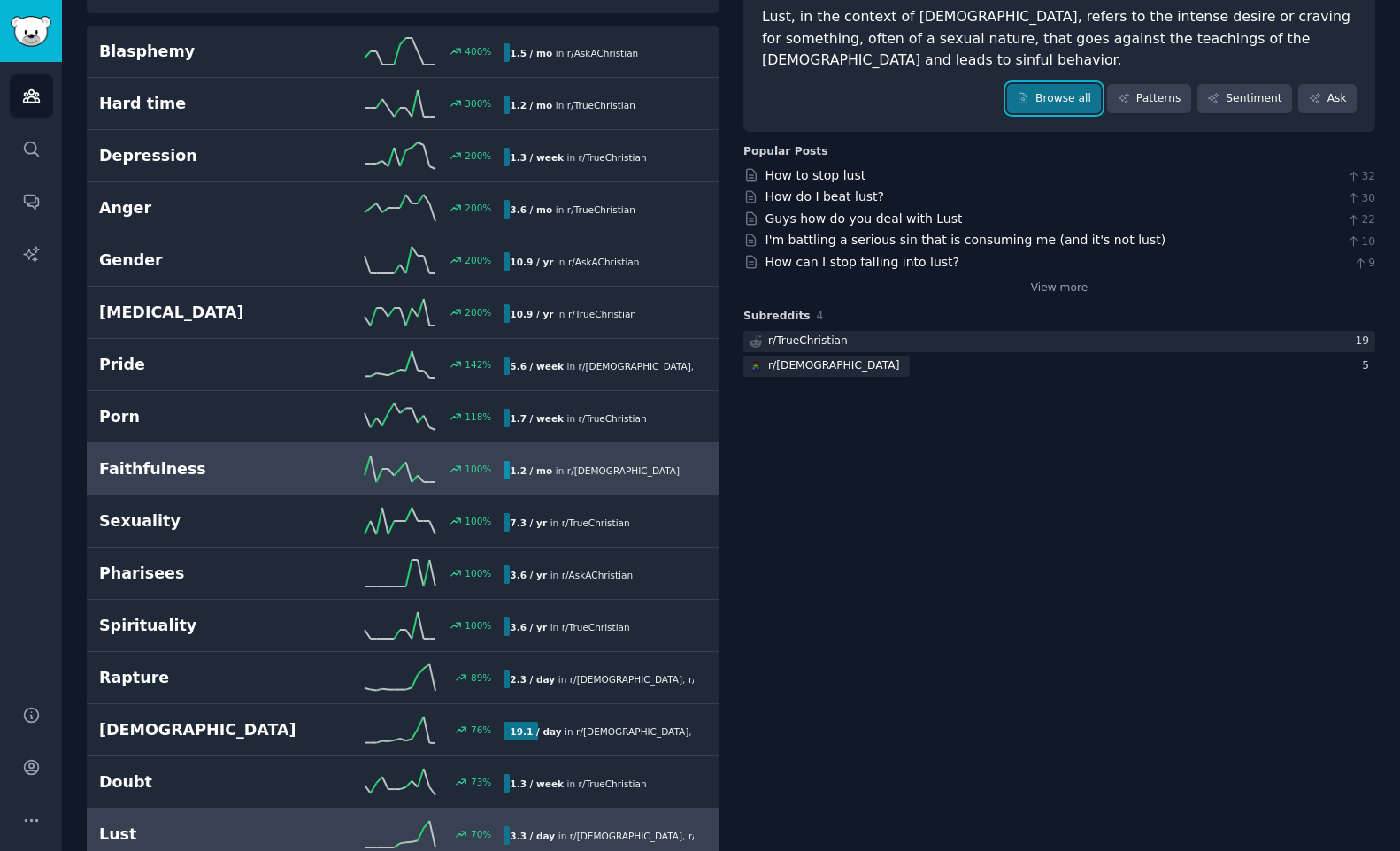
scroll to position [164, 0]
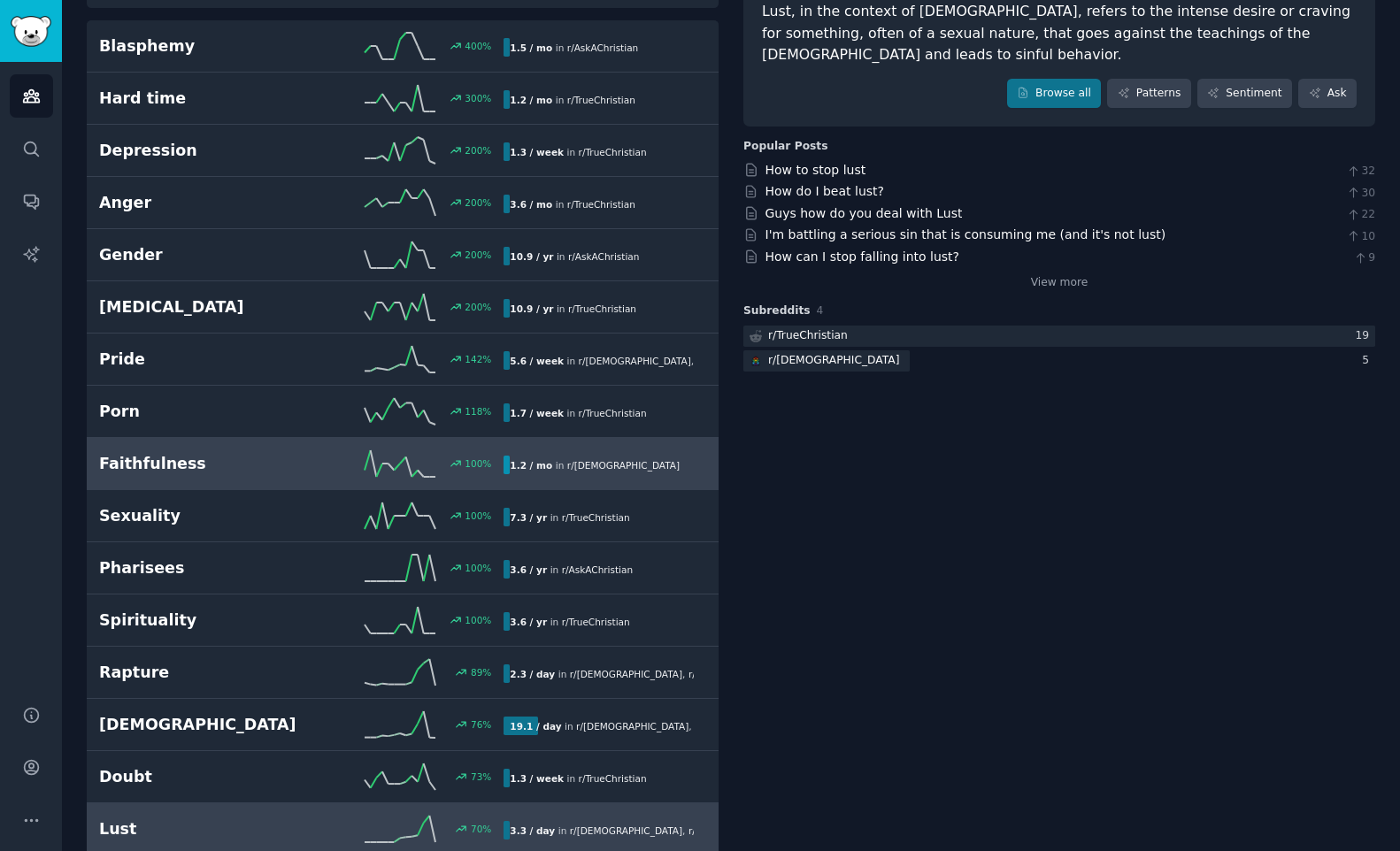
click at [175, 464] on h2 "Faithfulness" at bounding box center [201, 463] width 202 height 22
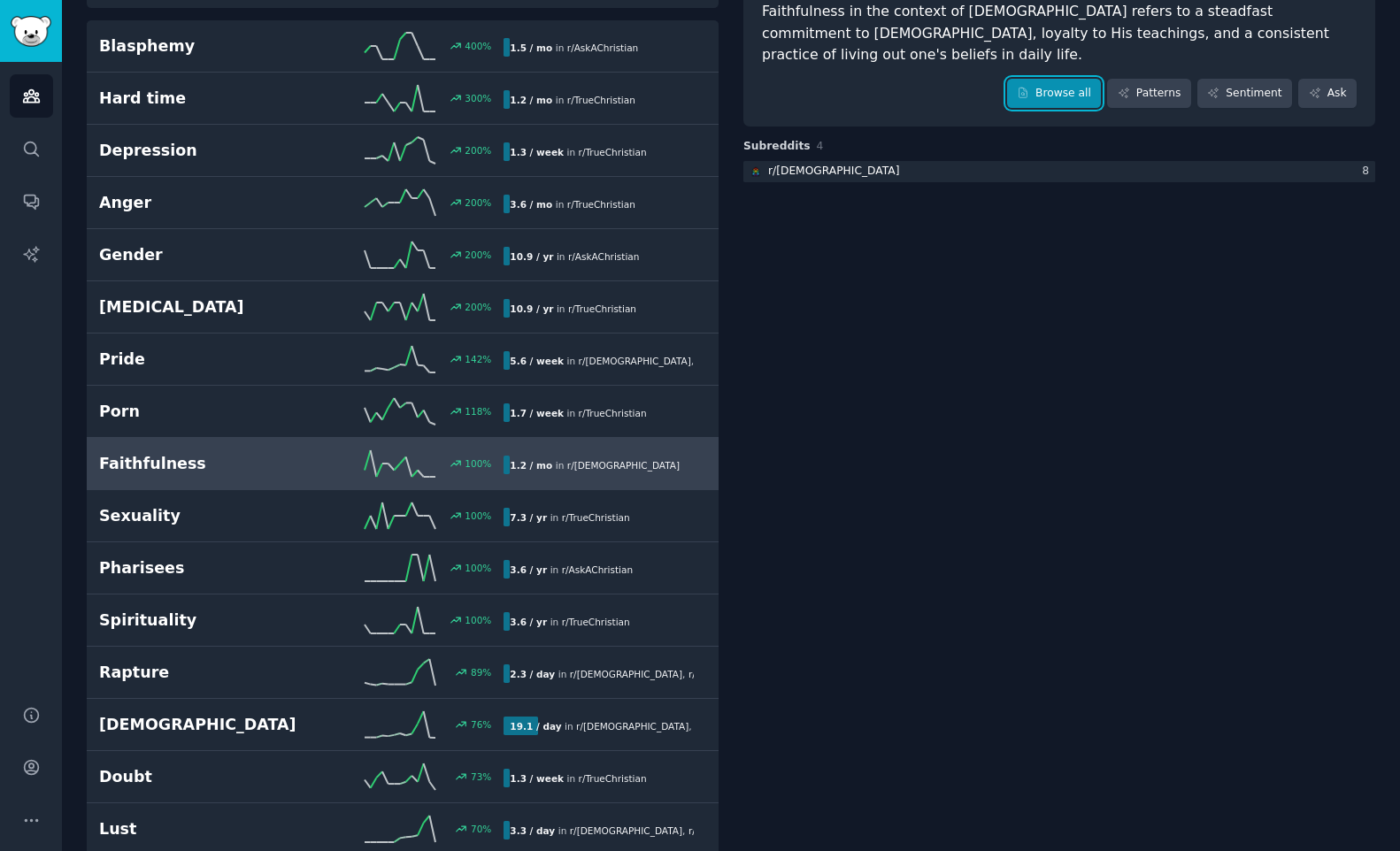
click at [1057, 78] on link "Browse all" at bounding box center [1053, 94] width 95 height 31
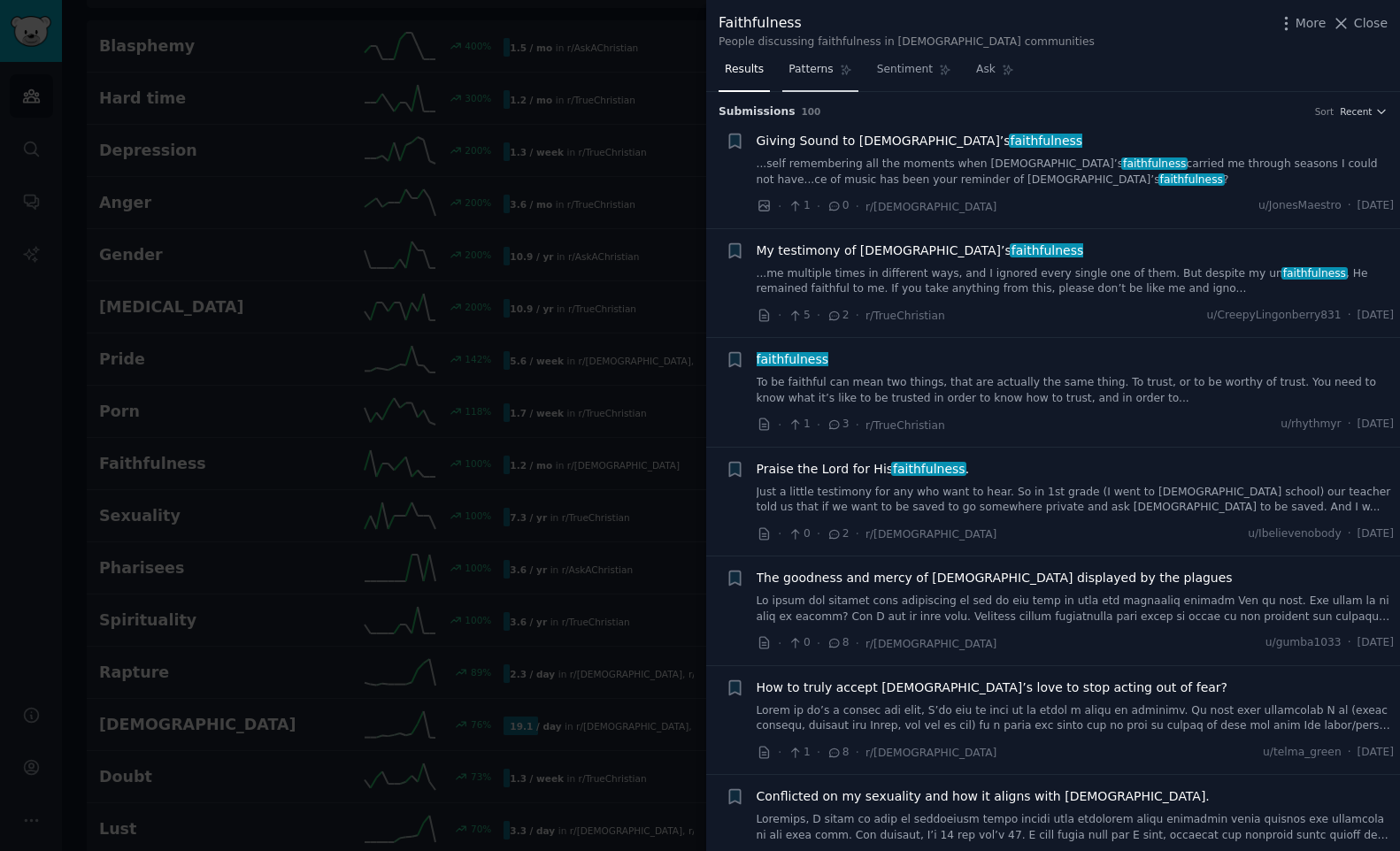
click at [826, 70] on span "Patterns" at bounding box center [811, 70] width 44 height 16
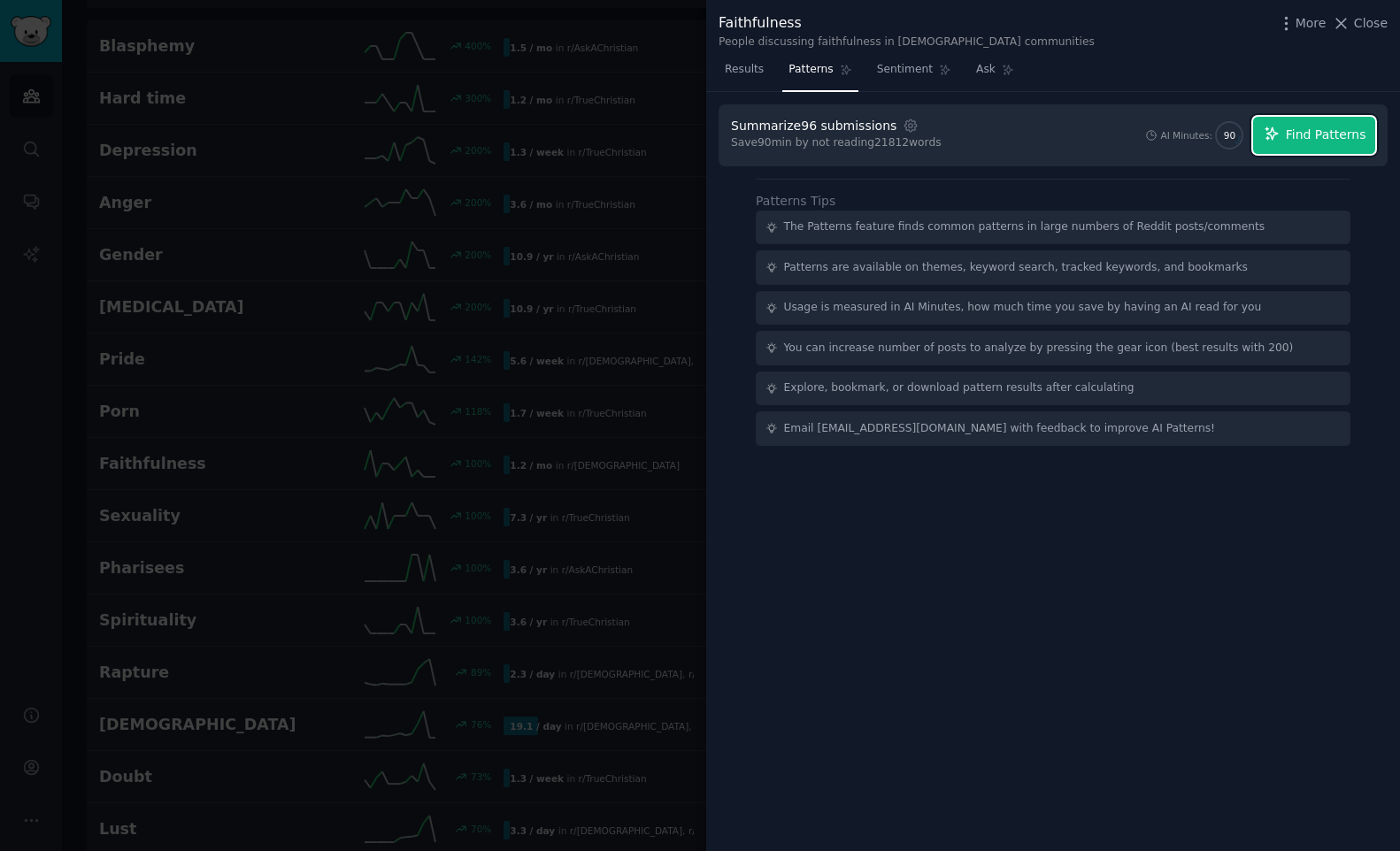
click at [1332, 134] on span "Find Patterns" at bounding box center [1326, 135] width 80 height 18
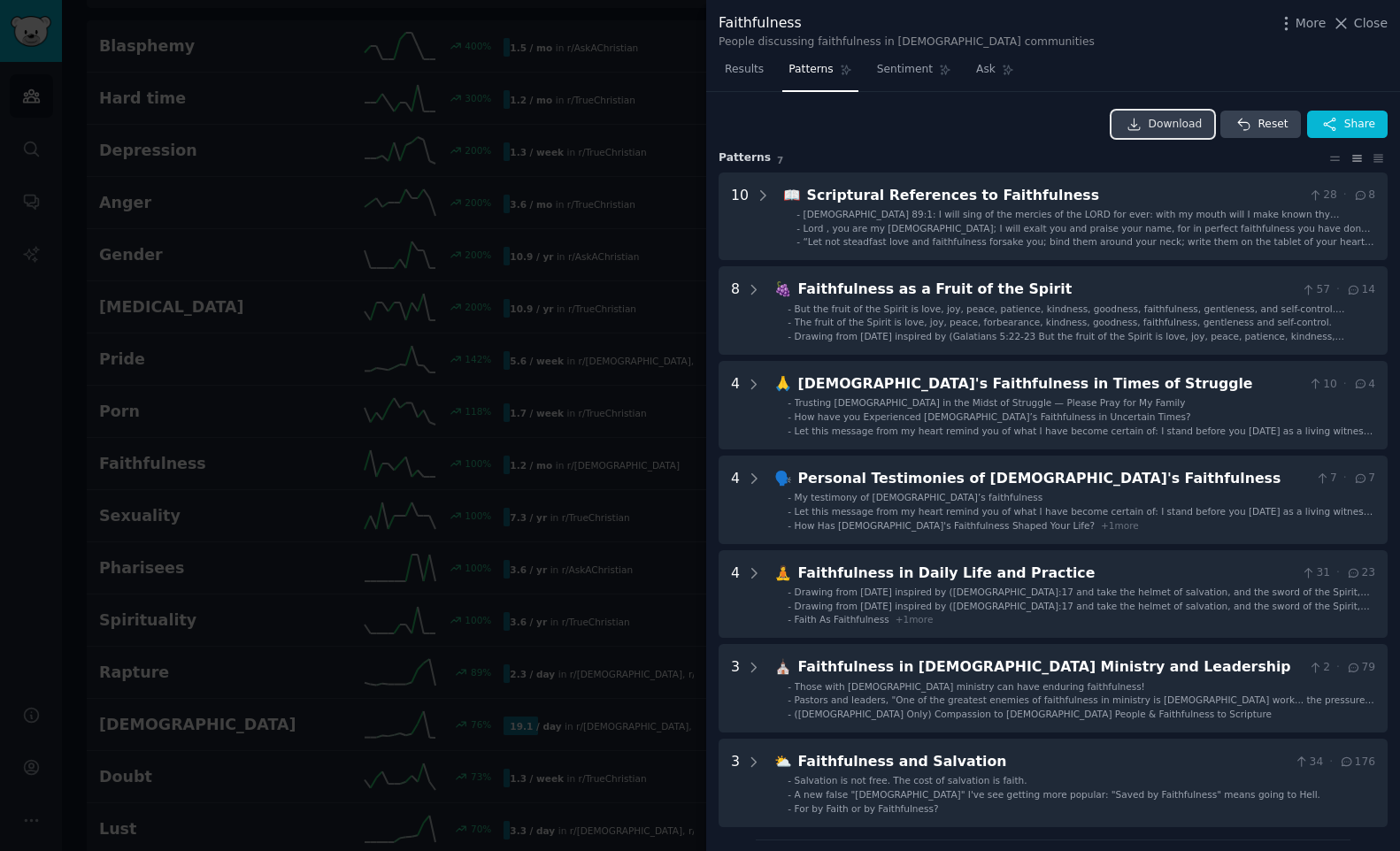
click at [1159, 117] on span "Download" at bounding box center [1176, 124] width 54 height 16
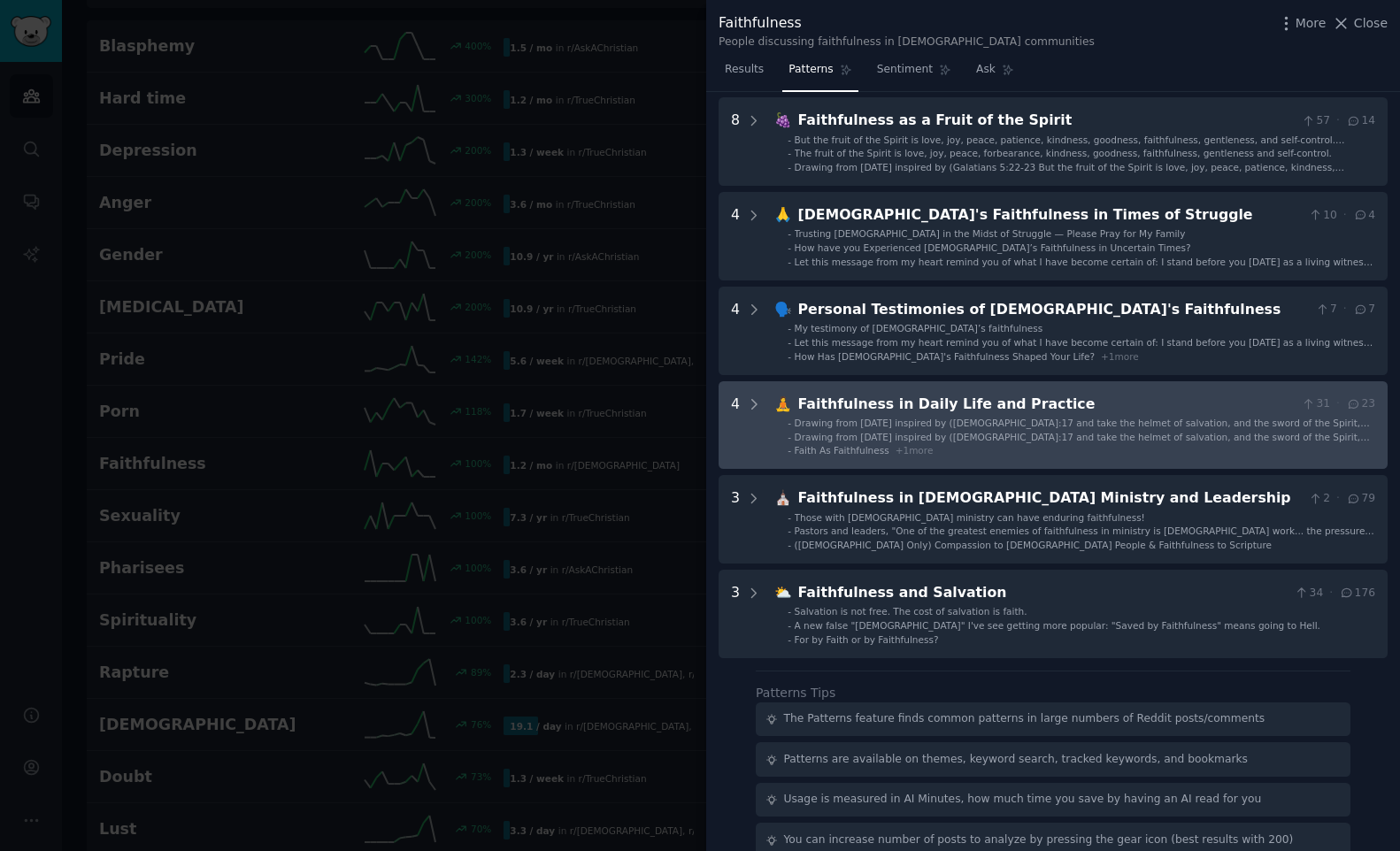
scroll to position [274, 0]
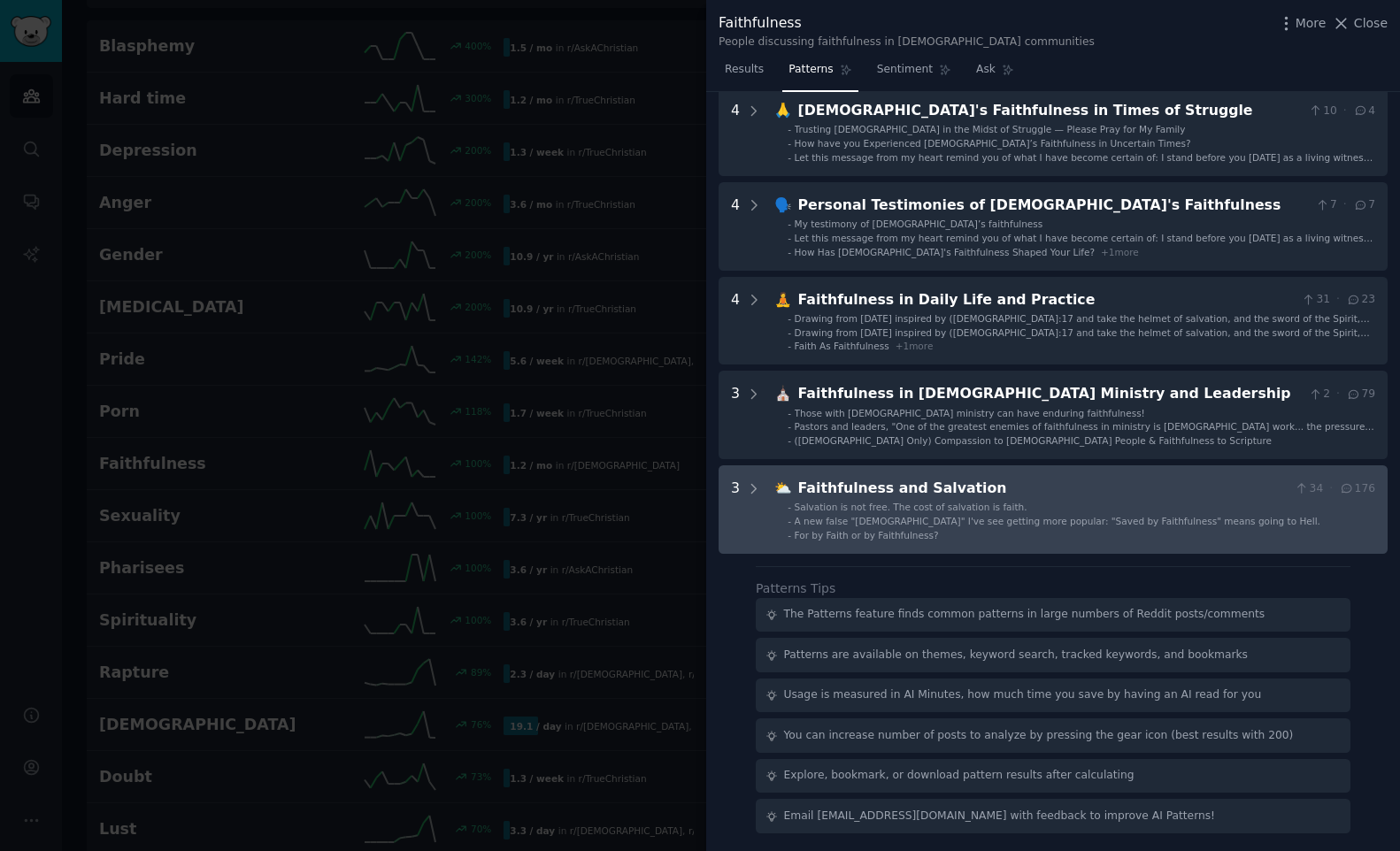
click at [917, 488] on div "Faithfulness and Salvation" at bounding box center [1043, 488] width 490 height 22
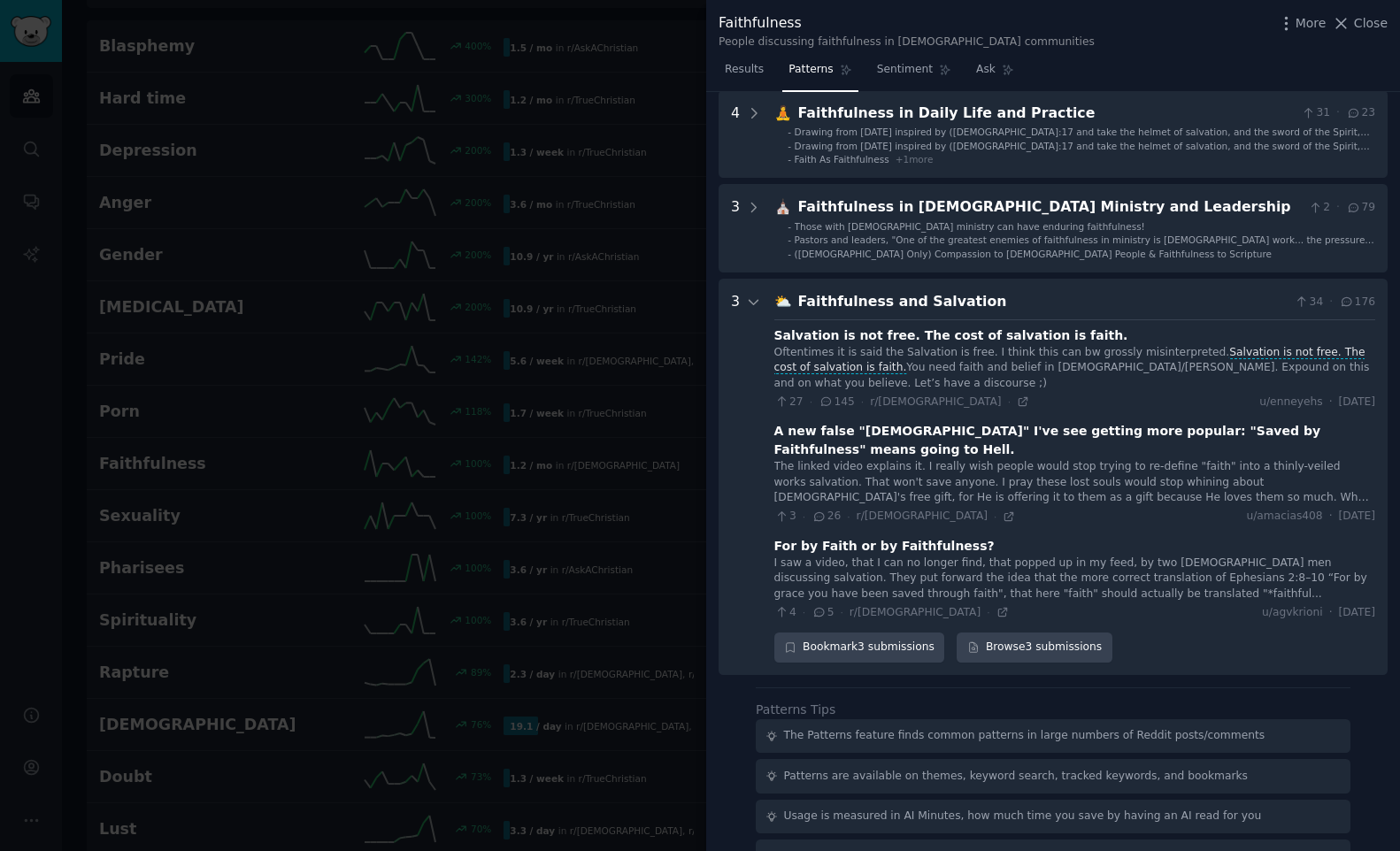
scroll to position [450, 0]
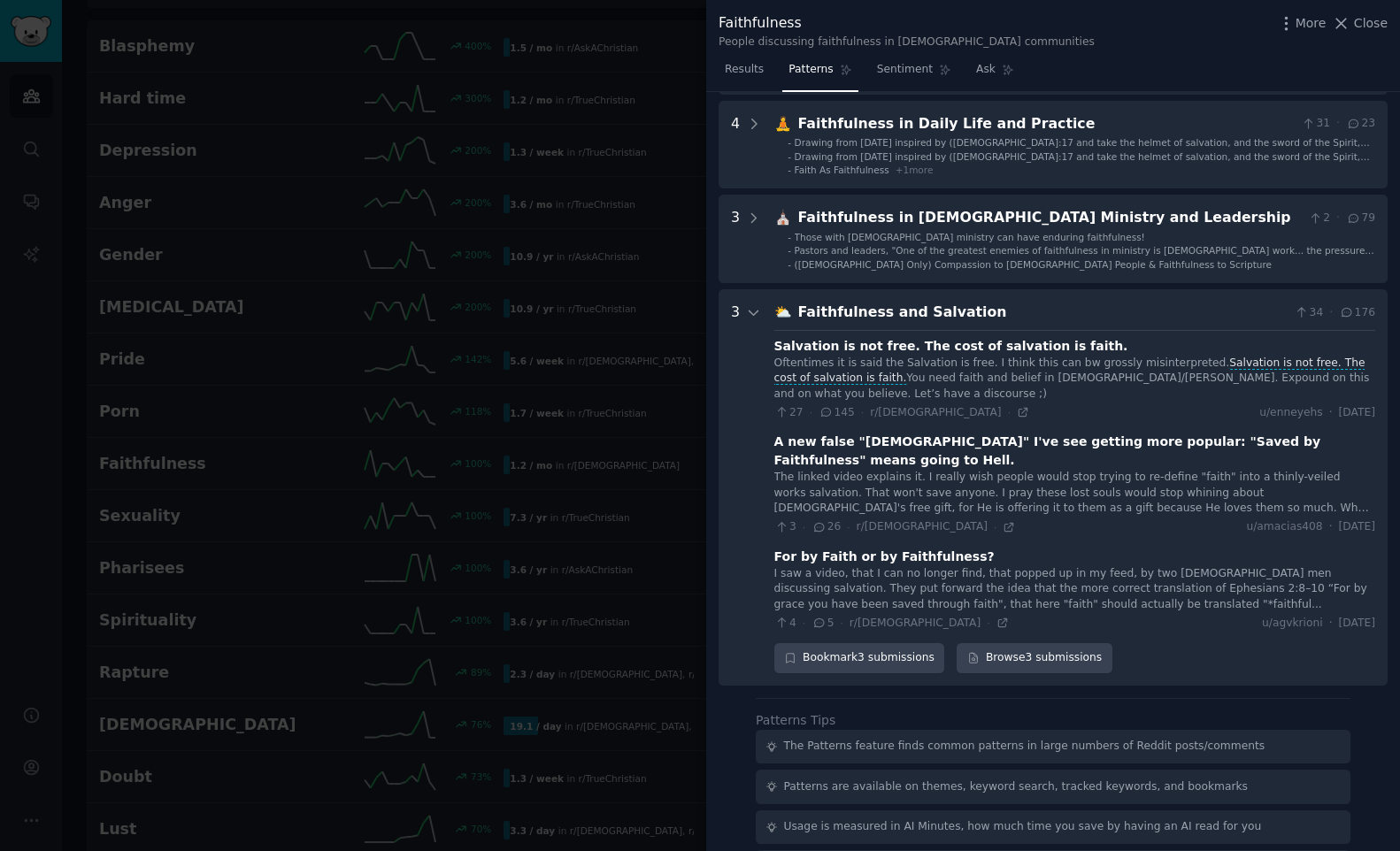
click at [927, 321] on div "Faithfulness and Salvation" at bounding box center [1043, 312] width 490 height 22
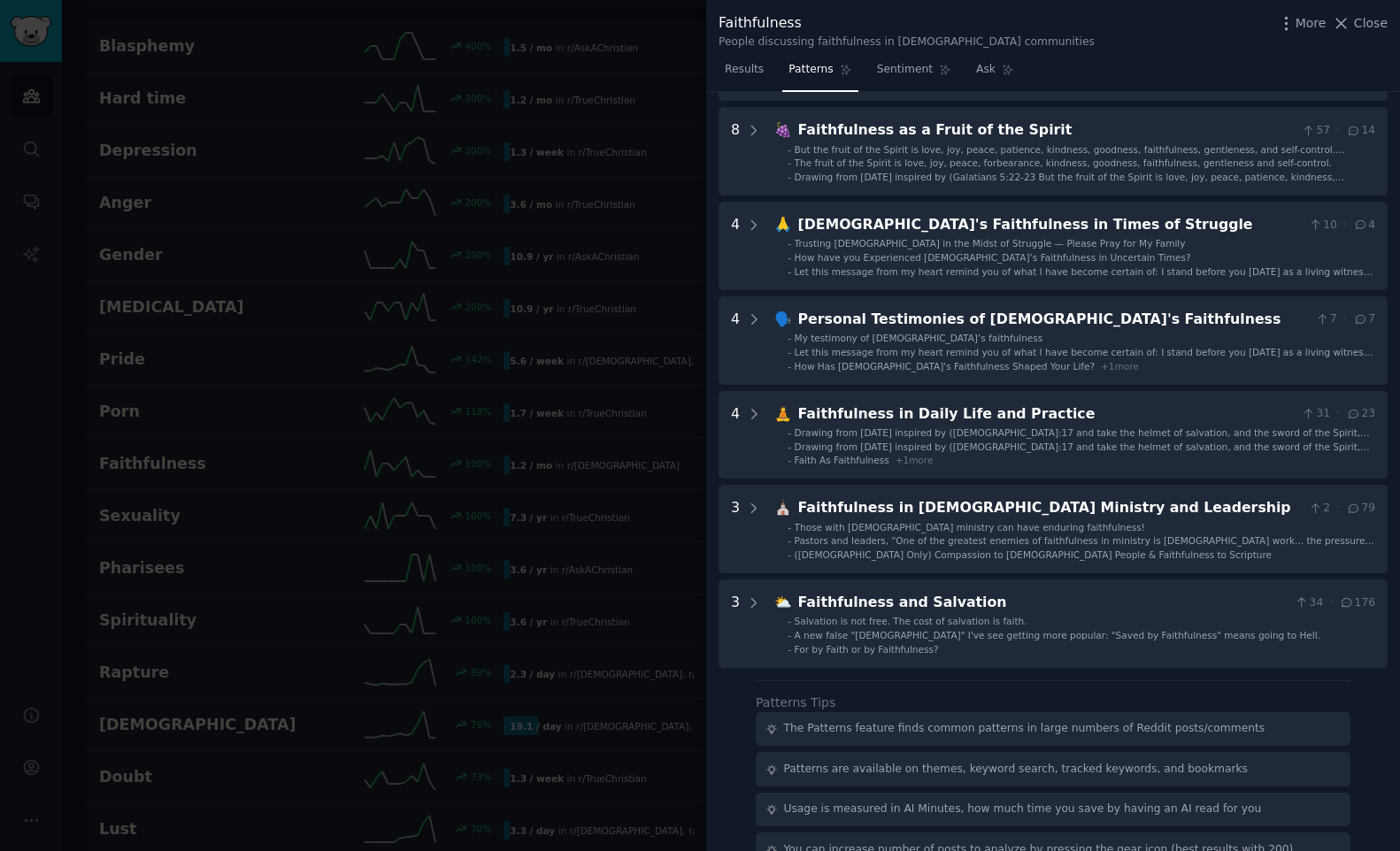
scroll to position [0, 0]
